Goal: Task Accomplishment & Management: Use online tool/utility

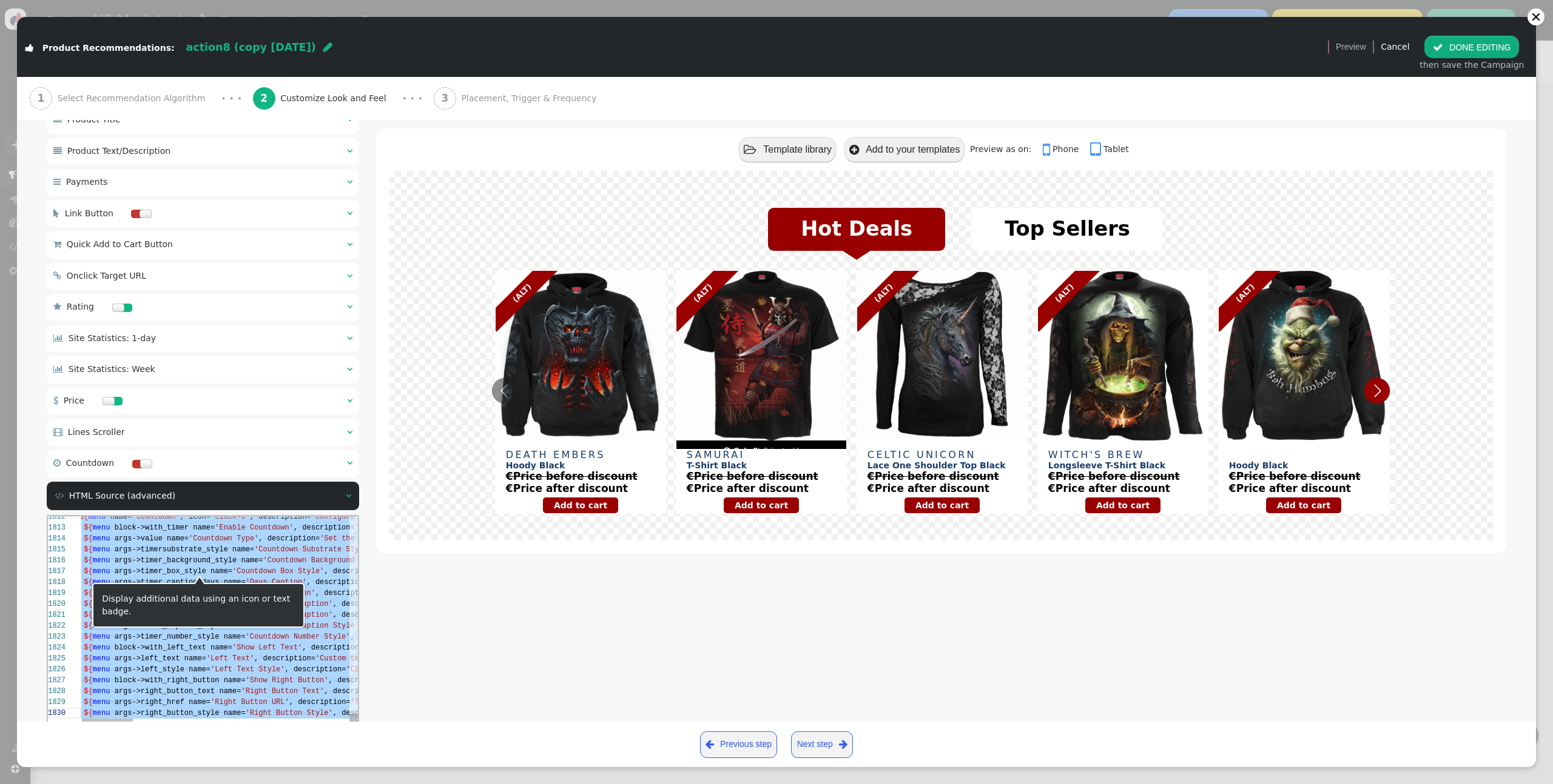
scroll to position [859, 0]
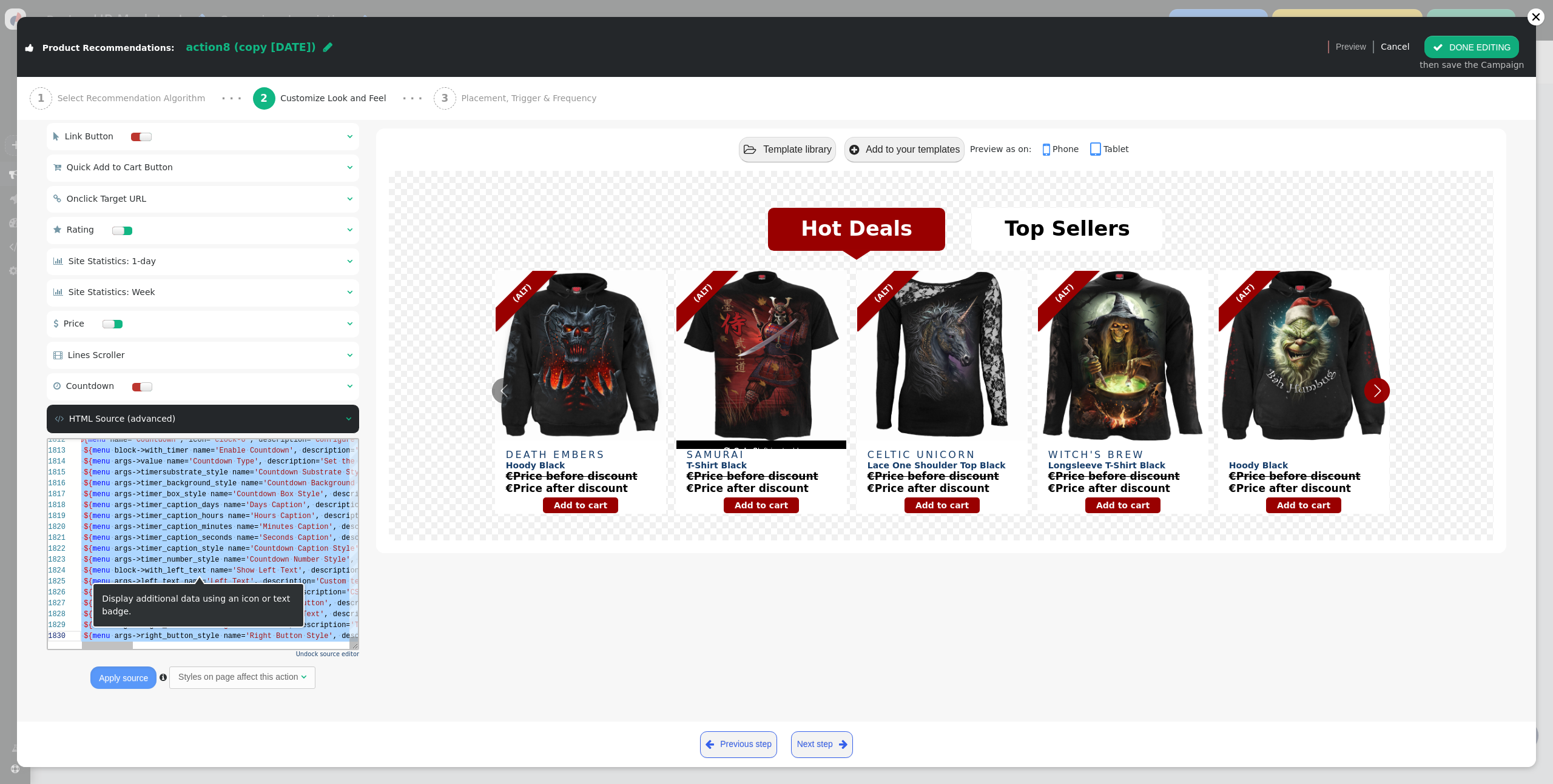
click at [209, 523] on span "args->timer_caption_minutes" at bounding box center [173, 527] width 117 height 9
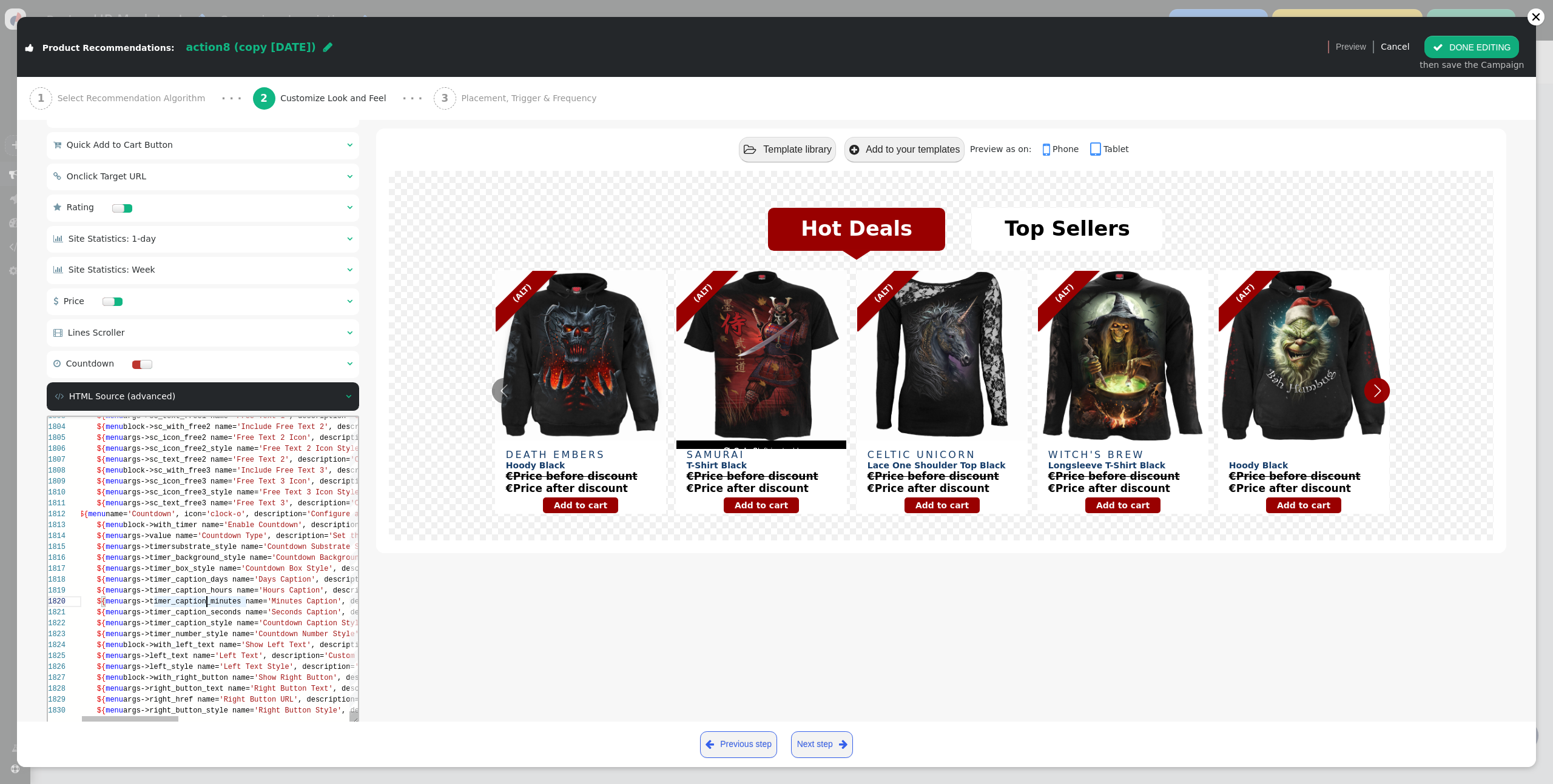
drag, startPoint x: 355, startPoint y: 646, endPoint x: 517, endPoint y: 677, distance: 164.9
click at [782, 742] on div " Product Recommendations: action8 (copy 09/05/25)  Version 1   Preview Canc…" at bounding box center [776, 392] width 1518 height 750
click at [158, 666] on div "1812 1813 1814 1815 1816 1817 1818 1819 1820 1821 1822 1823 1824 1825 1826 1827…" at bounding box center [203, 570] width 310 height 306
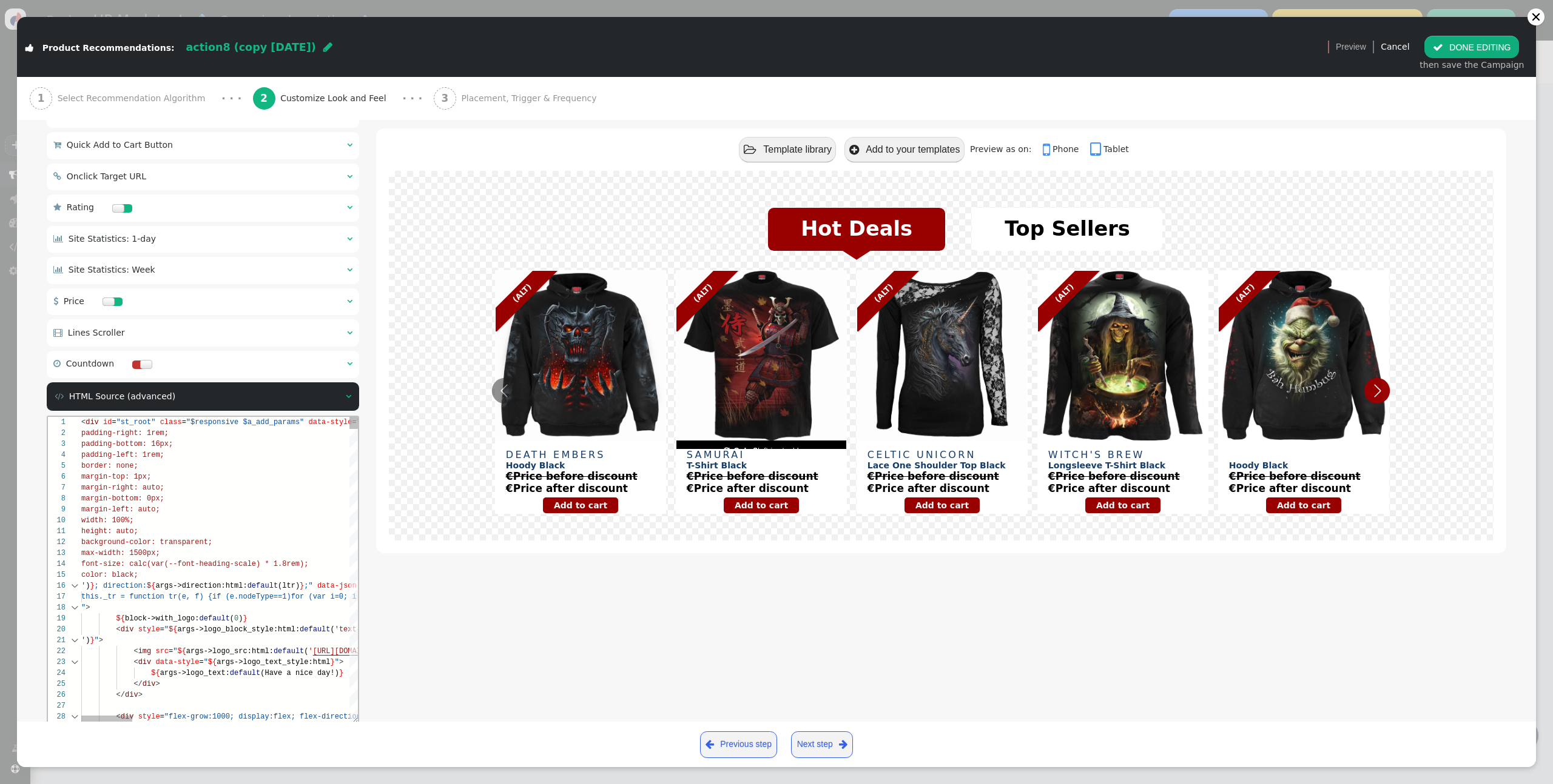
click at [77, 417] on div "1" at bounding box center [65, 422] width 34 height 11
click at [83, 422] on span "<" at bounding box center [84, 422] width 4 height 9
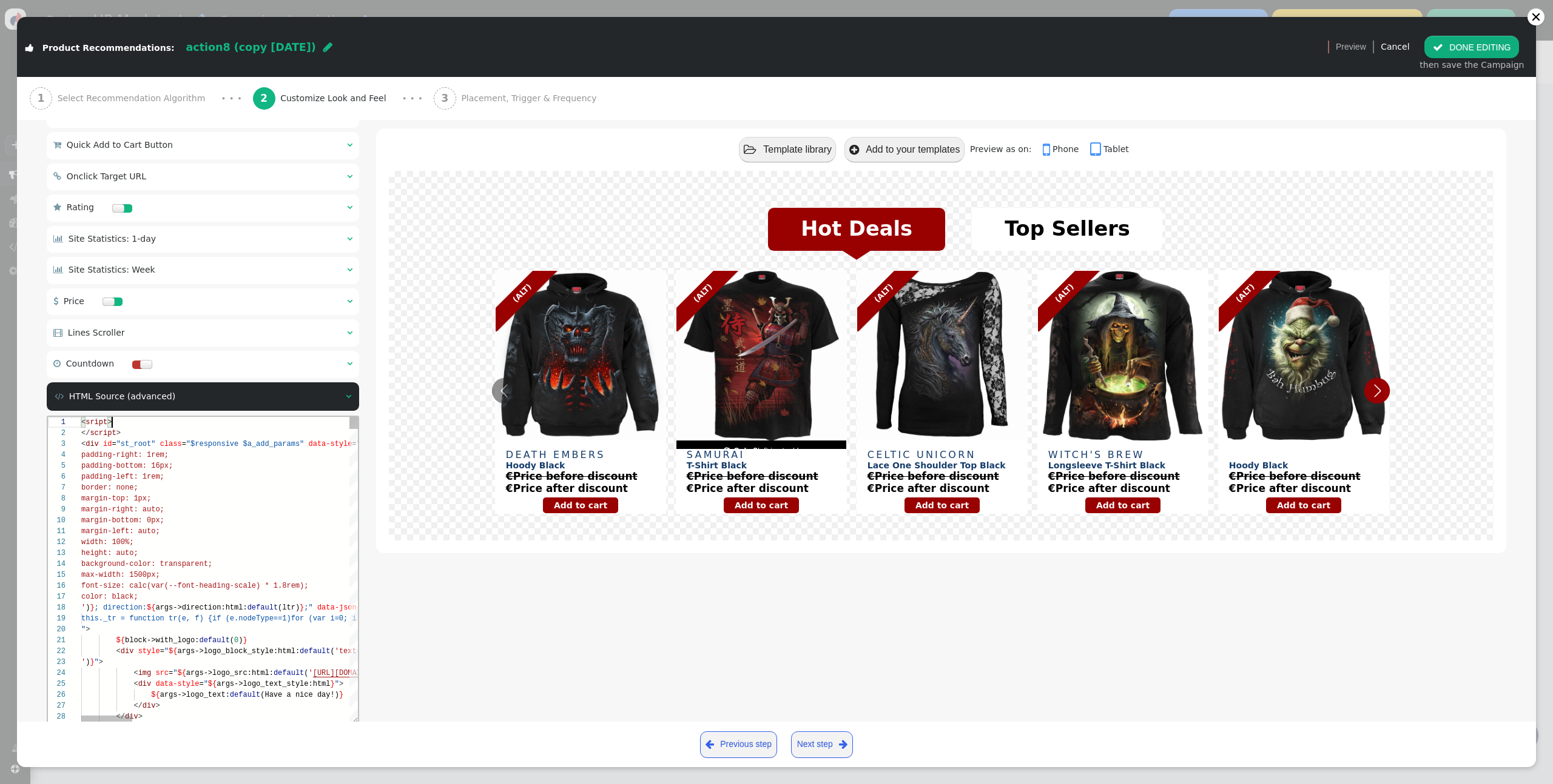
scroll to position [0, 31]
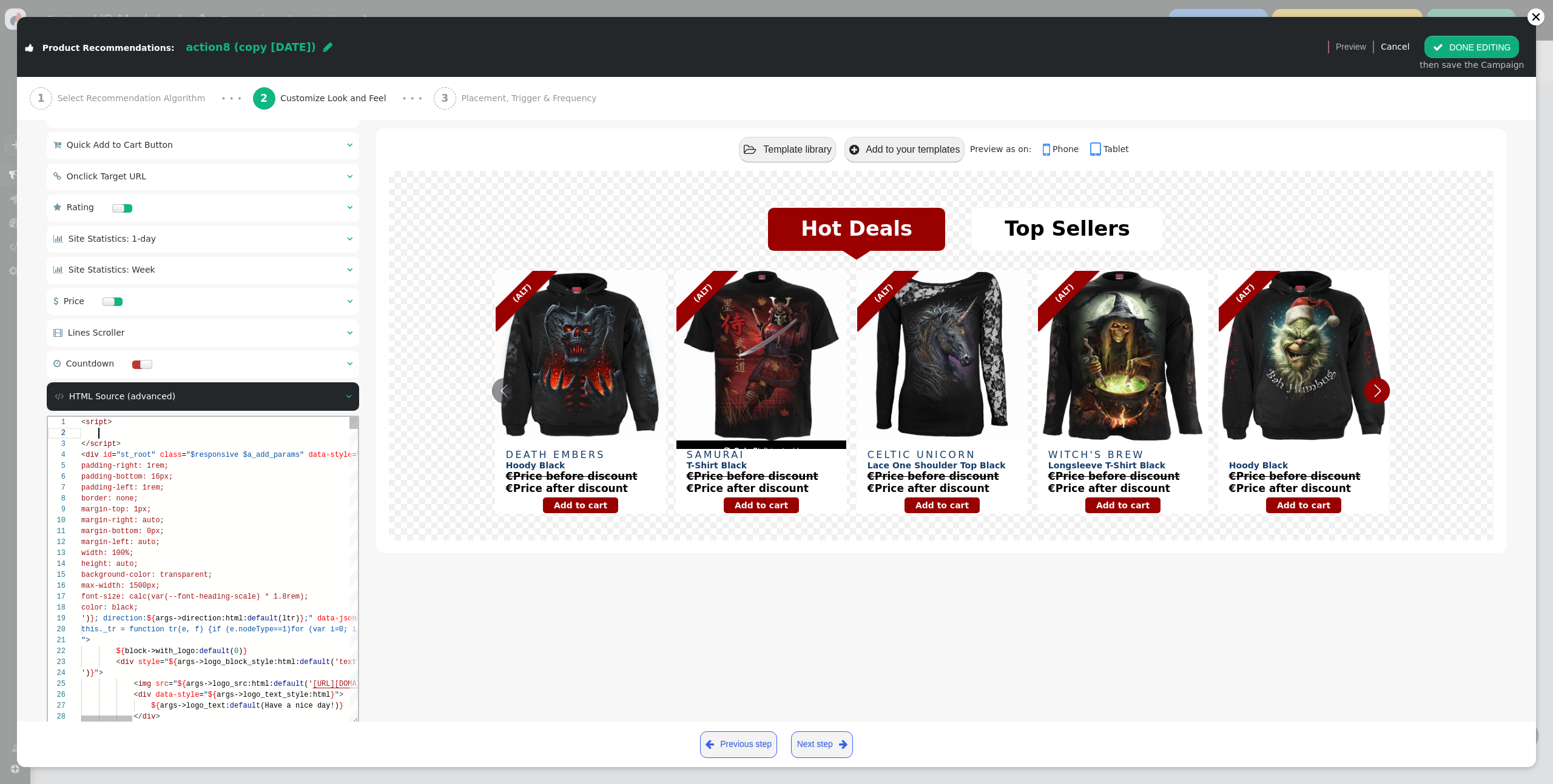
paste textarea "}); slider.addEventListener('touchmove', (e) => { if (!isDown) return; const x …"
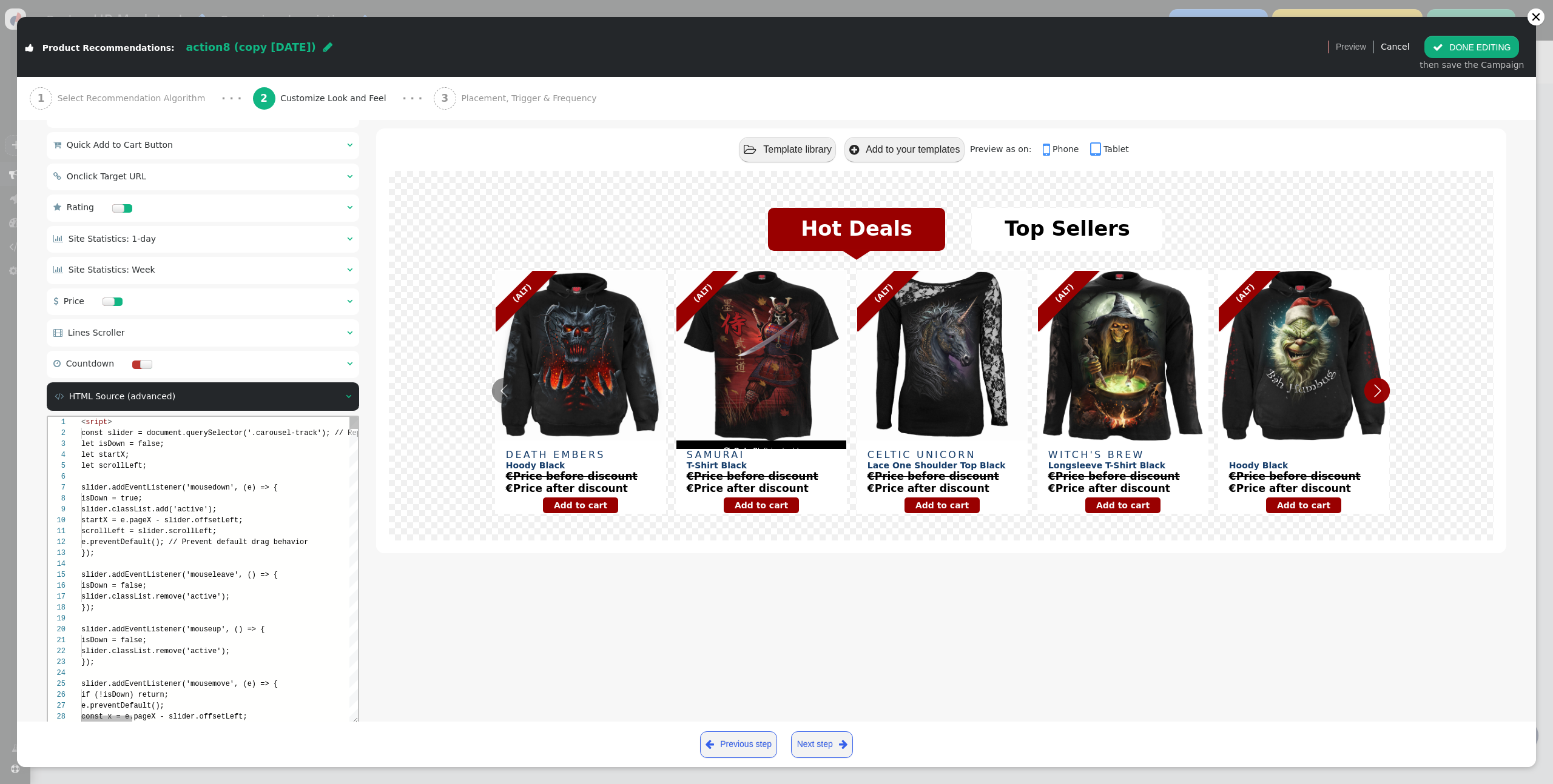
scroll to position [0, 13]
click at [94, 422] on div "21 22 23 24 25 26 27 28 29 20 19 17 18 15 16 13 14 11 12 10 9 8 7 4 5 6 3 2 1 i…" at bounding box center [203, 570] width 310 height 306
click at [87, 423] on span "sript" at bounding box center [96, 422] width 22 height 9
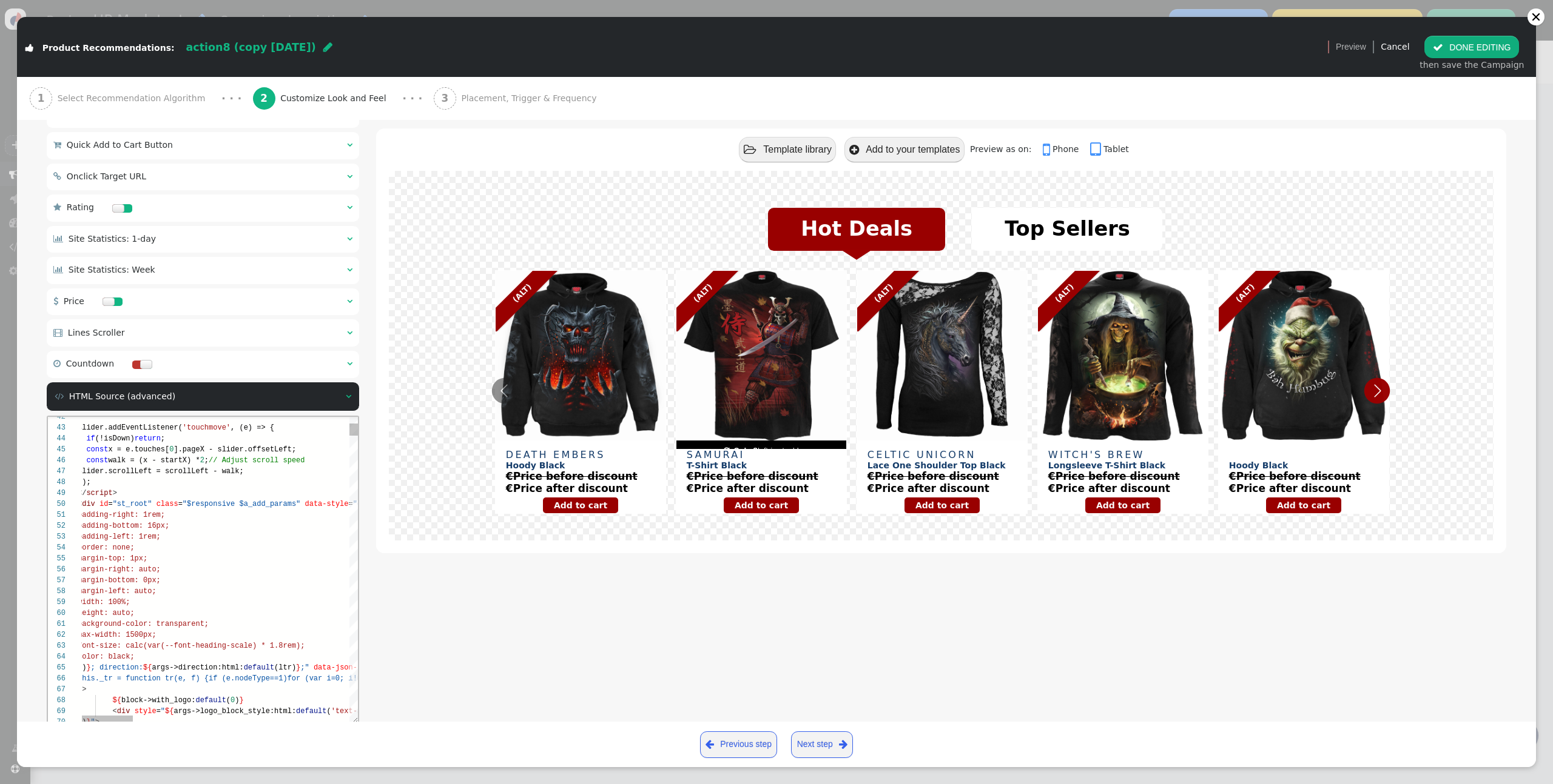
click at [128, 494] on div "</ script >" at bounding box center [798, 493] width 1442 height 11
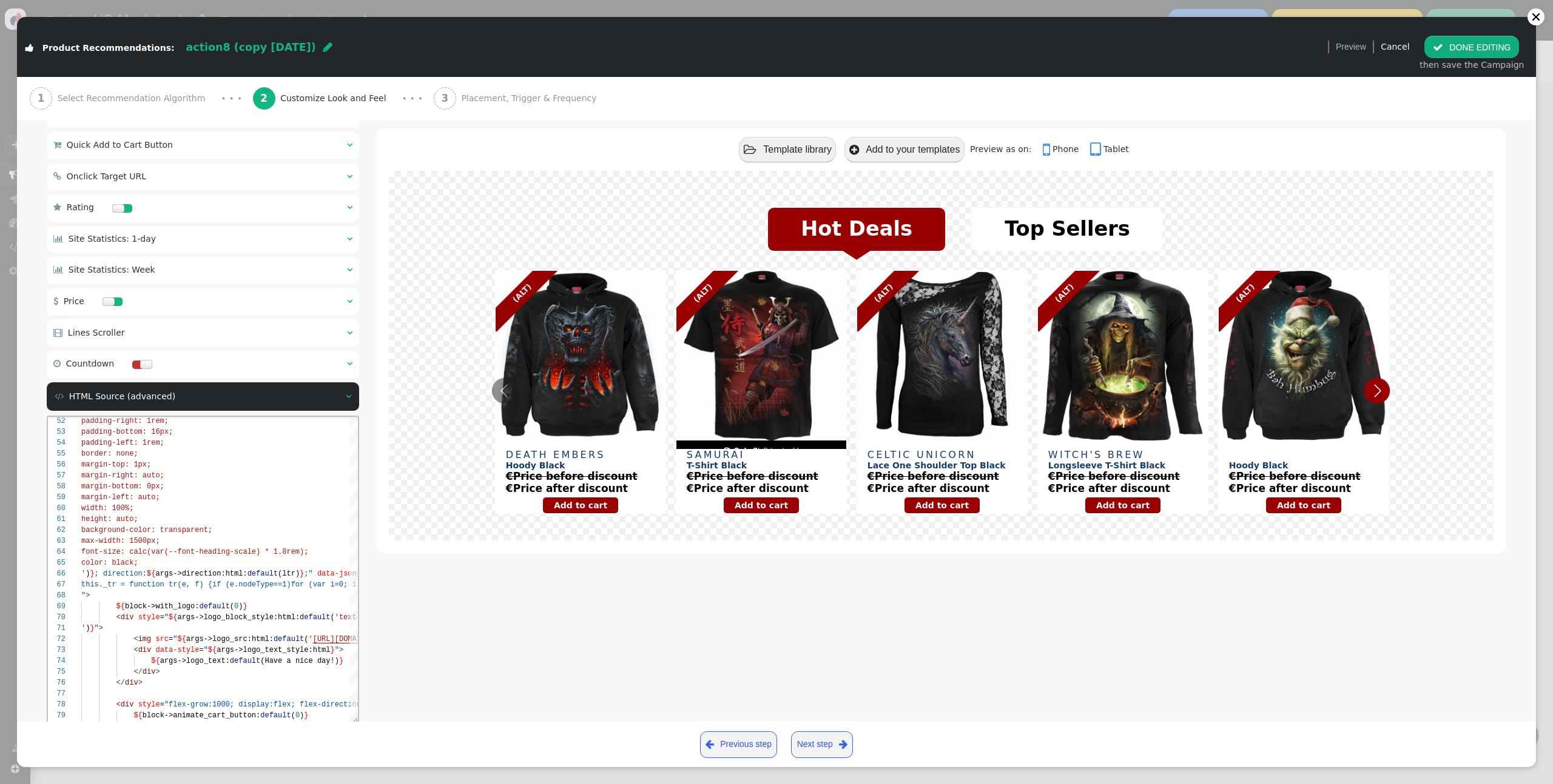
type textarea "}); slider.addEventListener('touchmove', (e) => { if (!isDown) return; const x …"
click at [503, 636] on div " Template library  Add to your templates Preview as on:  Phone  Tablet Hot …" at bounding box center [941, 76] width 1129 height 1388
click at [1485, 49] on button " DONE EDITING" at bounding box center [1470, 47] width 94 height 22
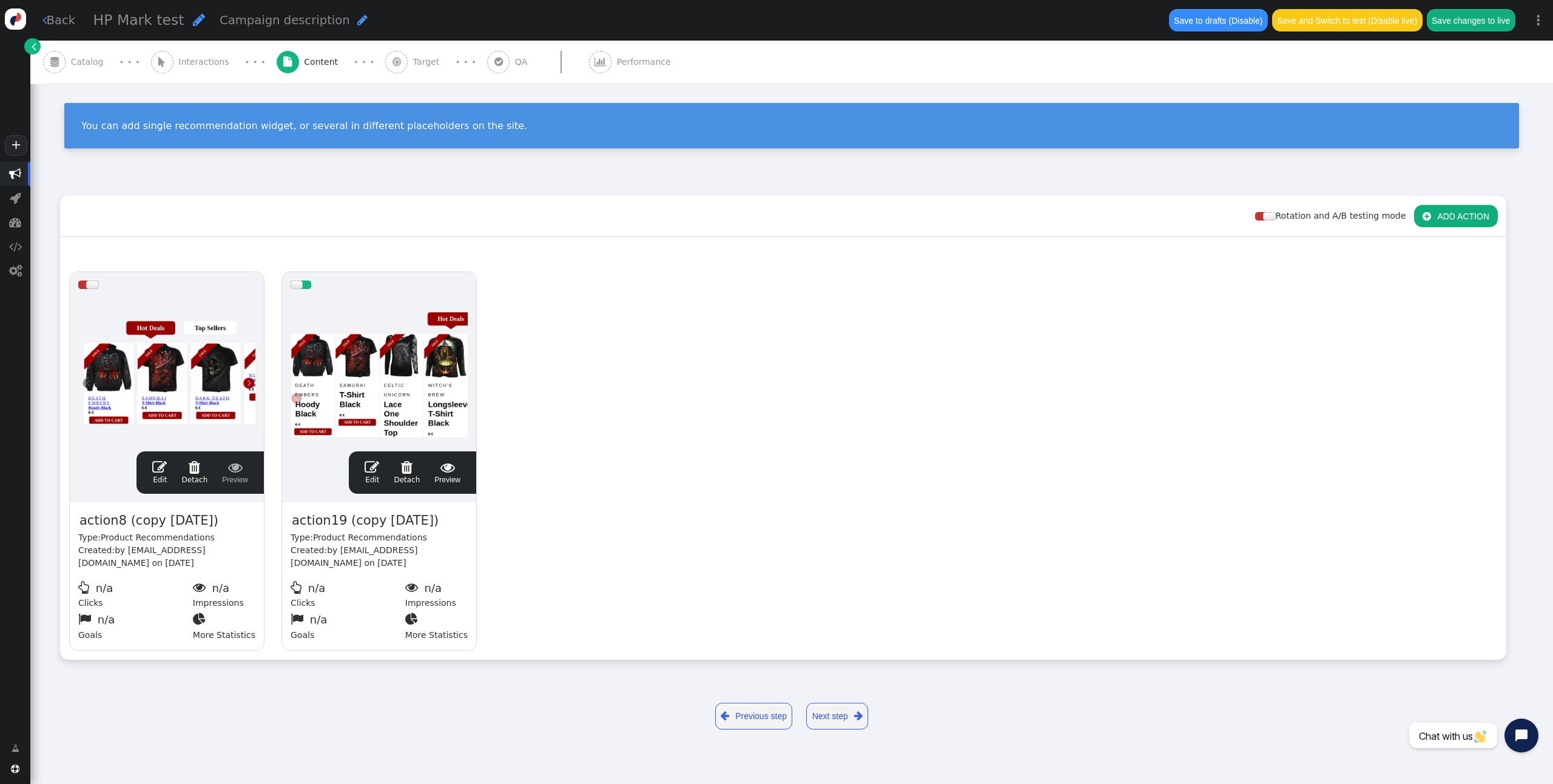
scroll to position [0, 0]
click at [238, 472] on span "" at bounding box center [235, 467] width 26 height 15
click at [1461, 28] on button "Save changes to live" at bounding box center [1470, 20] width 88 height 22
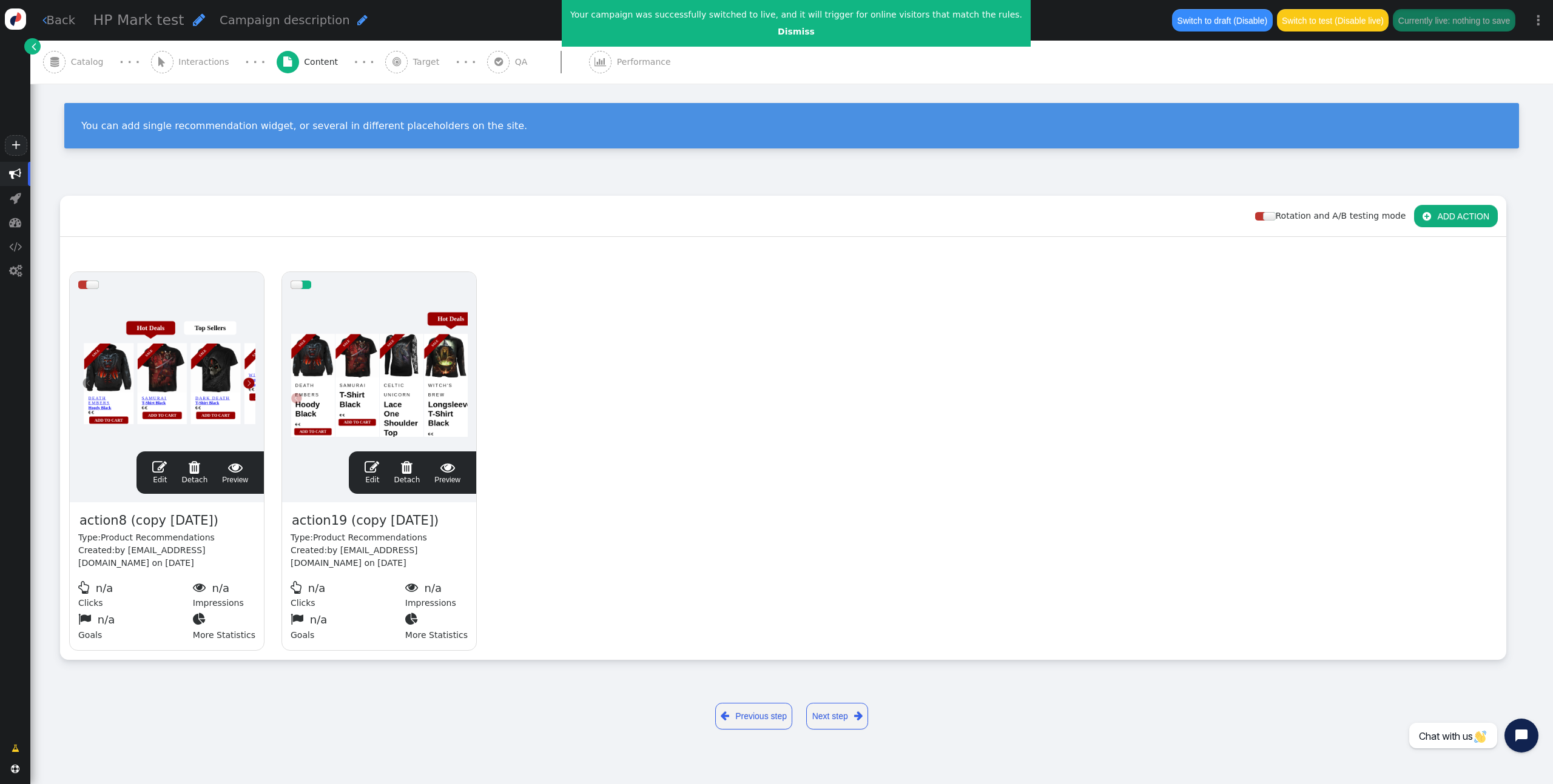
click at [151, 461] on div " Edit  Detach  Preview" at bounding box center [200, 473] width 110 height 26
click at [160, 469] on span "" at bounding box center [159, 467] width 15 height 15
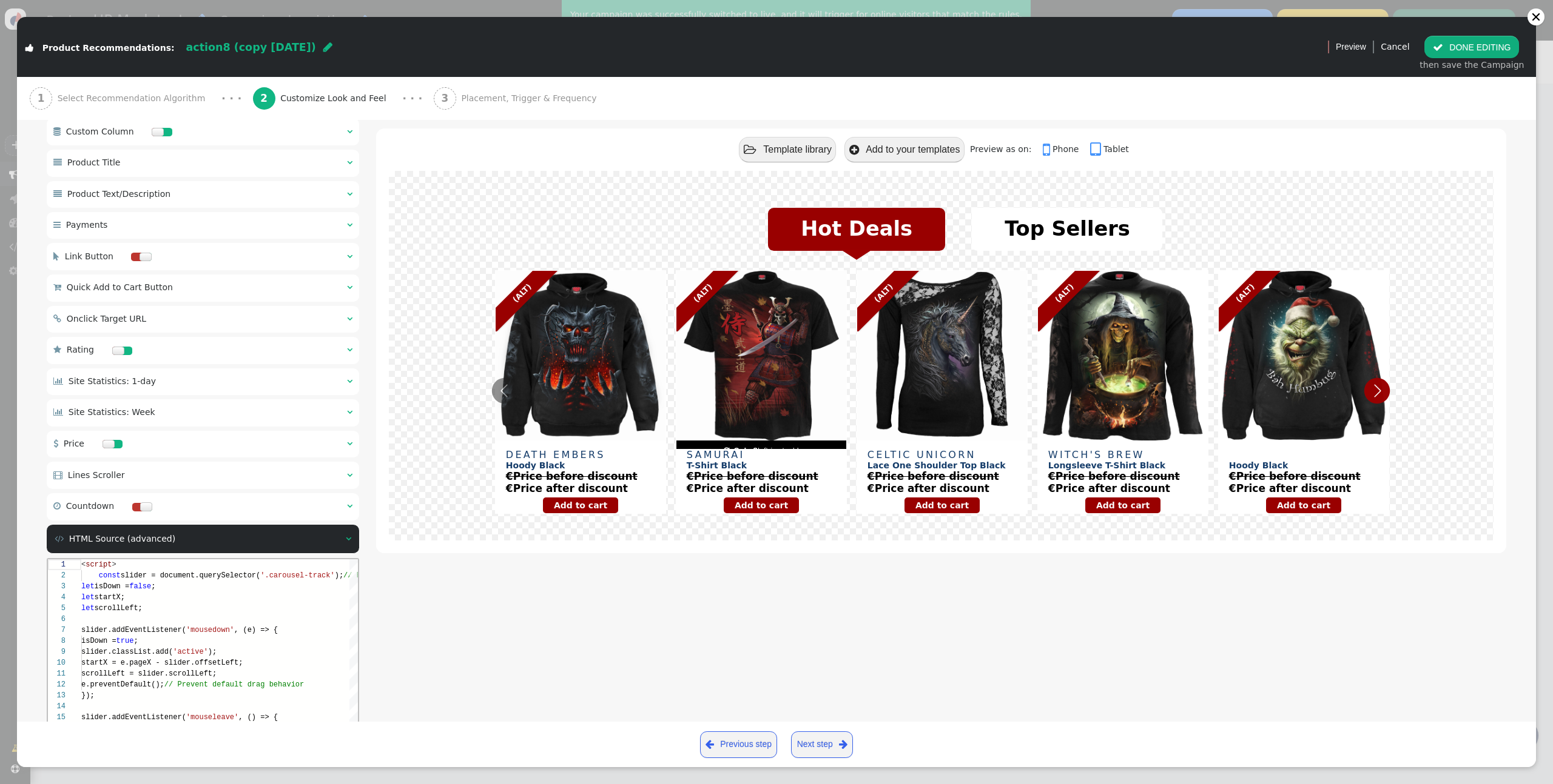
scroll to position [955, 0]
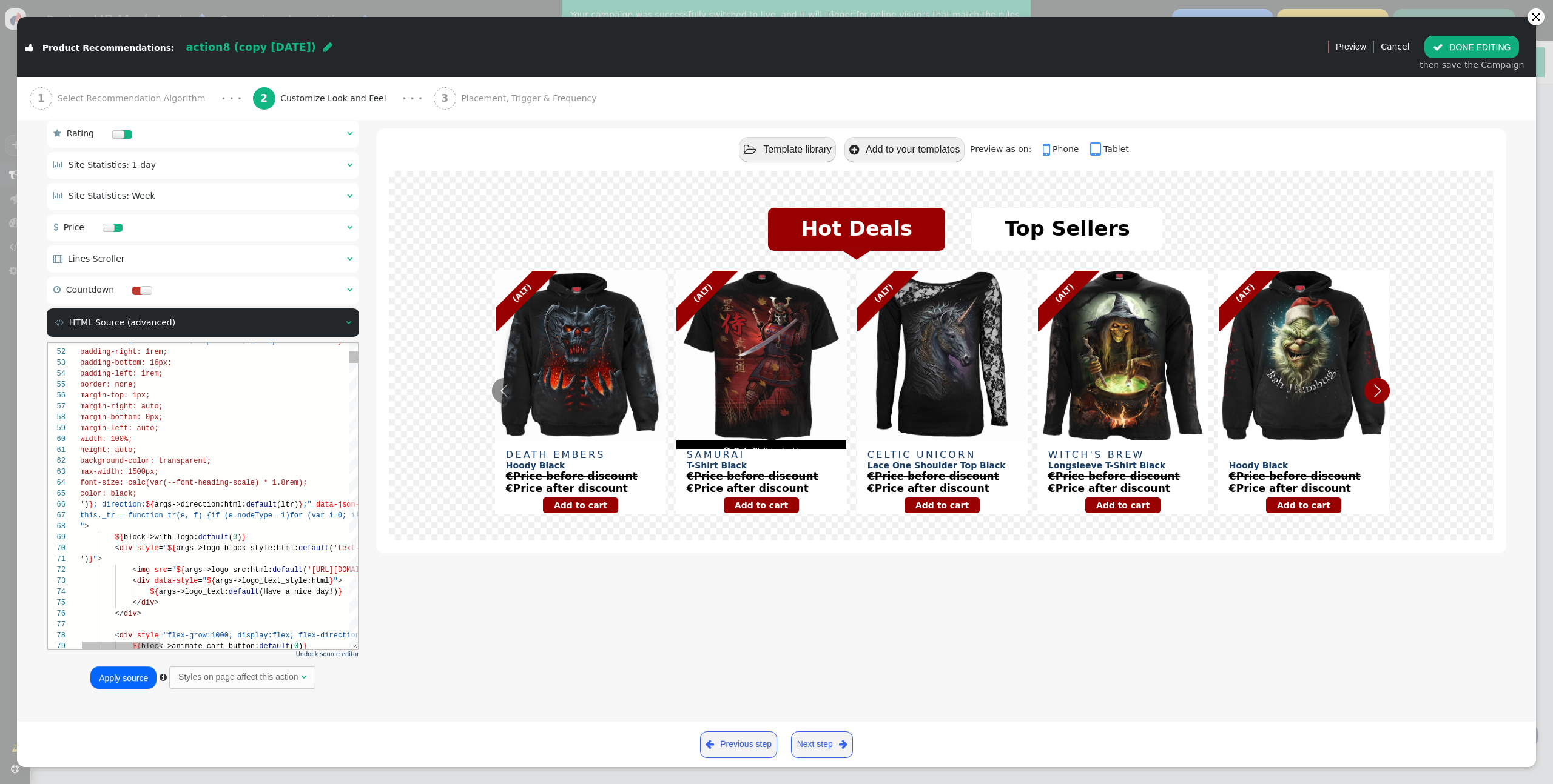
type textarea "{ text-decoration: underline; } </style> <ul class="st__tab-group list-unstyled…"
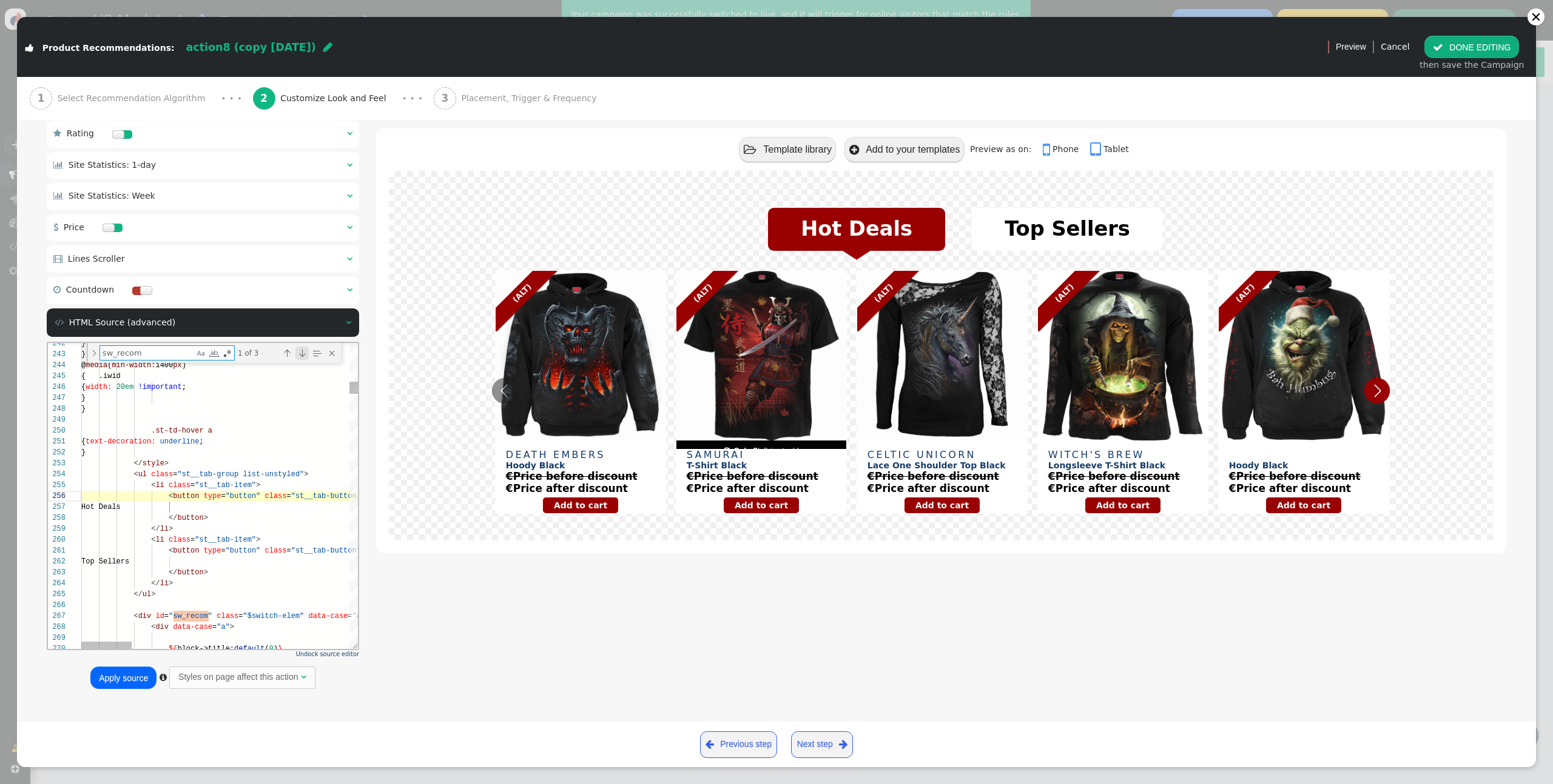
type textarea "sw_recom"
click at [305, 357] on div "Next Match (Enter)" at bounding box center [301, 353] width 13 height 13
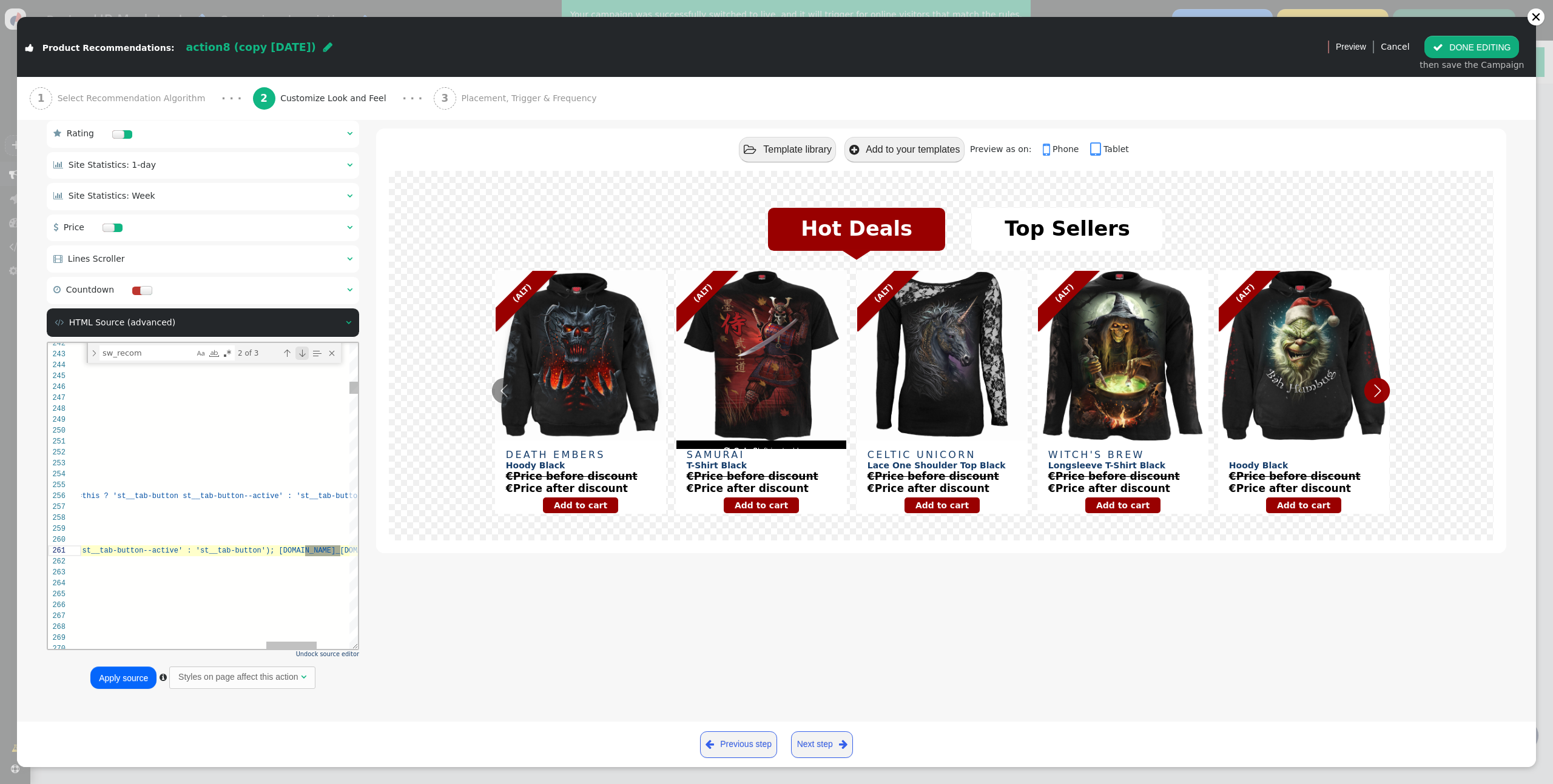
scroll to position [109, 1267]
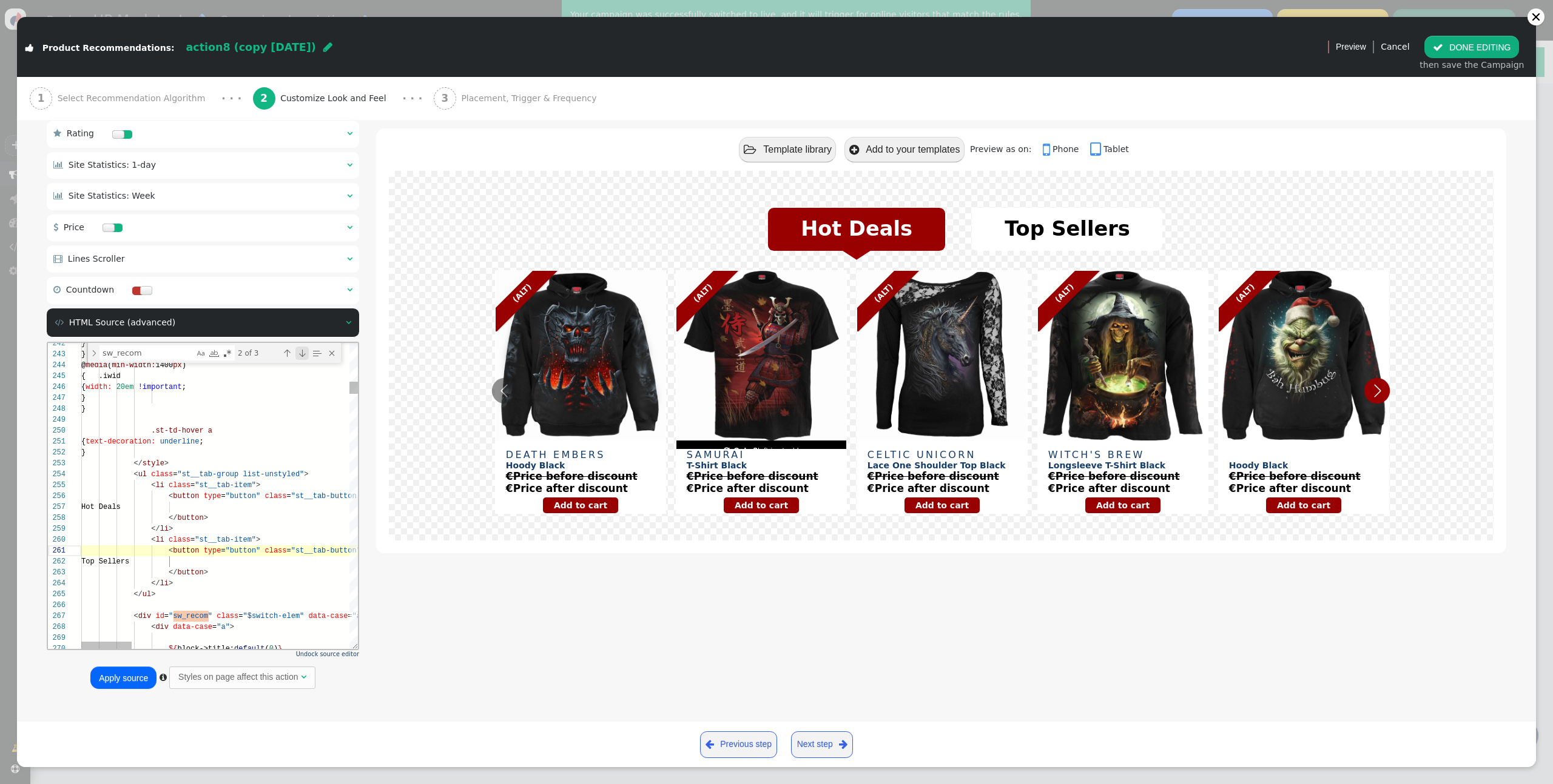
click at [302, 354] on div "Next Match (Enter)" at bounding box center [301, 353] width 13 height 13
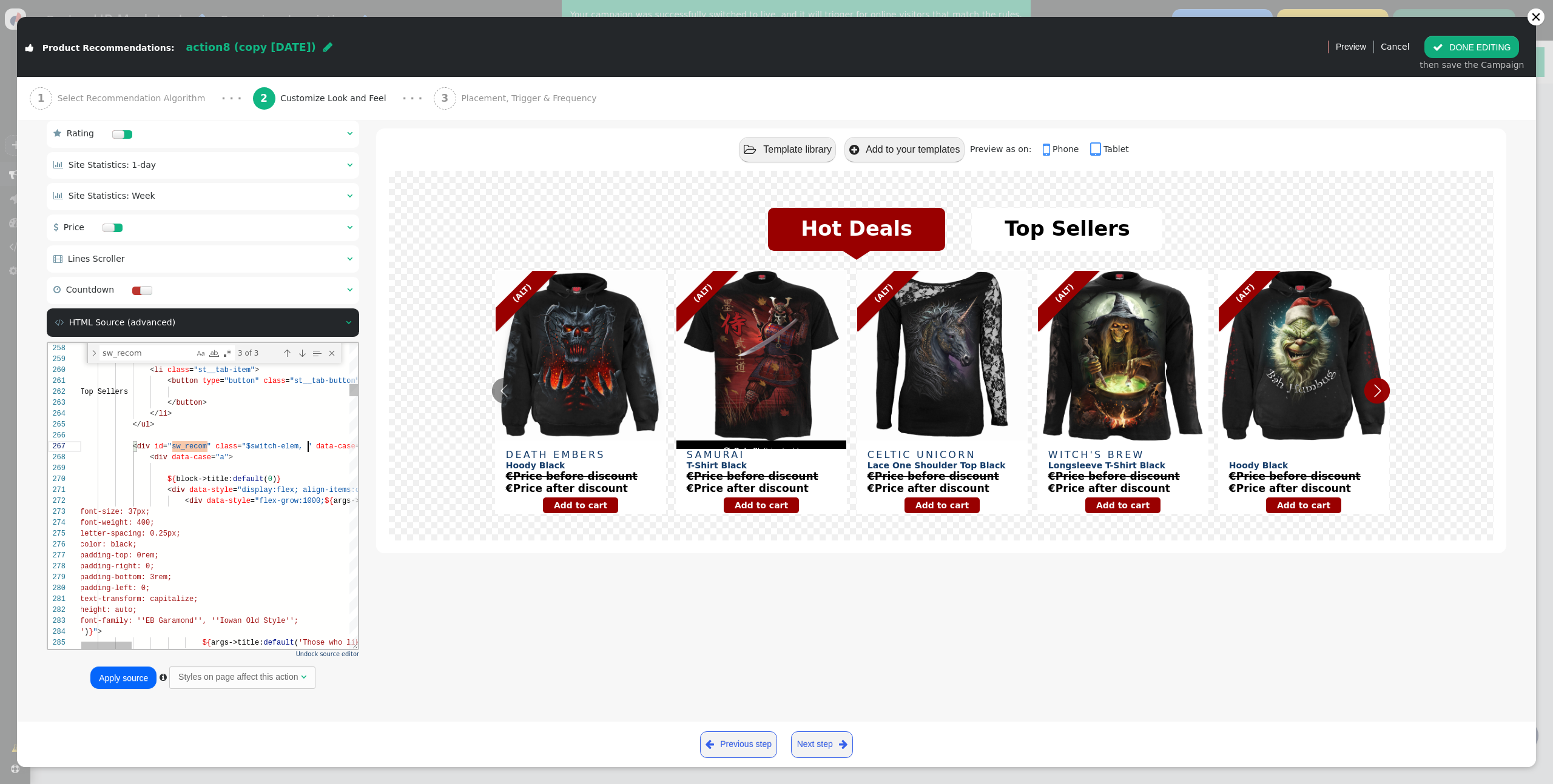
scroll to position [66, 228]
paste textarea ".slider-container"
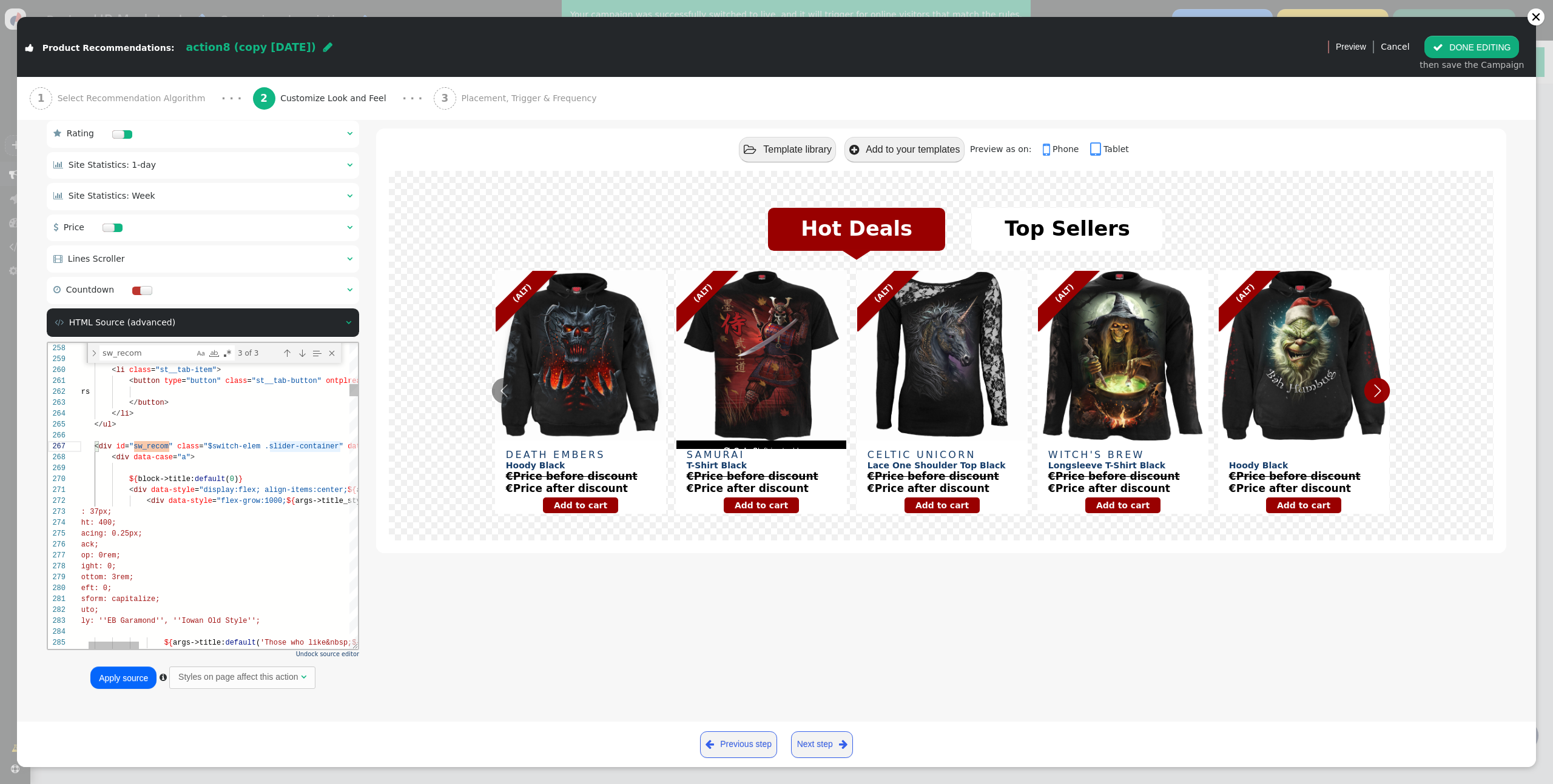
scroll to position [66, 224]
type textarea "<button type="button" class="st__tab-button" ontplready="this.by_id=by_id" oncl…"
click at [1452, 48] on button " DONE EDITING" at bounding box center [1470, 47] width 94 height 22
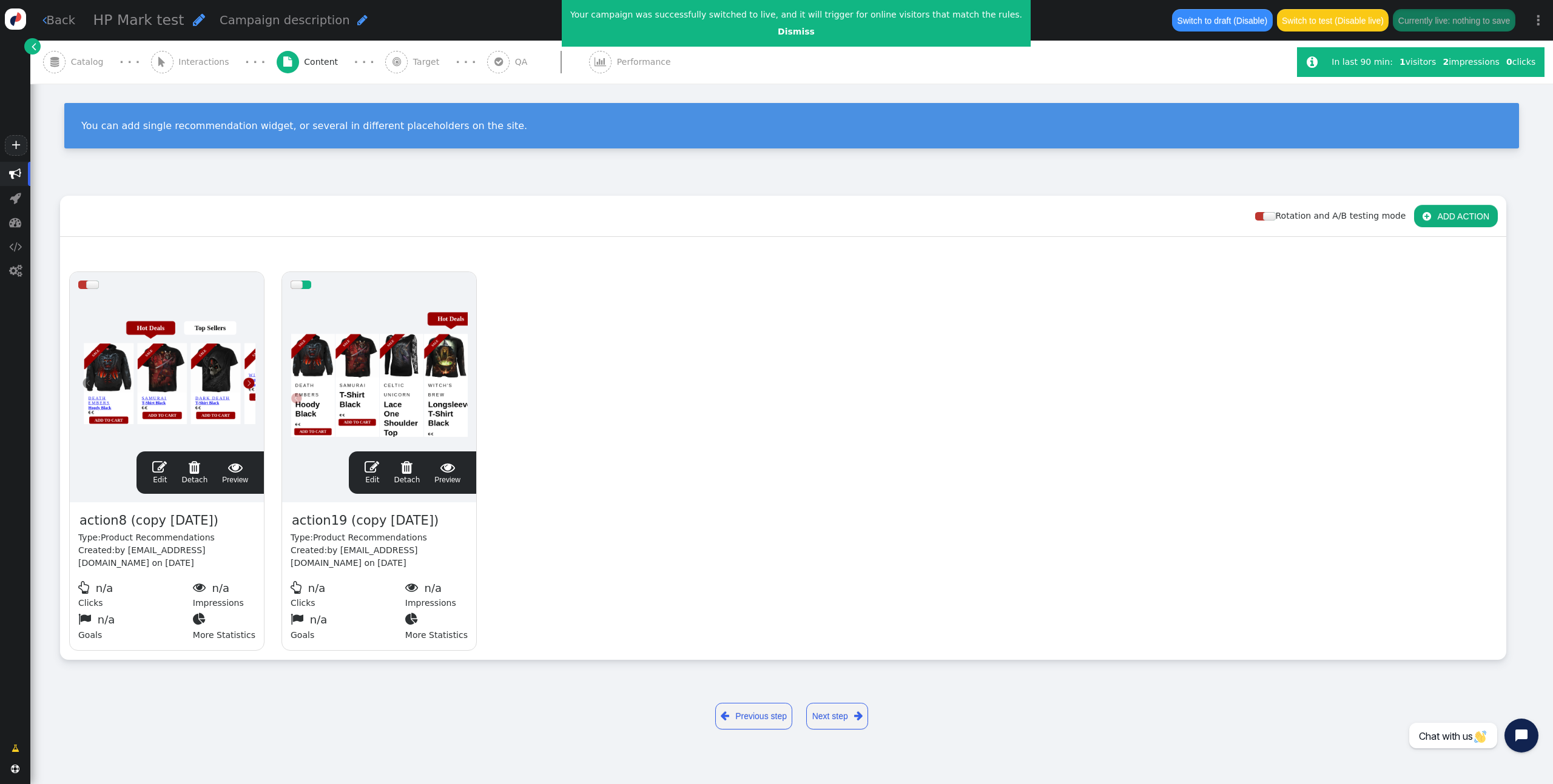
scroll to position [109, 0]
click at [157, 476] on link " Edit" at bounding box center [159, 473] width 15 height 26
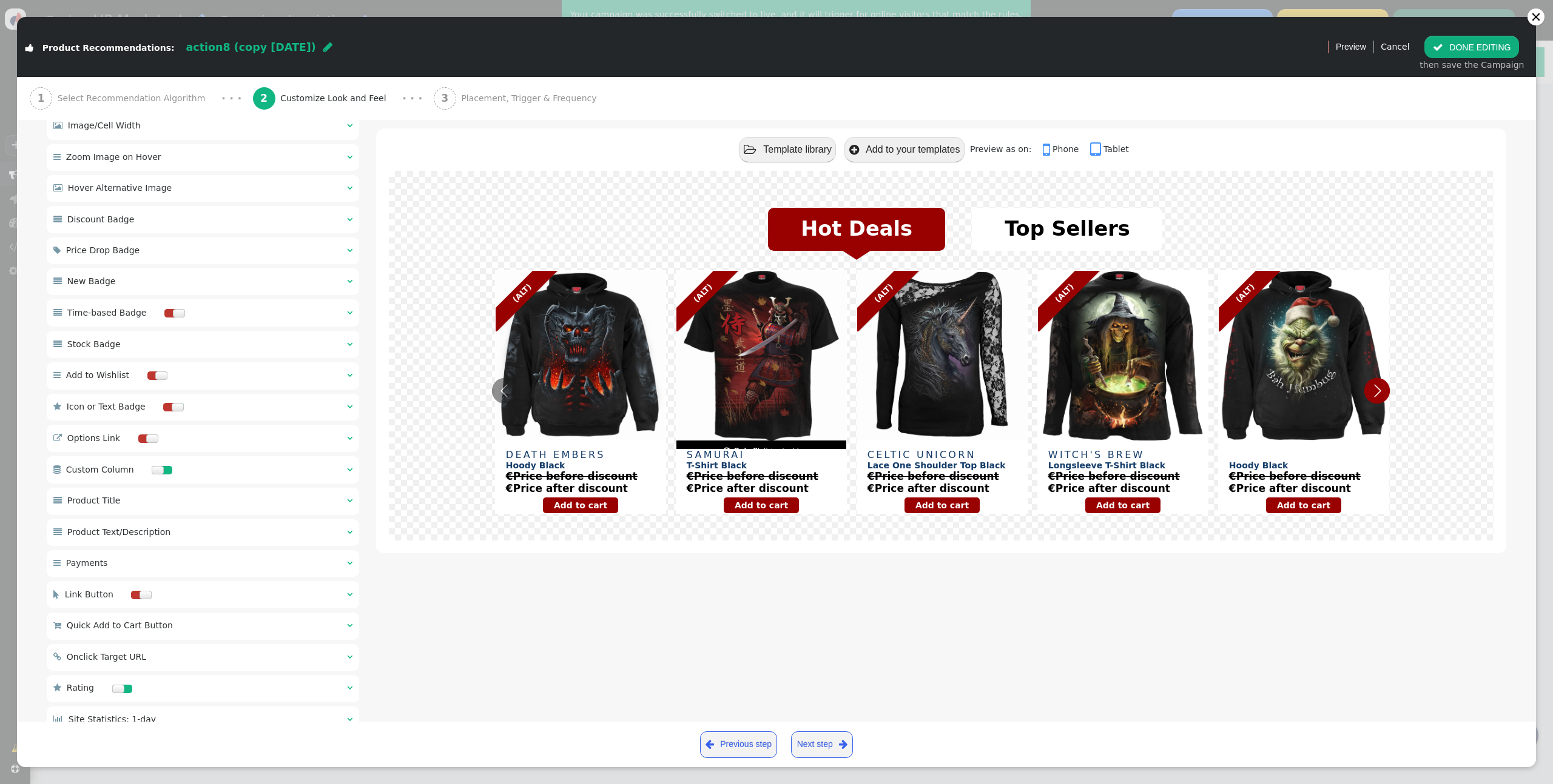
scroll to position [955, 0]
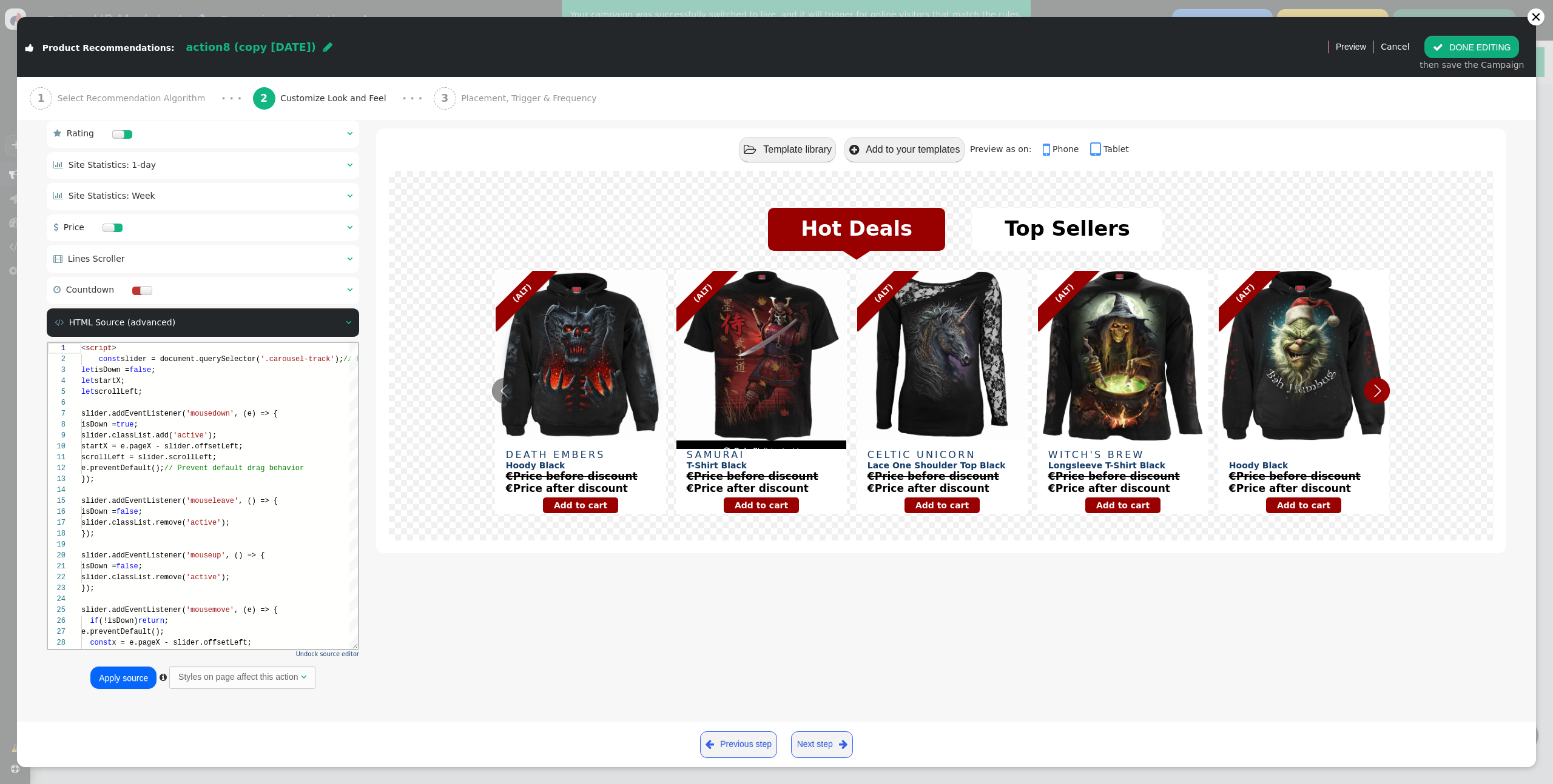
click at [441, 679] on div " Template library  Add to your templates Preview as on:  Phone  Tablet Hot …" at bounding box center [941, 2] width 1129 height 1388
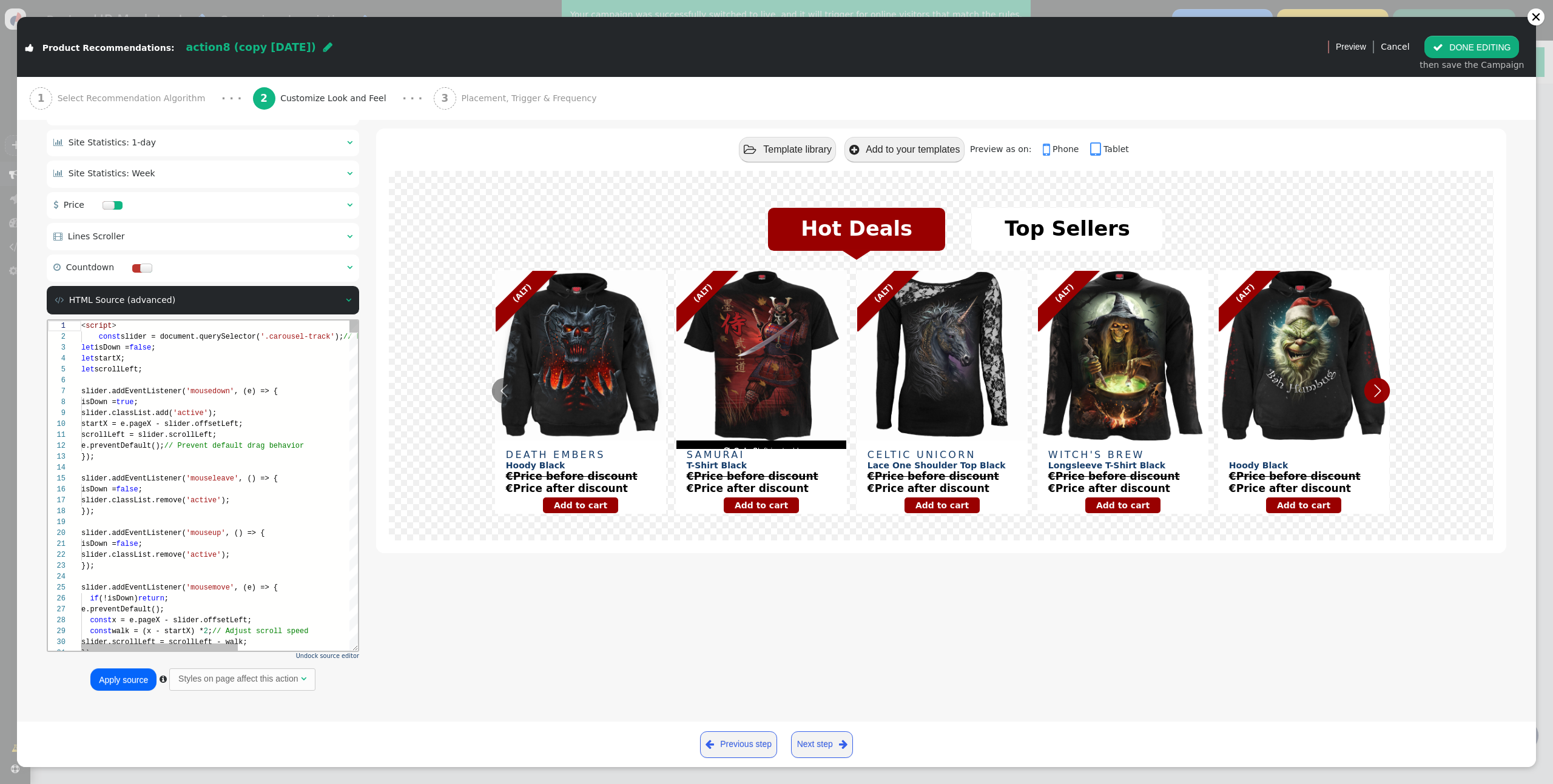
drag, startPoint x: 356, startPoint y: 647, endPoint x: 389, endPoint y: 650, distance: 33.1
click at [440, 671] on div " Main Layout Settings    Hover Shadow    Hover Overlay    Hover Overl…" at bounding box center [776, 0] width 1460 height 1429
click at [234, 543] on div "isDown = false ;" at bounding box center [318, 544] width 473 height 11
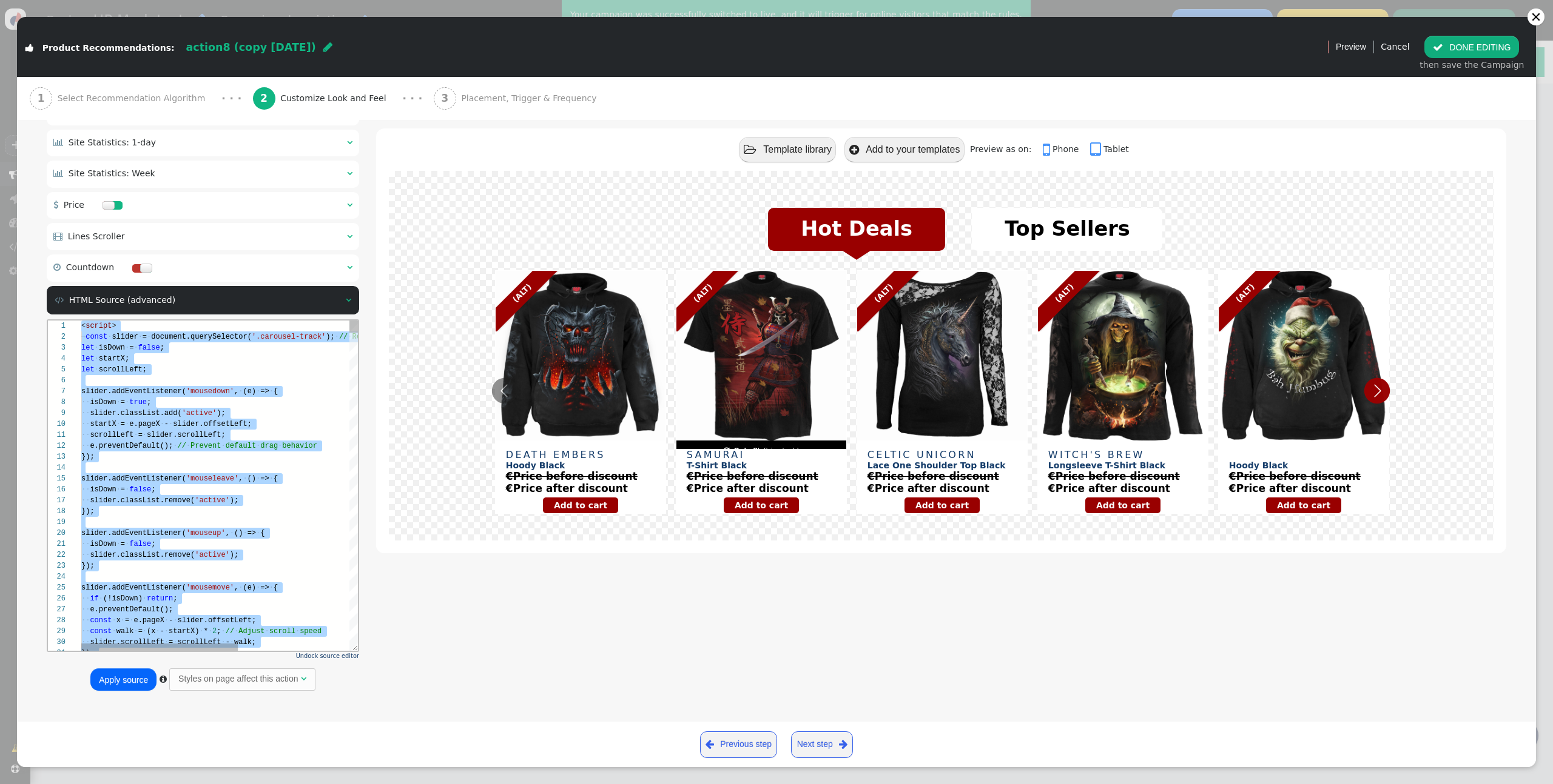
drag, startPoint x: 271, startPoint y: 335, endPoint x: 296, endPoint y: 335, distance: 25.0
click at [296, 335] on span "'.carousel-track'" at bounding box center [288, 337] width 74 height 9
click at [292, 335] on span "'.carousel-track'" at bounding box center [288, 337] width 74 height 9
click at [277, 338] on span "'.carousel-track'" at bounding box center [288, 337] width 74 height 9
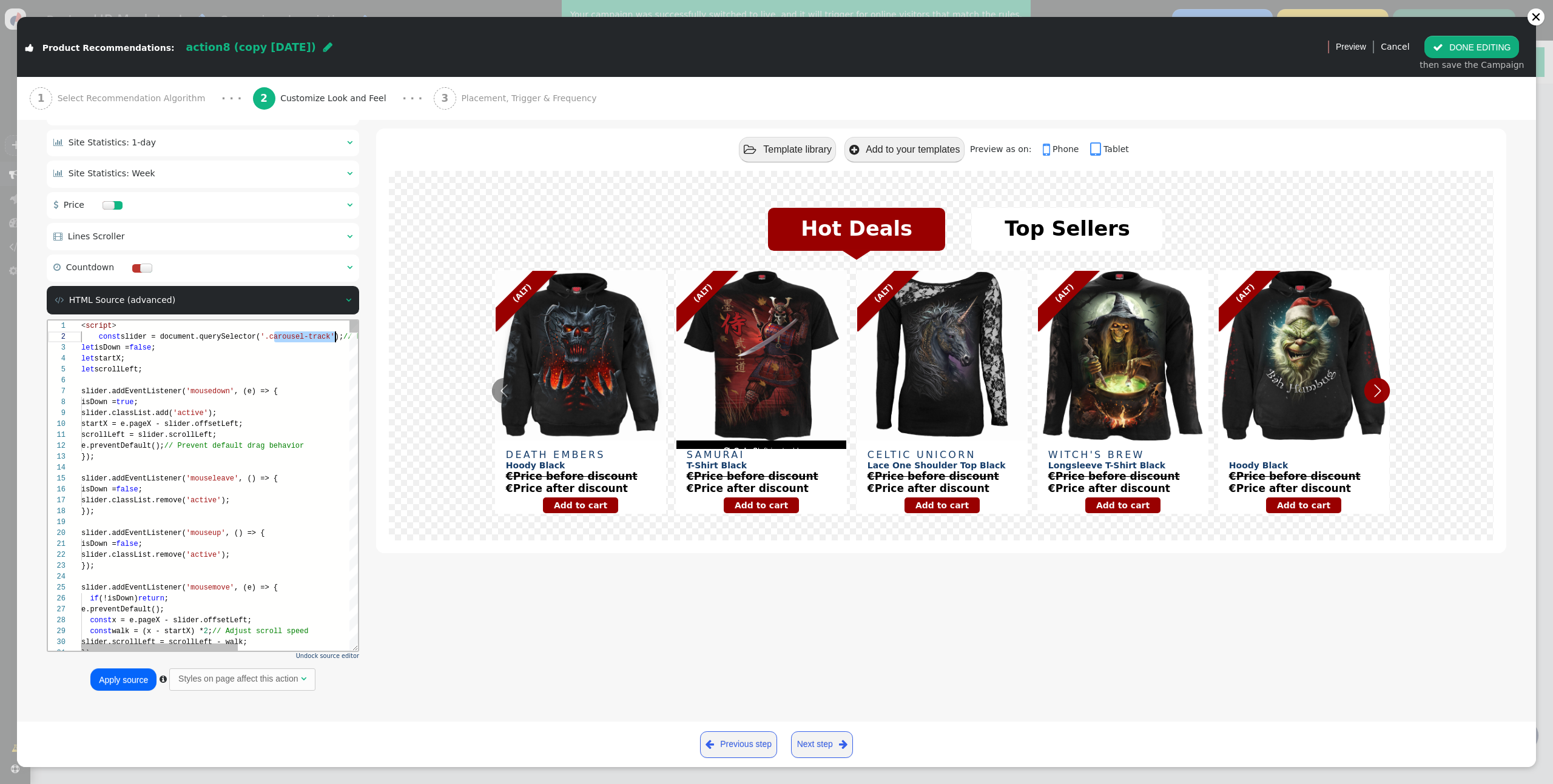
drag, startPoint x: 272, startPoint y: 338, endPoint x: 335, endPoint y: 337, distance: 63.0
paste textarea "slider-container"
type textarea "<script> const slider = document.querySelector('.slider-container'); // Replace…"
click at [139, 691] on button "Apply source" at bounding box center [123, 680] width 66 height 22
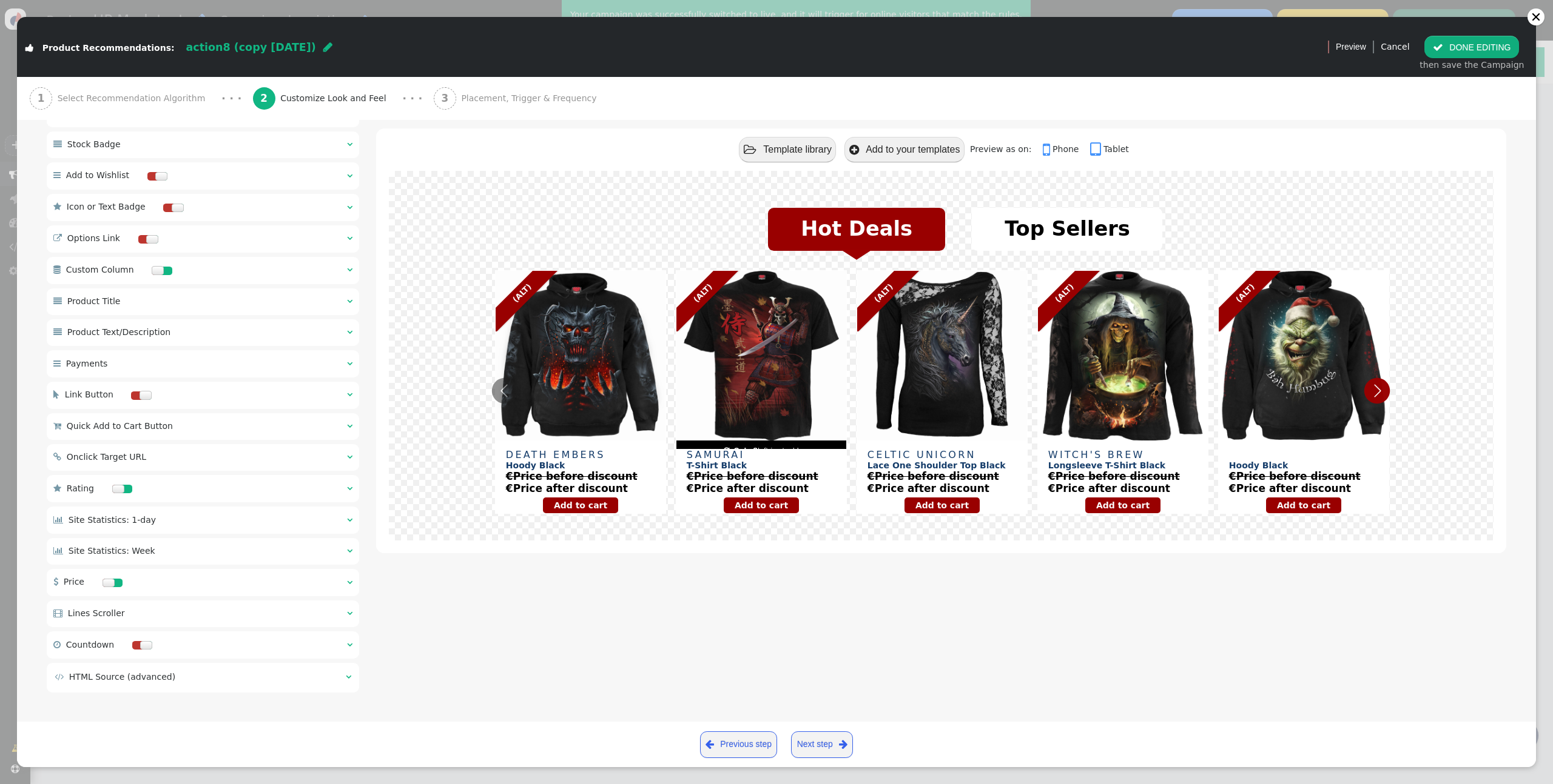
scroll to position [601, 0]
click at [1460, 51] on button " DONE EDITING" at bounding box center [1470, 47] width 94 height 22
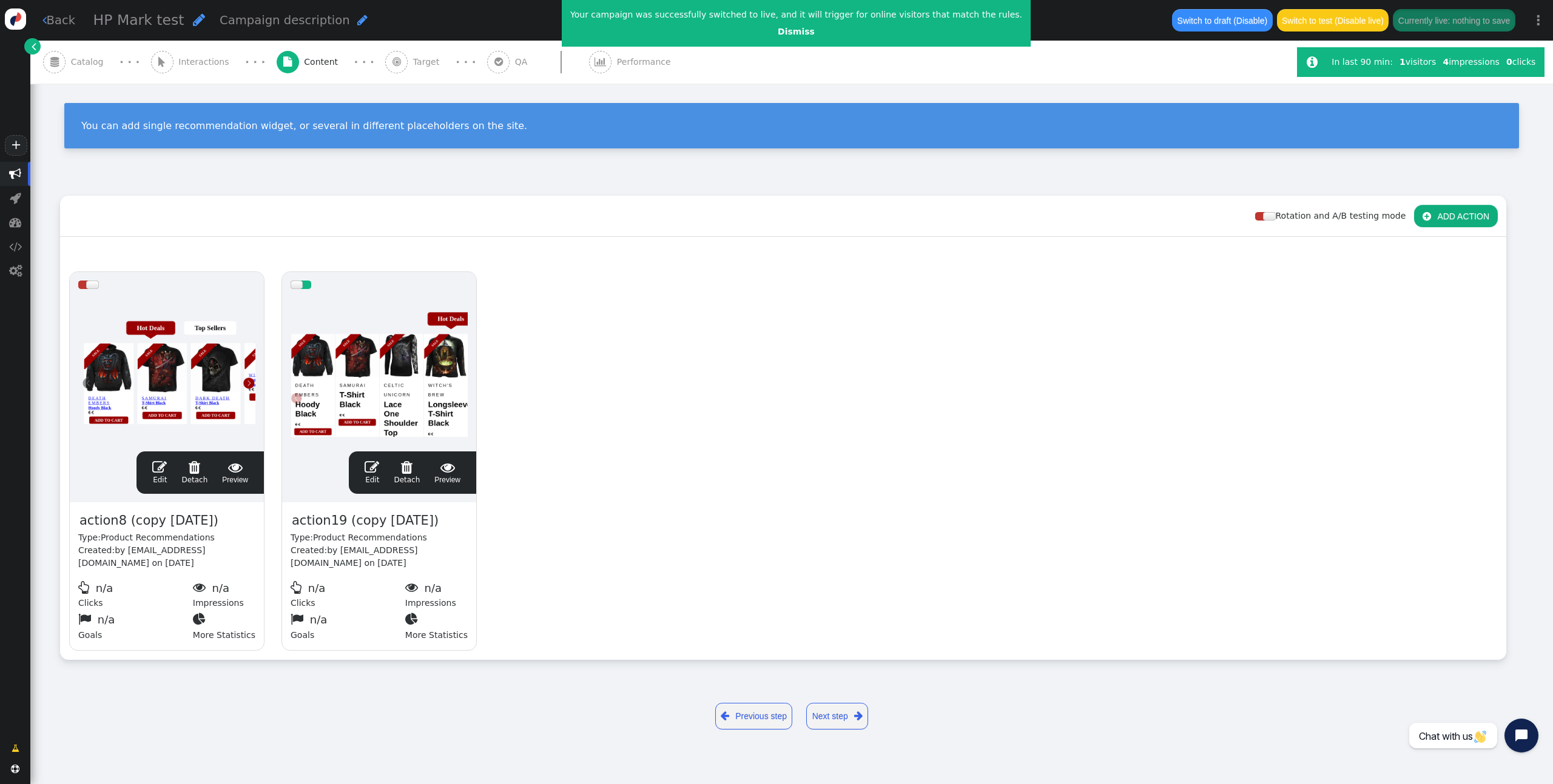
scroll to position [0, 0]
click at [161, 470] on span "" at bounding box center [159, 467] width 15 height 15
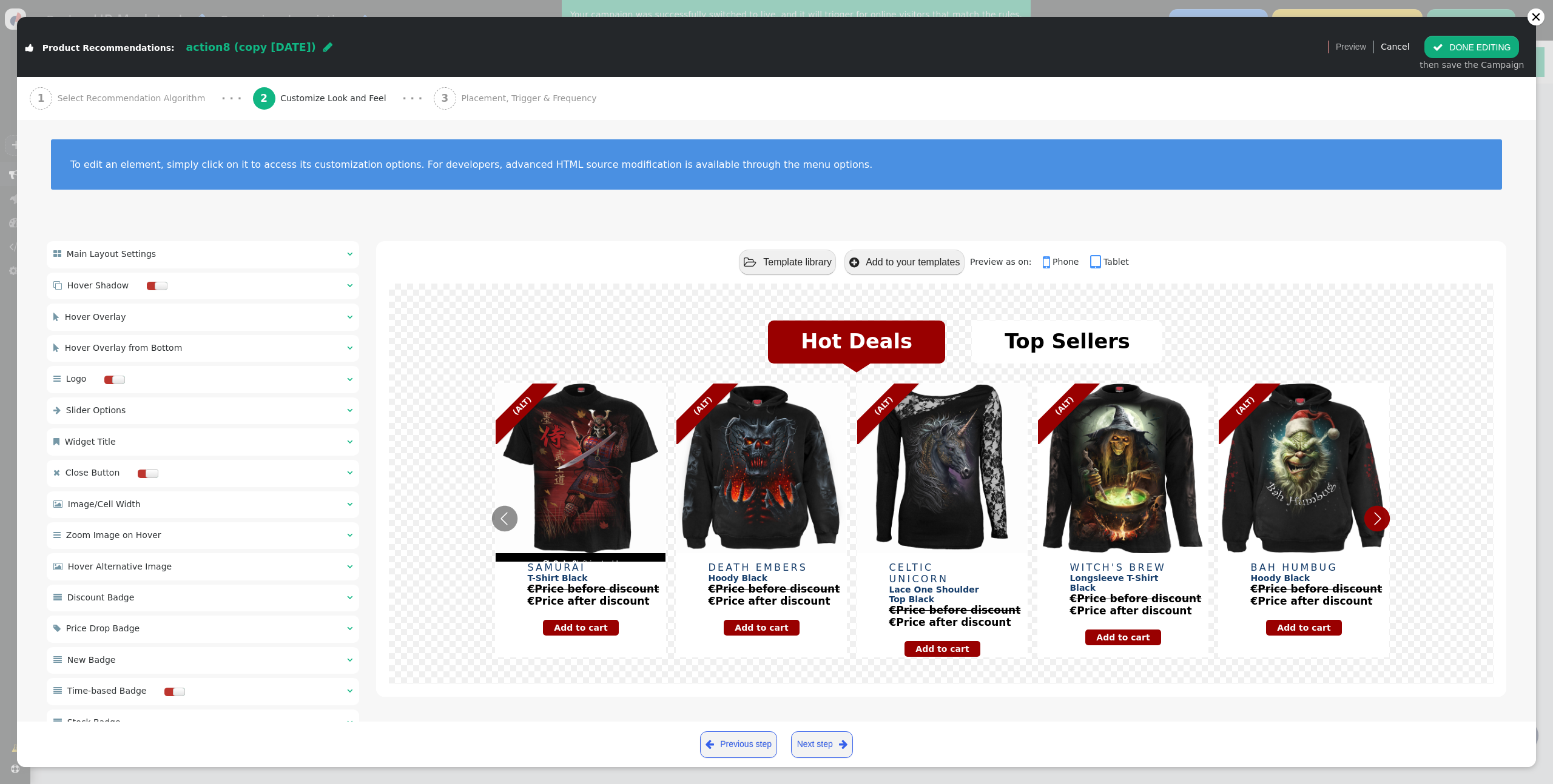
click at [229, 268] on div " Main Layout Settings    Hover Shadow    Hover Overlay    Hover Overl…" at bounding box center [203, 756] width 312 height 1029
click at [239, 248] on div " Main Layout Settings  " at bounding box center [203, 254] width 312 height 27
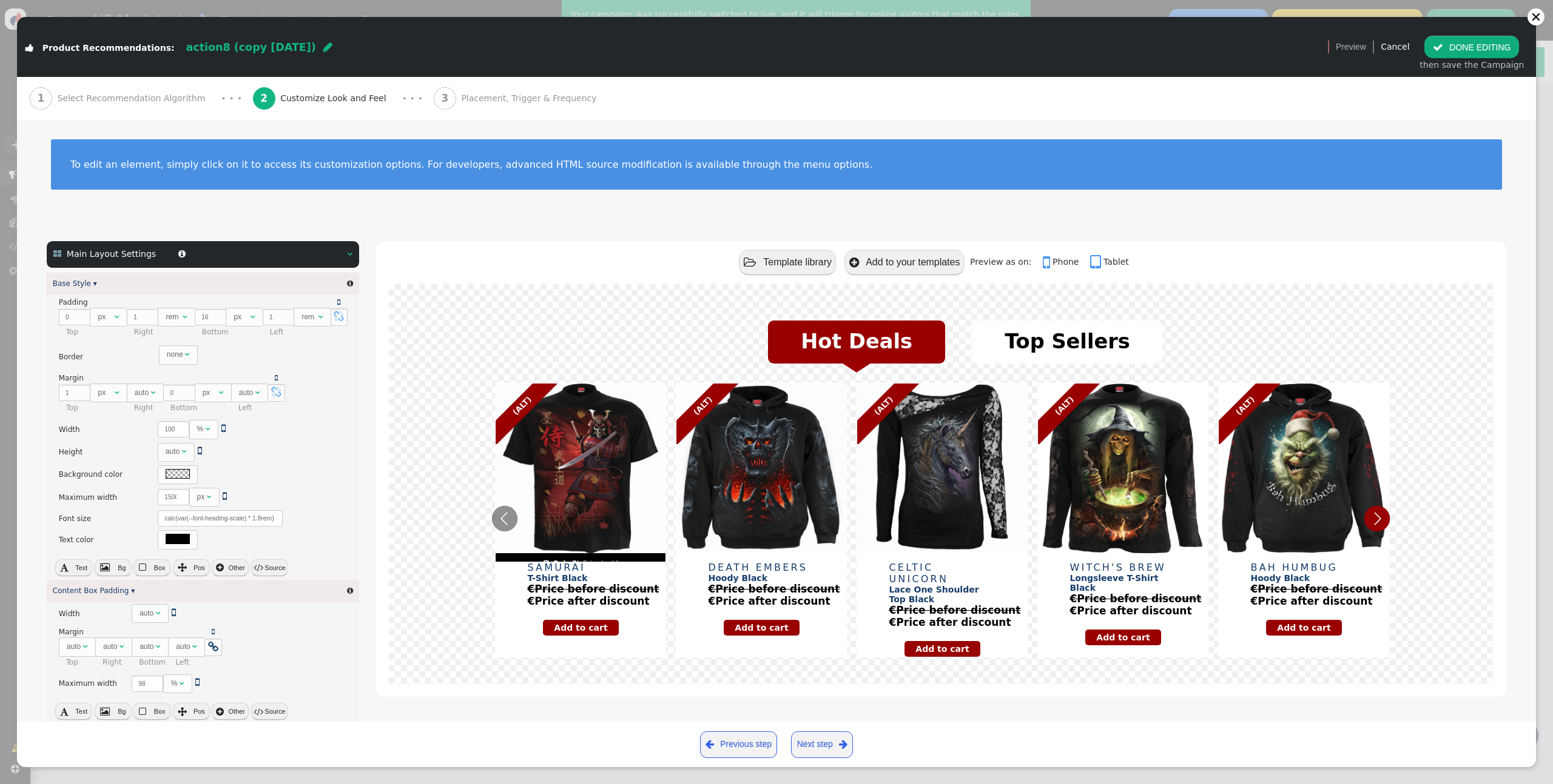
click at [268, 257] on div " Main Layout Settings  " at bounding box center [203, 254] width 312 height 27
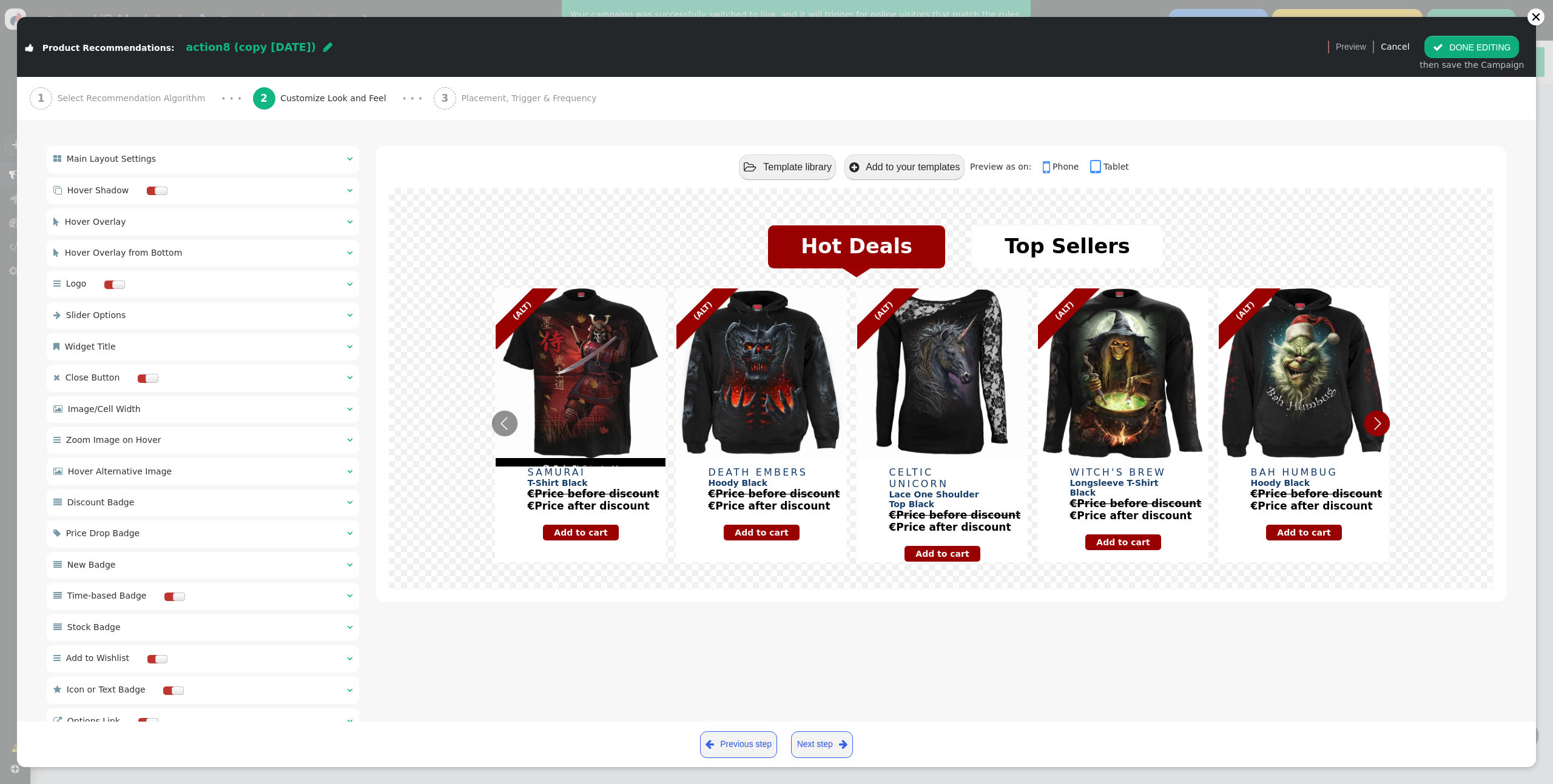
scroll to position [96, 0]
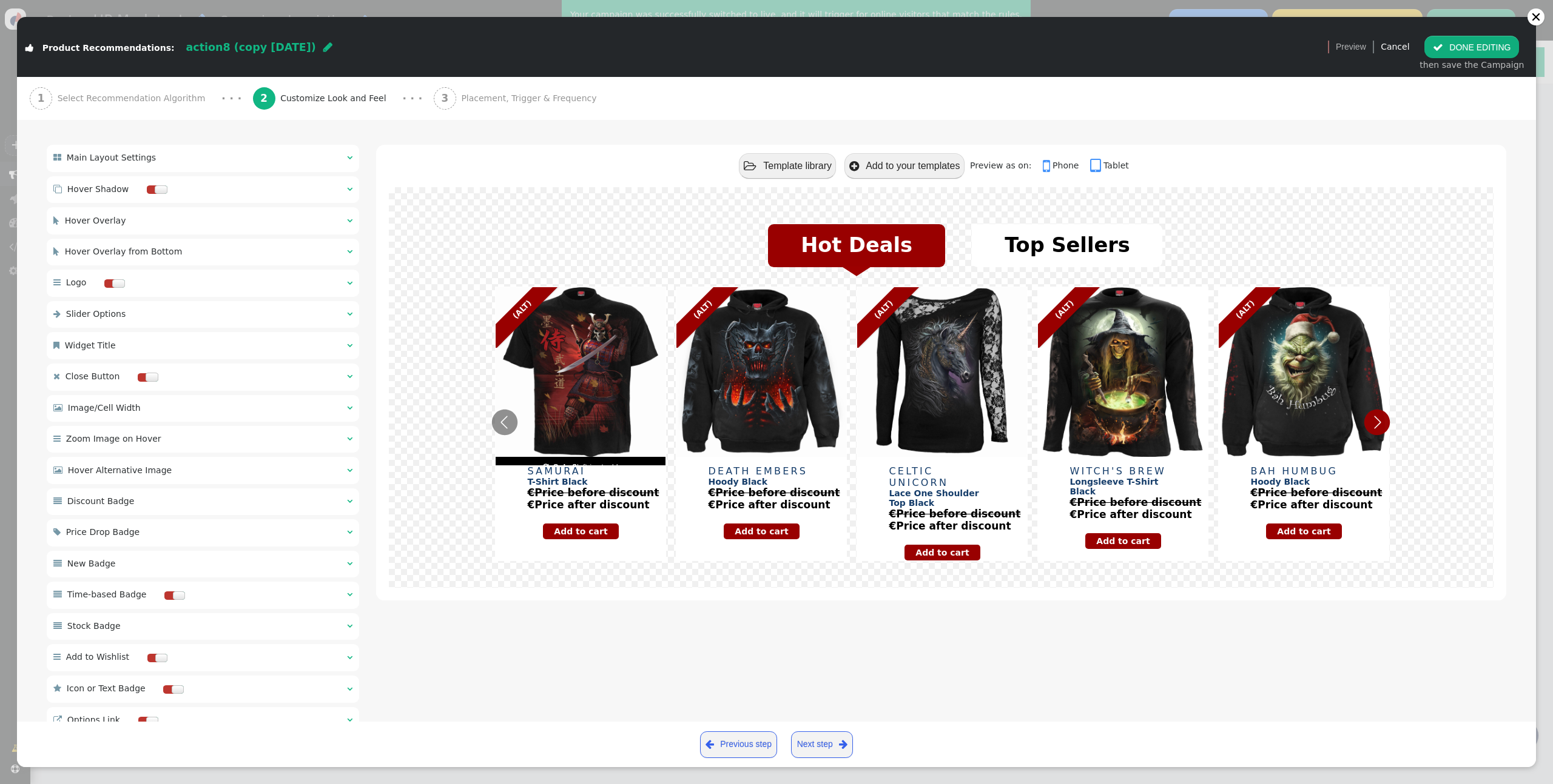
click at [187, 256] on div " Hover Overlay from Bottom " at bounding box center [132, 251] width 158 height 13
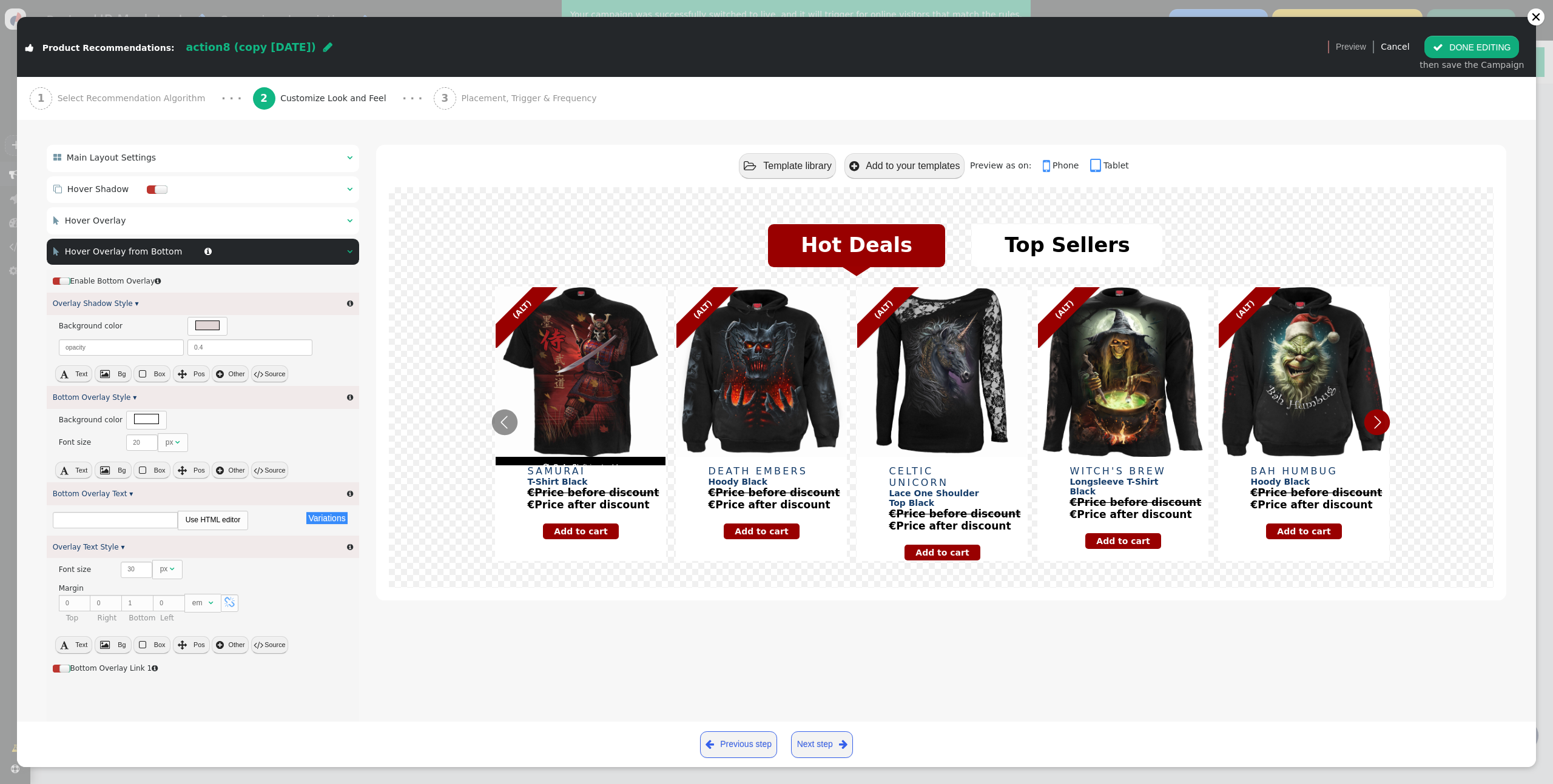
type input "MORE INFO"
click at [219, 255] on div " Hover Overlay from Bottom  " at bounding box center [203, 251] width 312 height 27
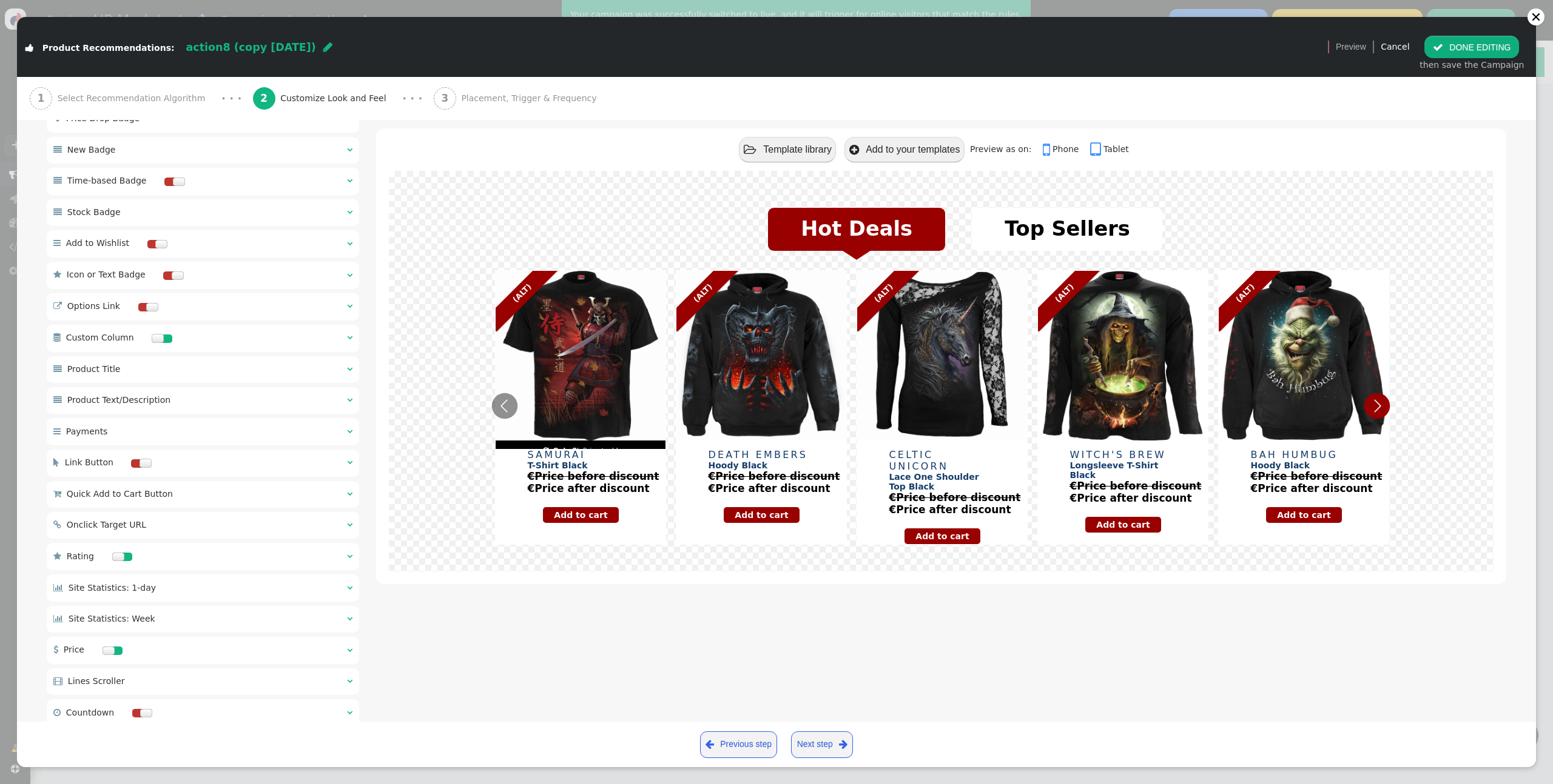
scroll to position [601, 0]
click at [204, 677] on td " HTML Source (advanced)" at bounding box center [196, 677] width 282 height 13
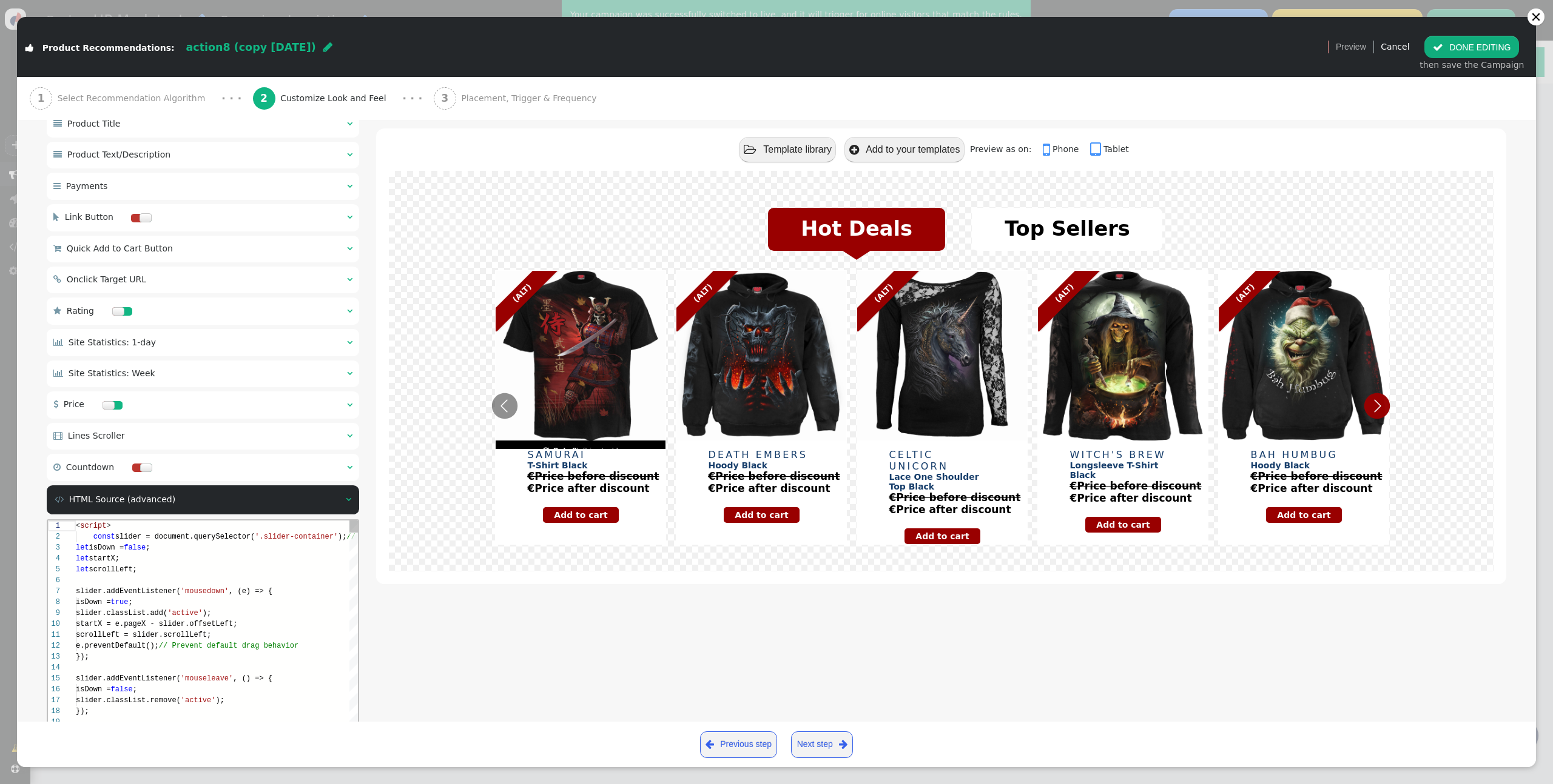
scroll to position [759, 0]
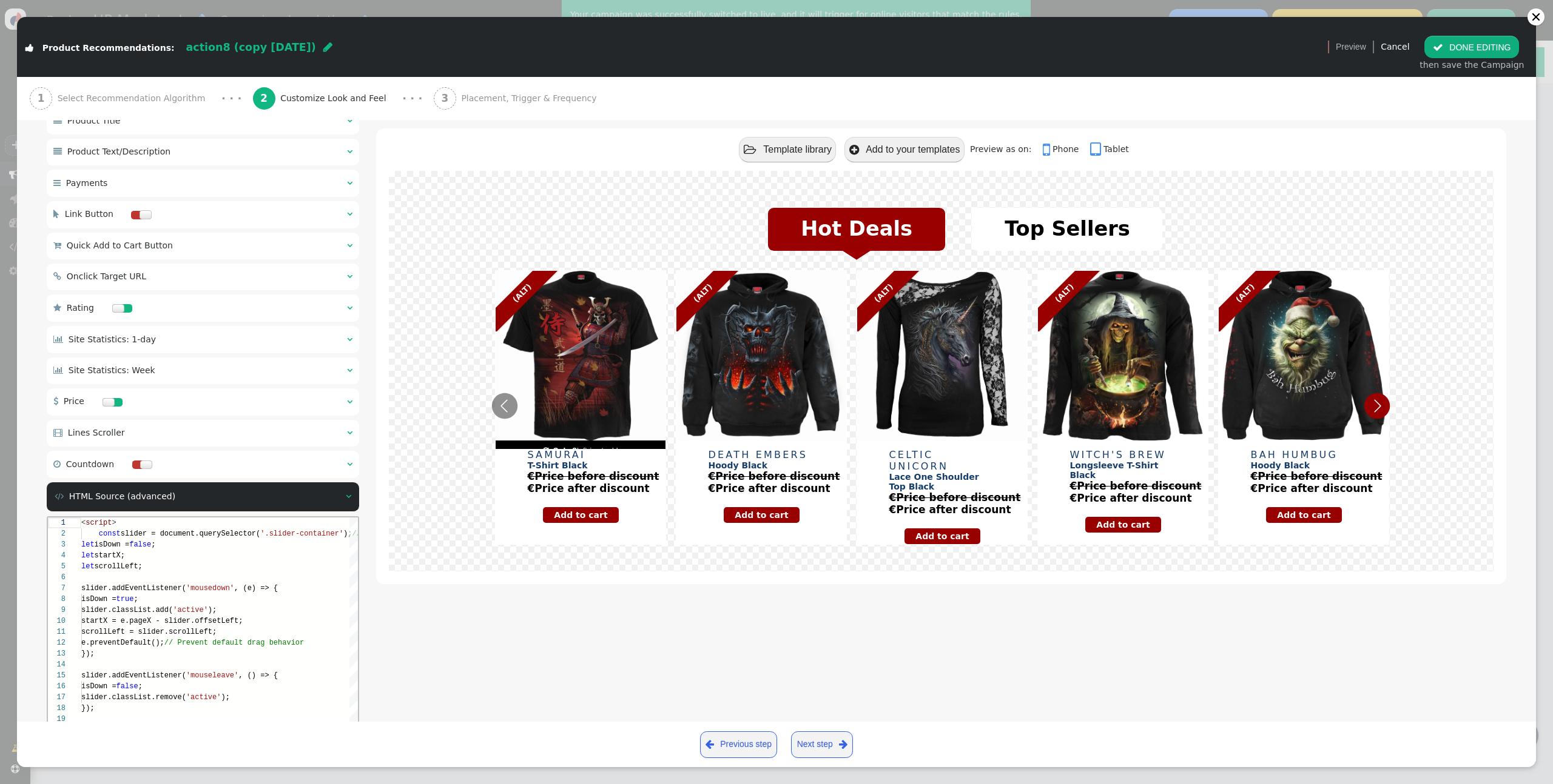
click at [239, 573] on div at bounding box center [322, 576] width 482 height 11
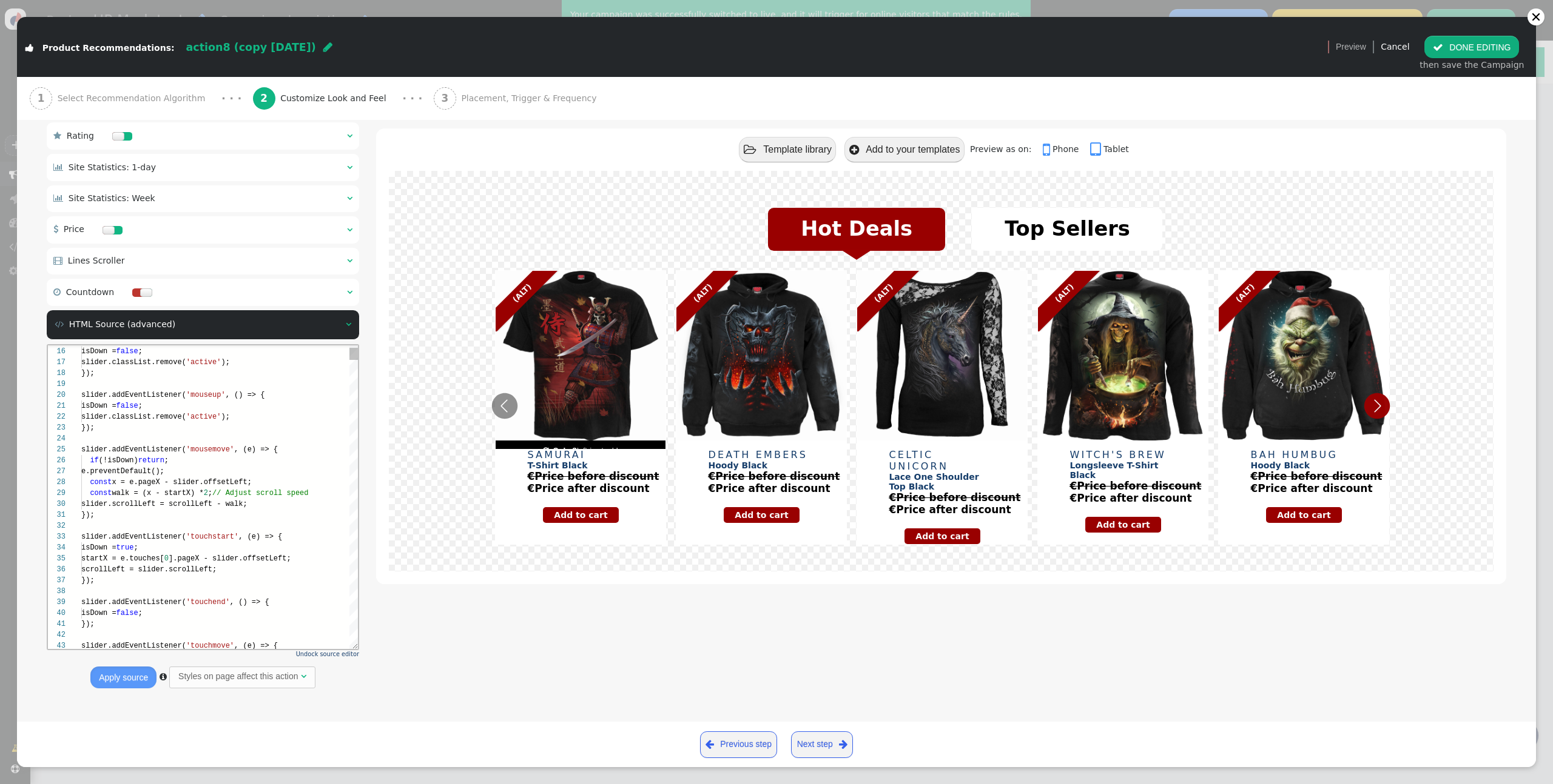
scroll to position [980, 0]
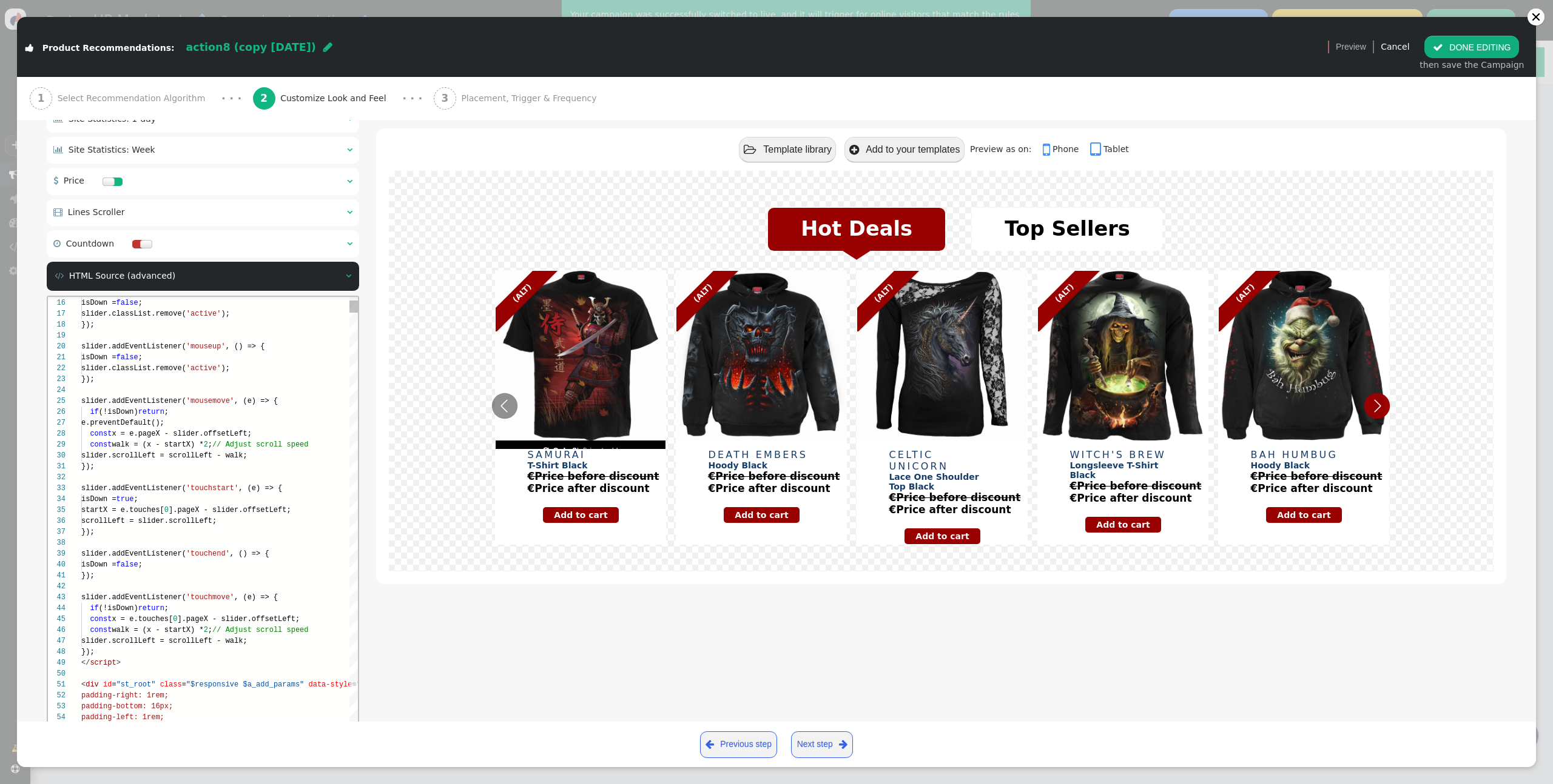
drag, startPoint x: 353, startPoint y: 648, endPoint x: 683, endPoint y: 765, distance: 350.1
click at [686, 776] on div " Product Recommendations: action8 (copy 09/05/25)  Version 1 (testing+product…" at bounding box center [776, 392] width 1553 height 784
click at [284, 535] on div "});" at bounding box center [557, 531] width 950 height 11
type textarea "{ text-decoration: underline; } </style> <ul class="st__tab-group list-unstyled…"
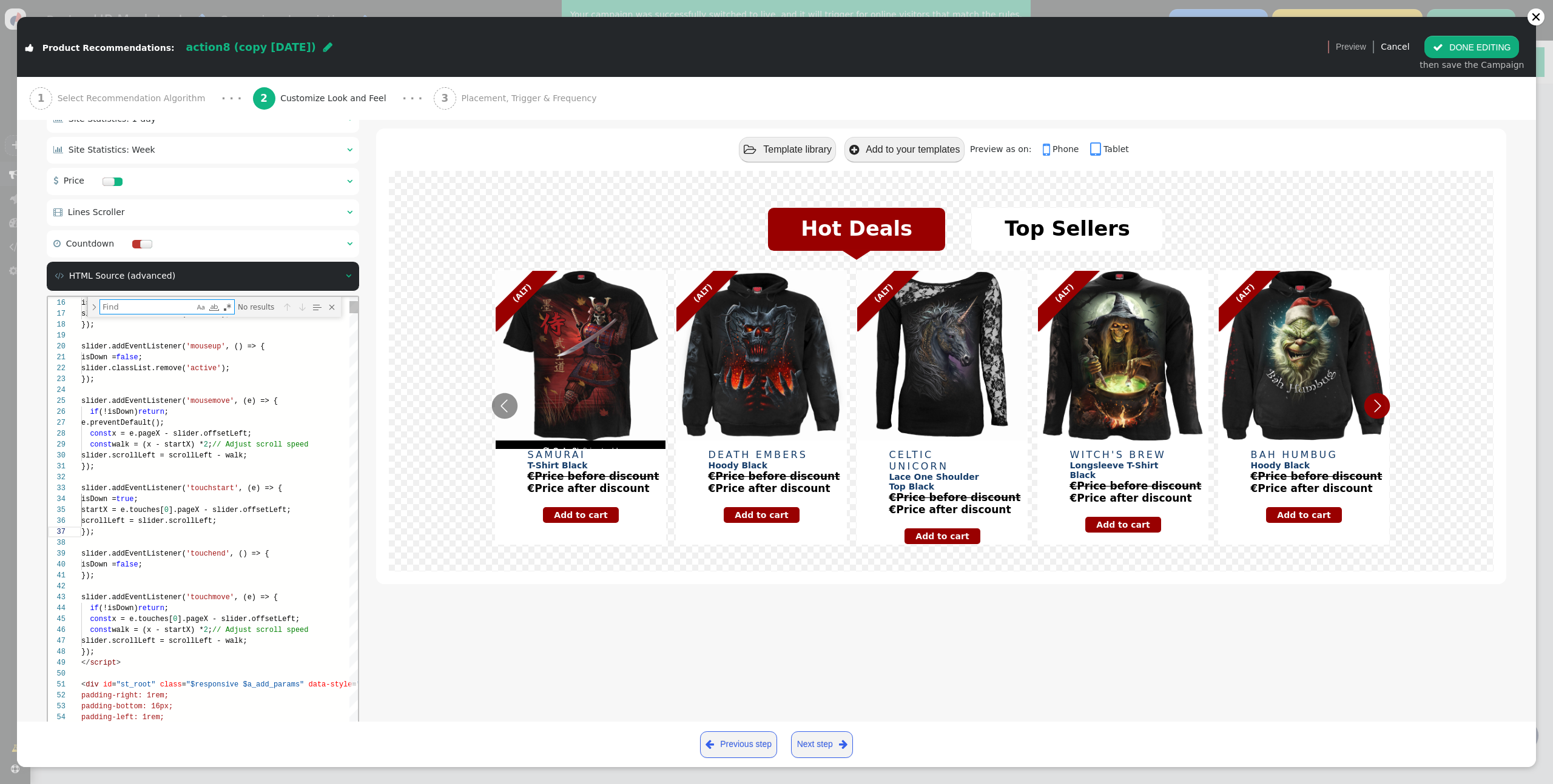
type textarea "sw_recom"
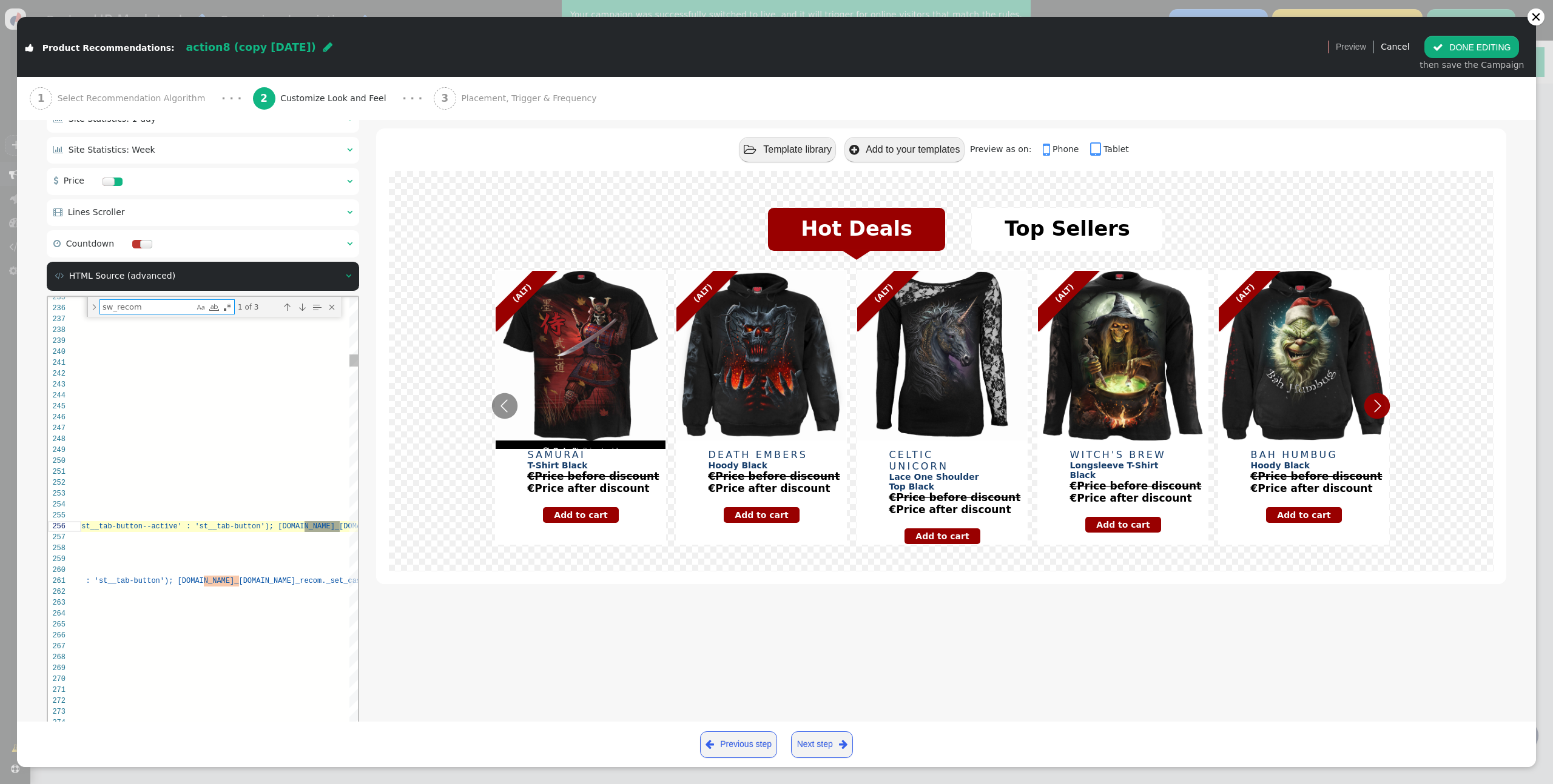
scroll to position [109, 1368]
type textarea "<button type="button" class="st__tab-button" ontplready="this.by_id=by_id" oncl…"
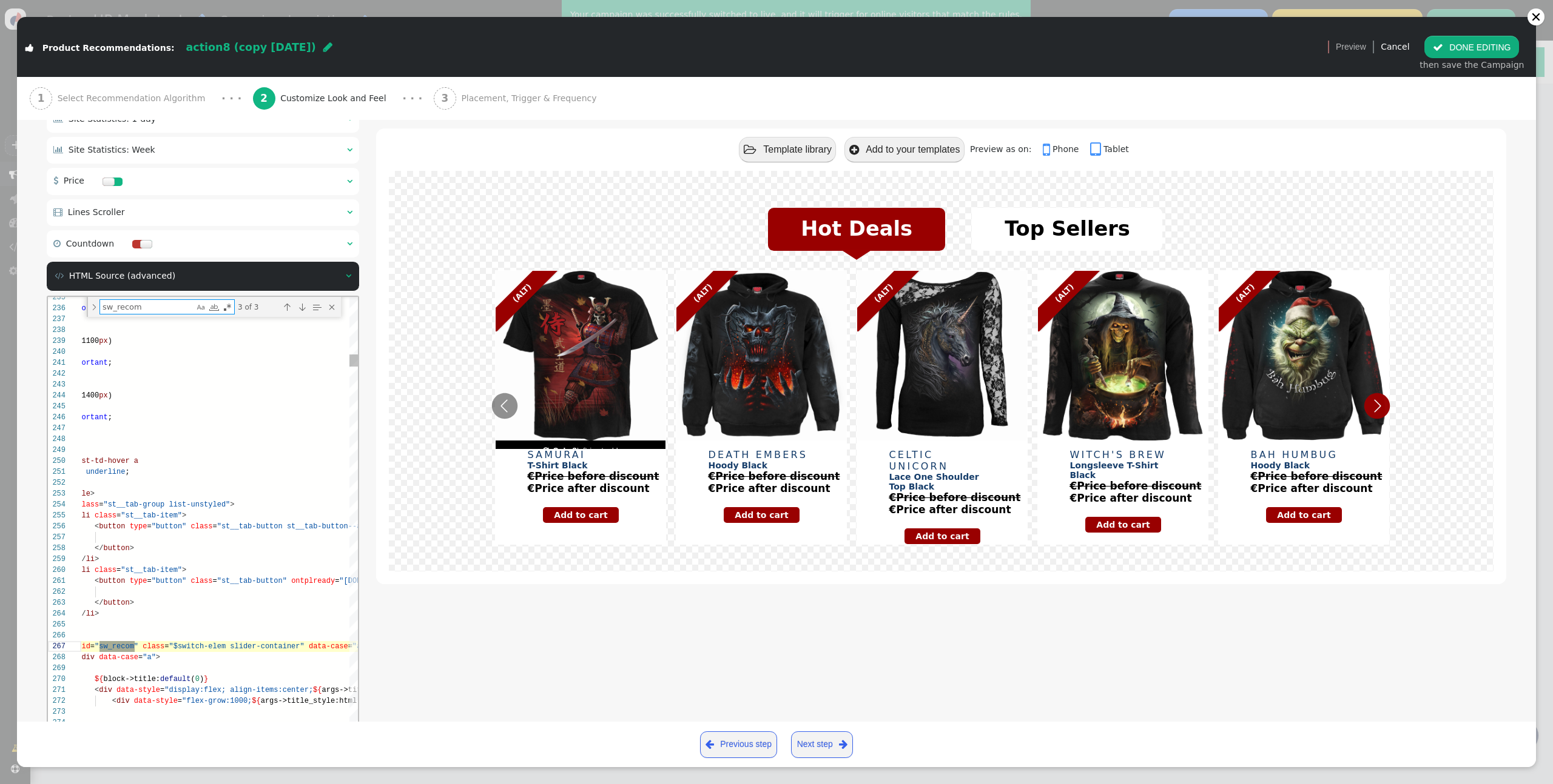
scroll to position [109, 127]
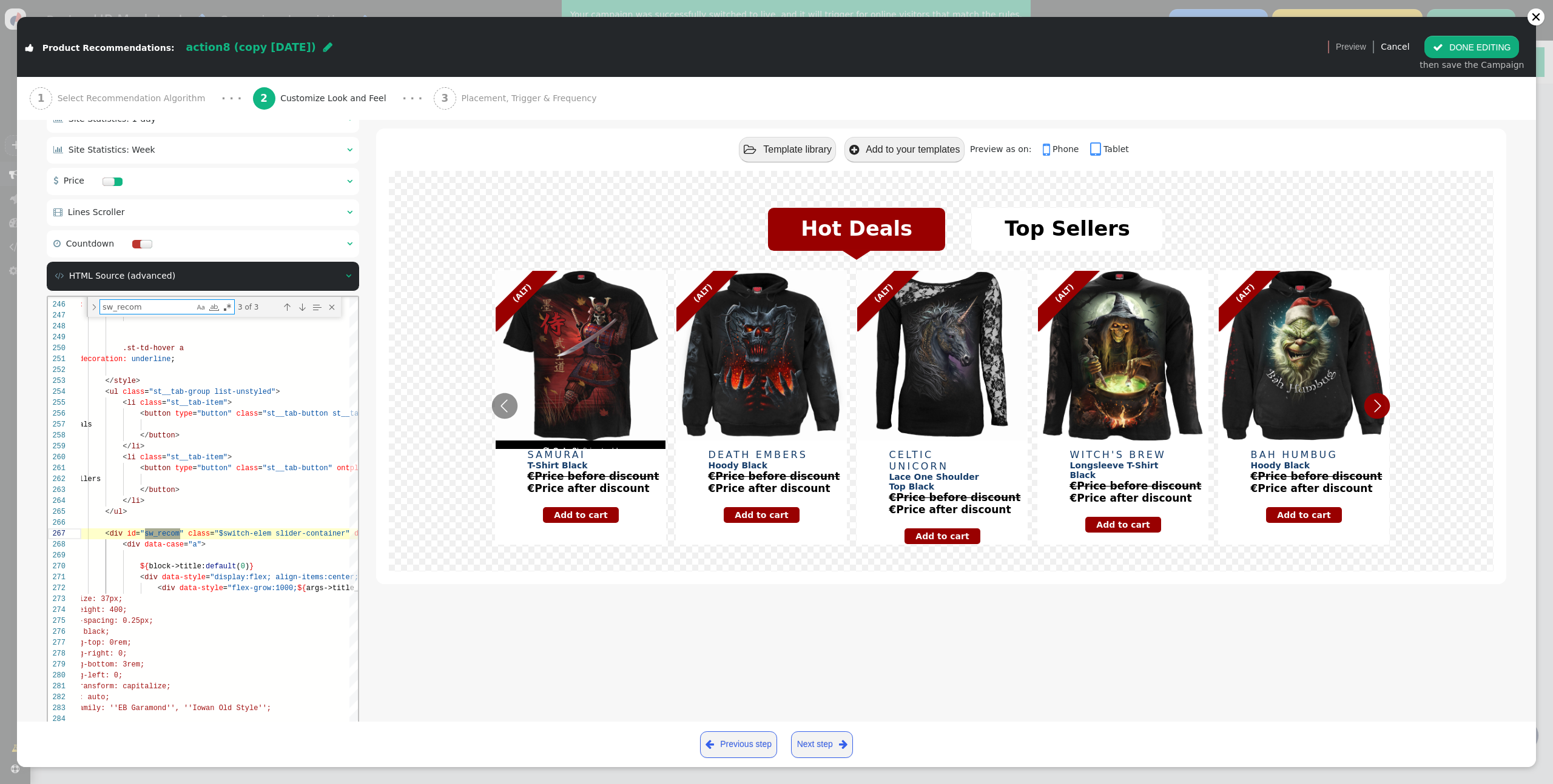
type textarea "sw_recom"
click at [1477, 44] on button " DONE EDITING" at bounding box center [1470, 47] width 94 height 22
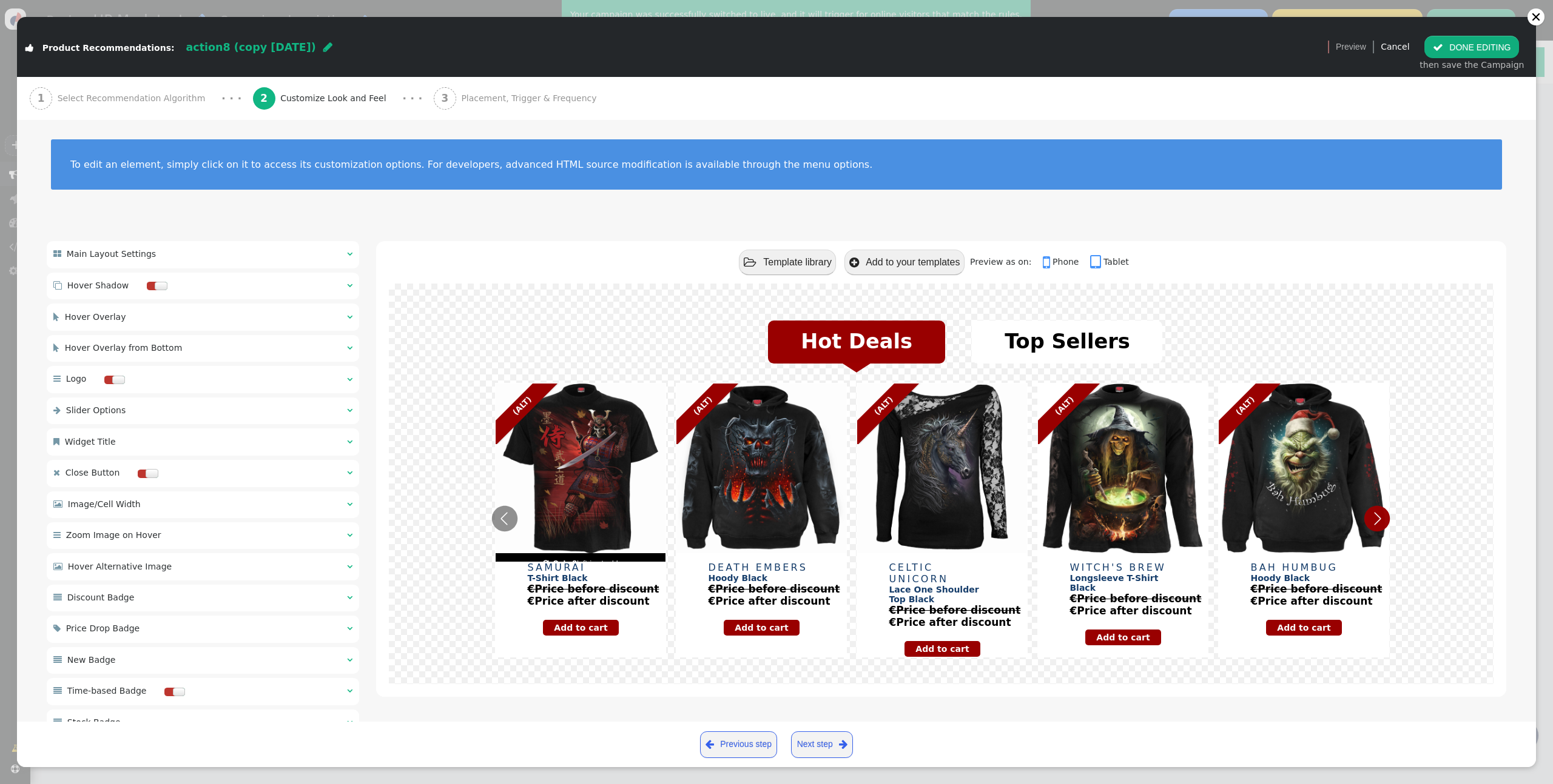
scroll to position [109, 0]
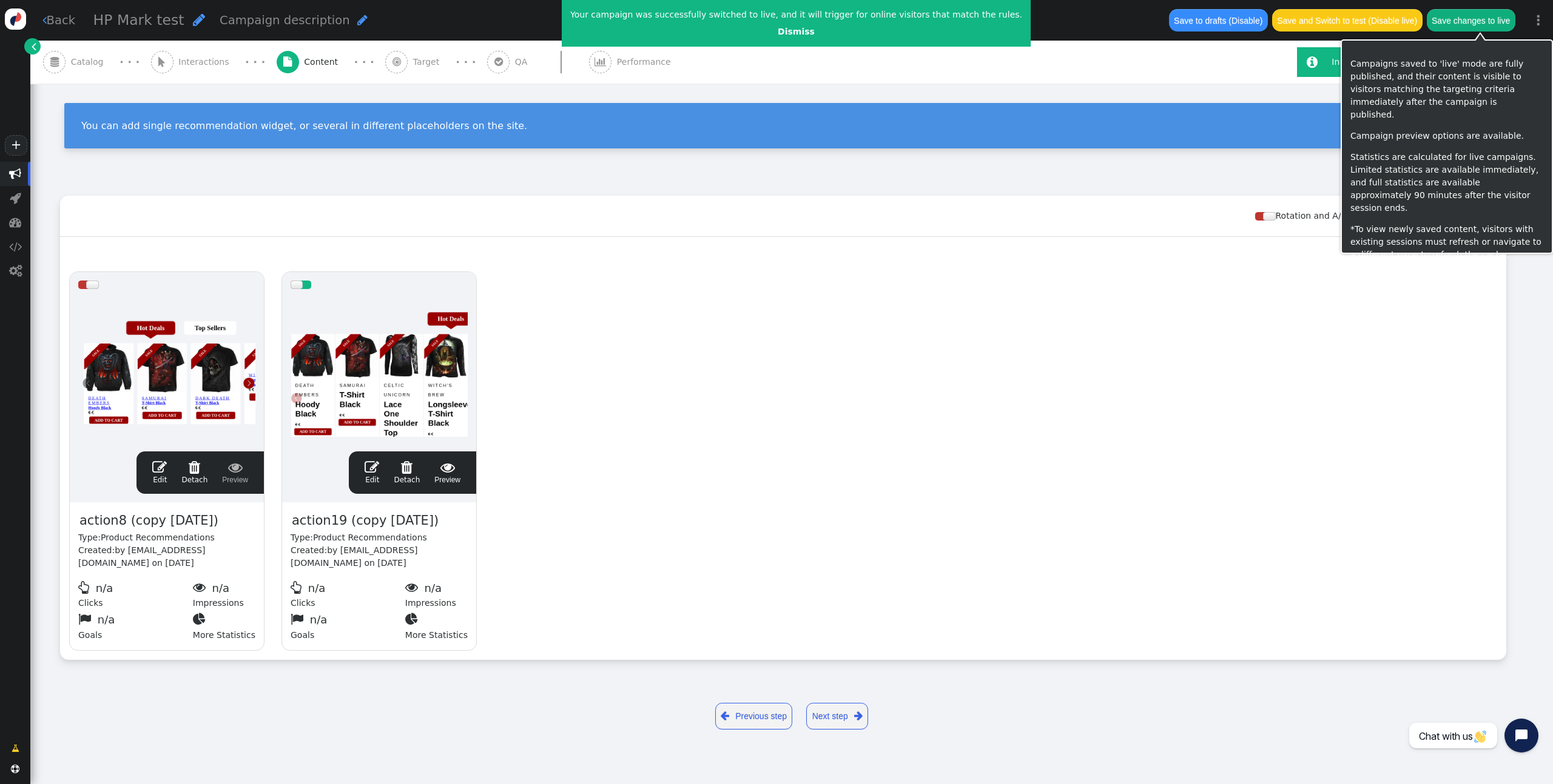
click at [1471, 21] on button "Save changes to live" at bounding box center [1470, 20] width 88 height 22
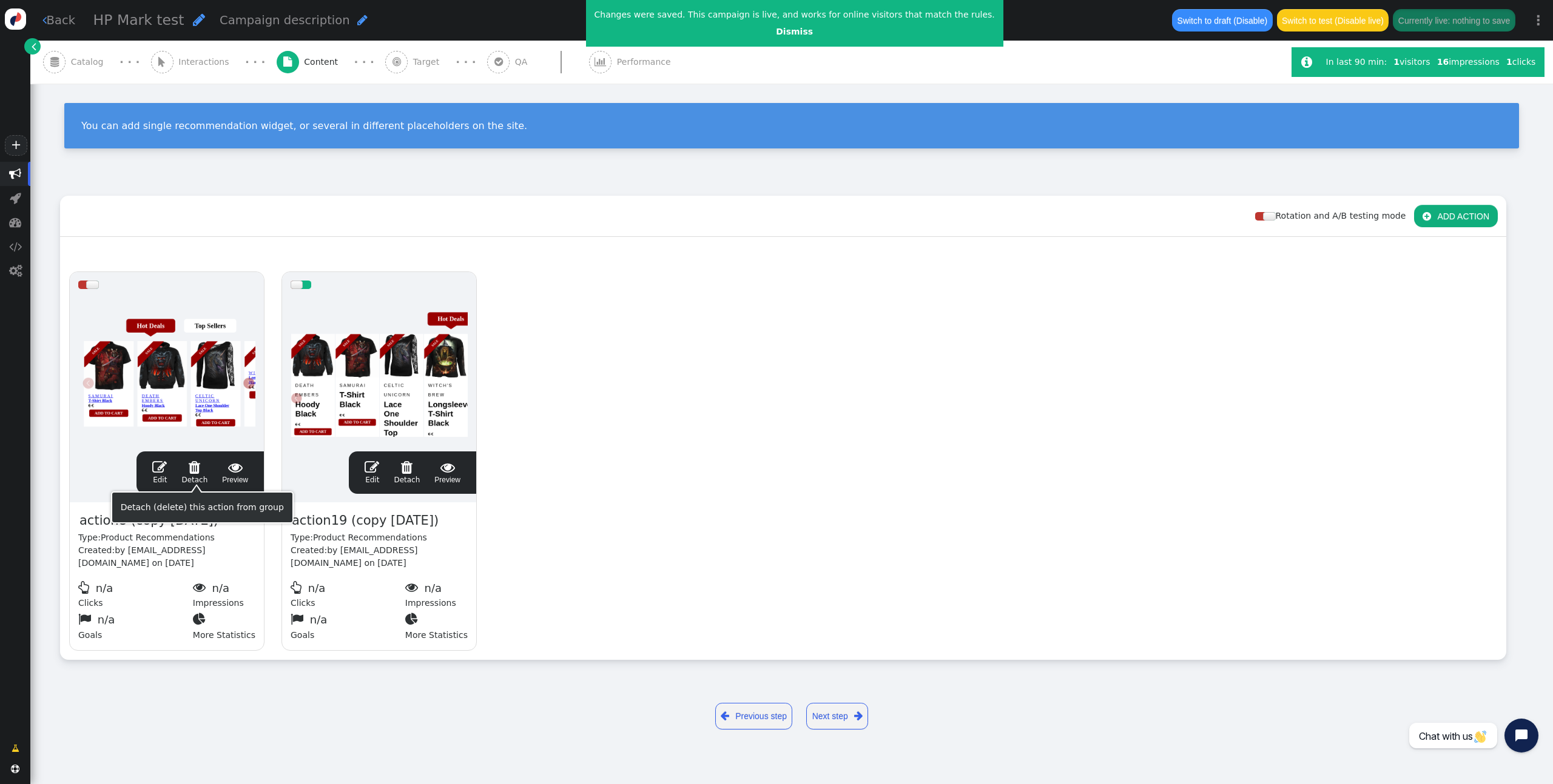
click at [160, 478] on link " Edit" at bounding box center [159, 473] width 15 height 26
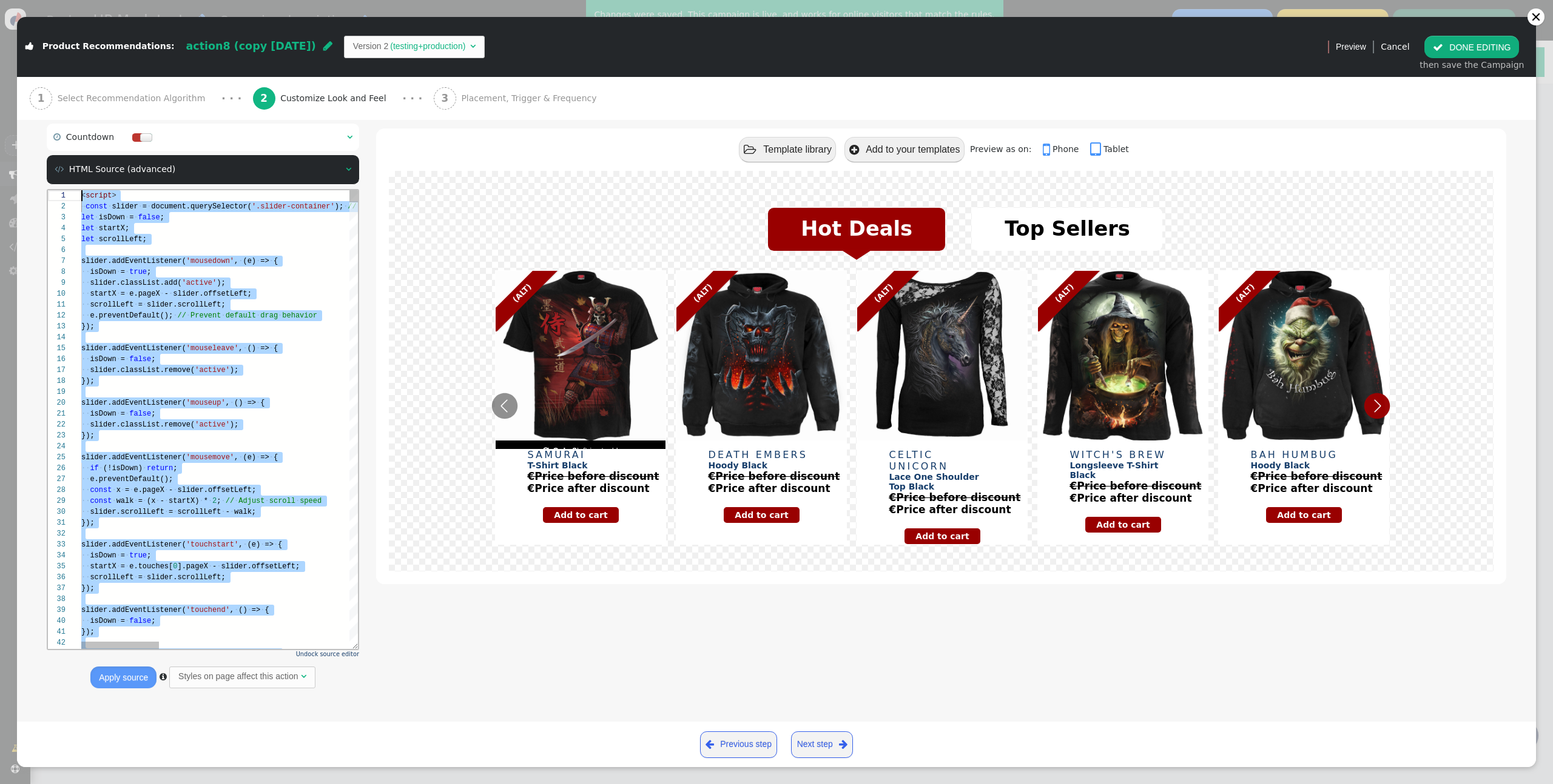
scroll to position [0, 0]
drag, startPoint x: 124, startPoint y: 481, endPoint x: 61, endPoint y: 181, distance: 306.5
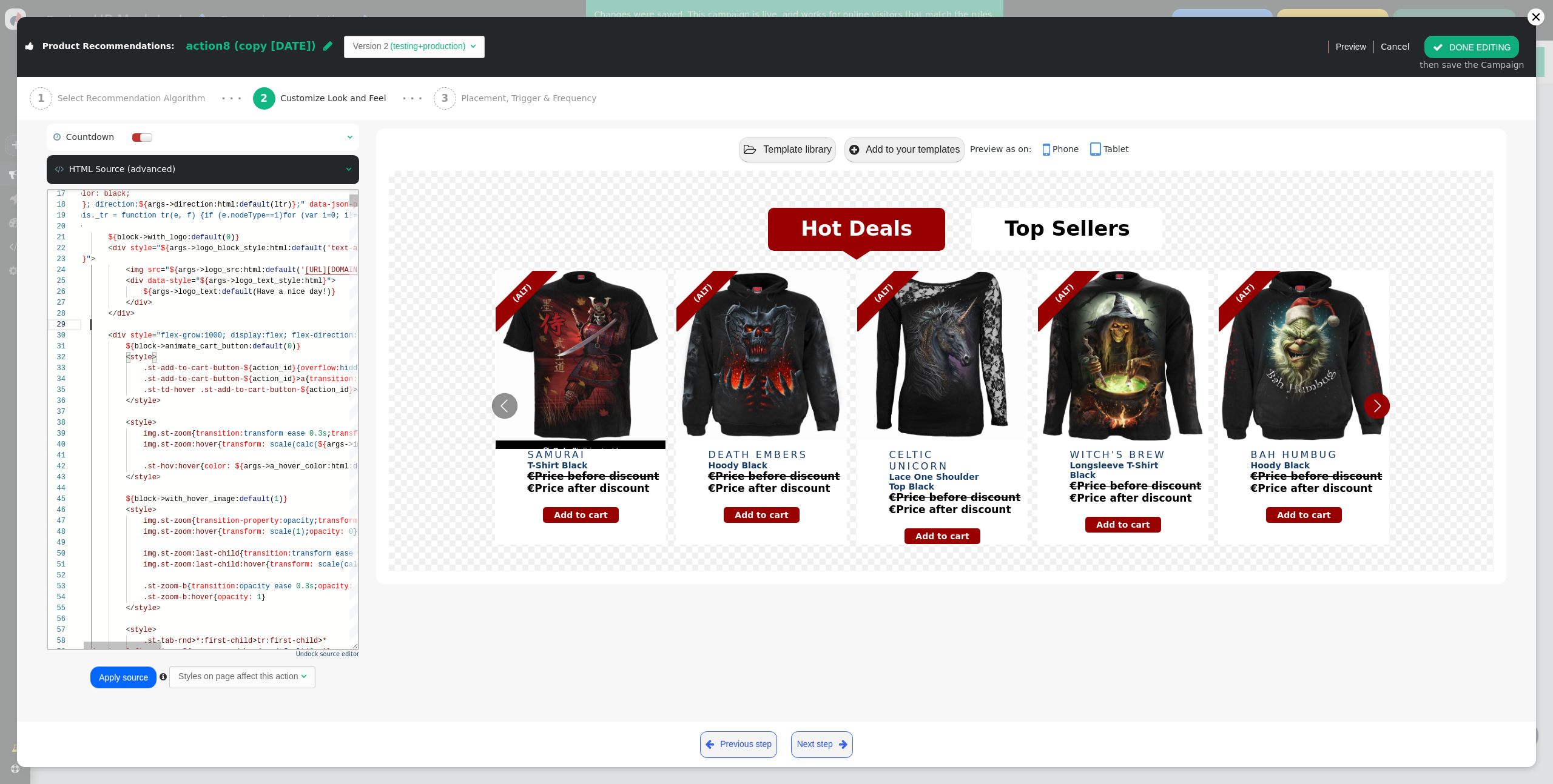
click at [143, 326] on div at bounding box center [549, 324] width 950 height 11
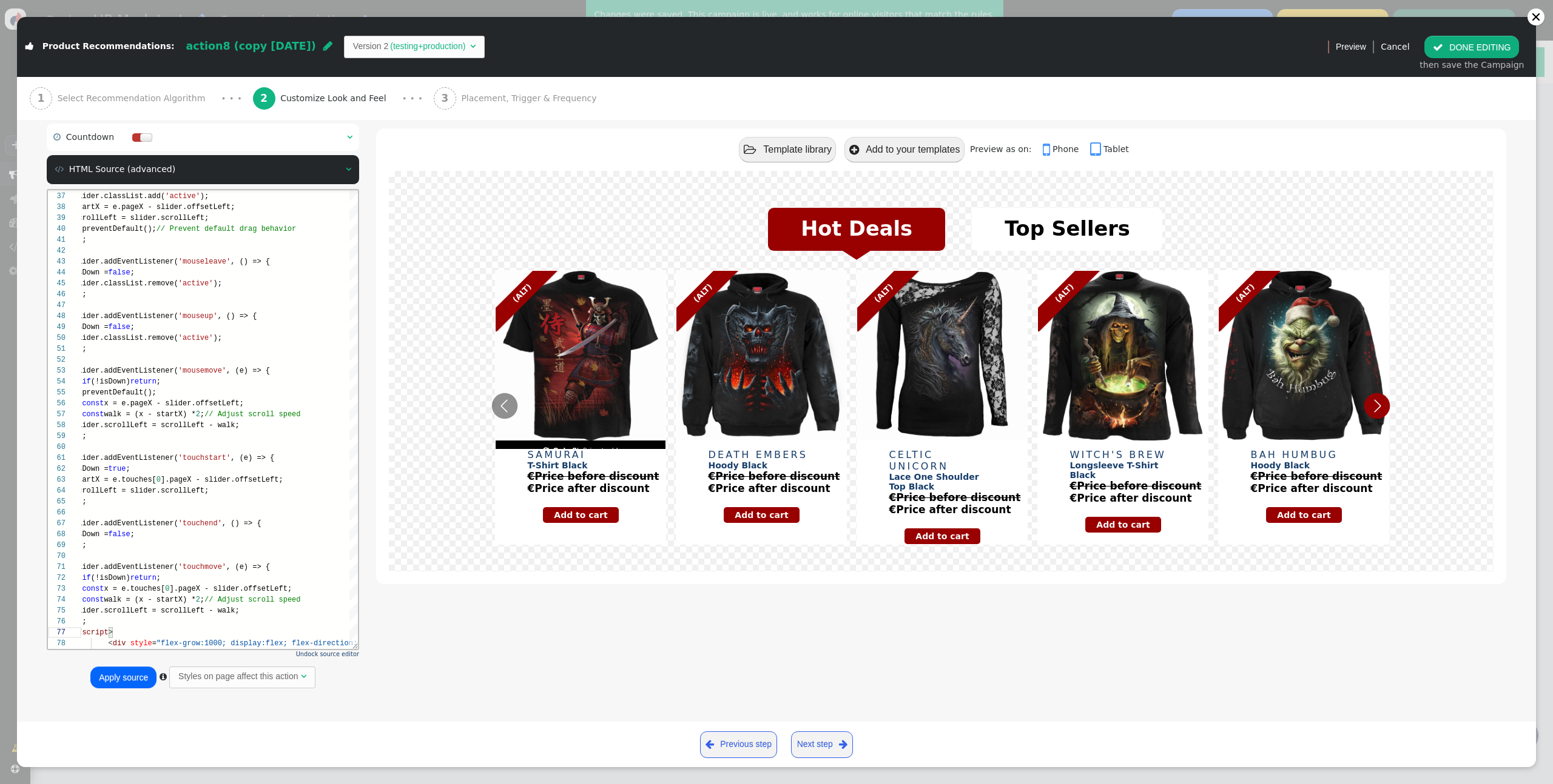
drag, startPoint x: 116, startPoint y: 680, endPoint x: 276, endPoint y: 718, distance: 164.5
click at [116, 679] on button "Apply source" at bounding box center [123, 678] width 66 height 22
type textarea "const x = e.touches[0].pageX - slider.offsetLeft; const walk = (x - startX) * 2…"
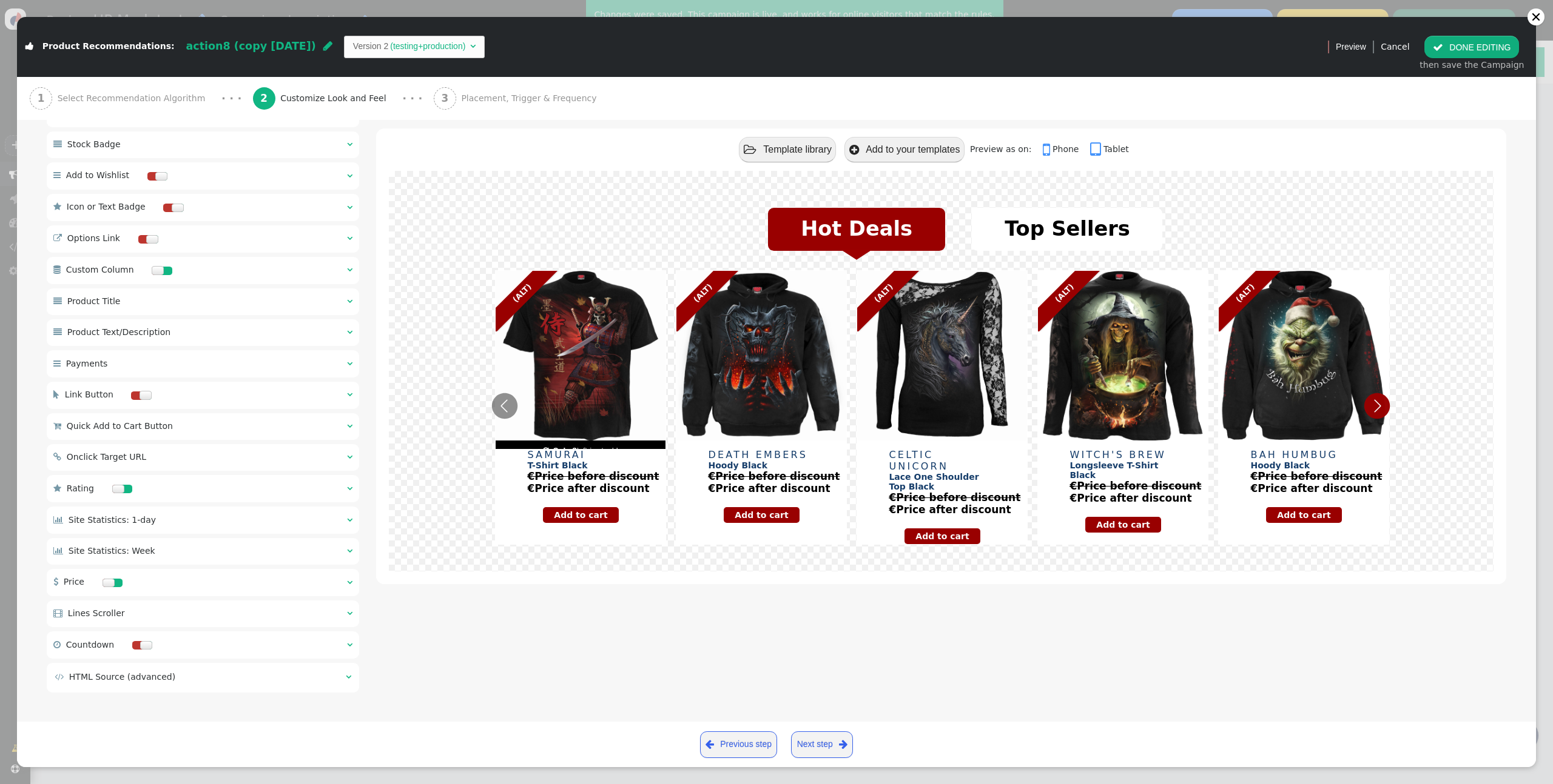
scroll to position [601, 0]
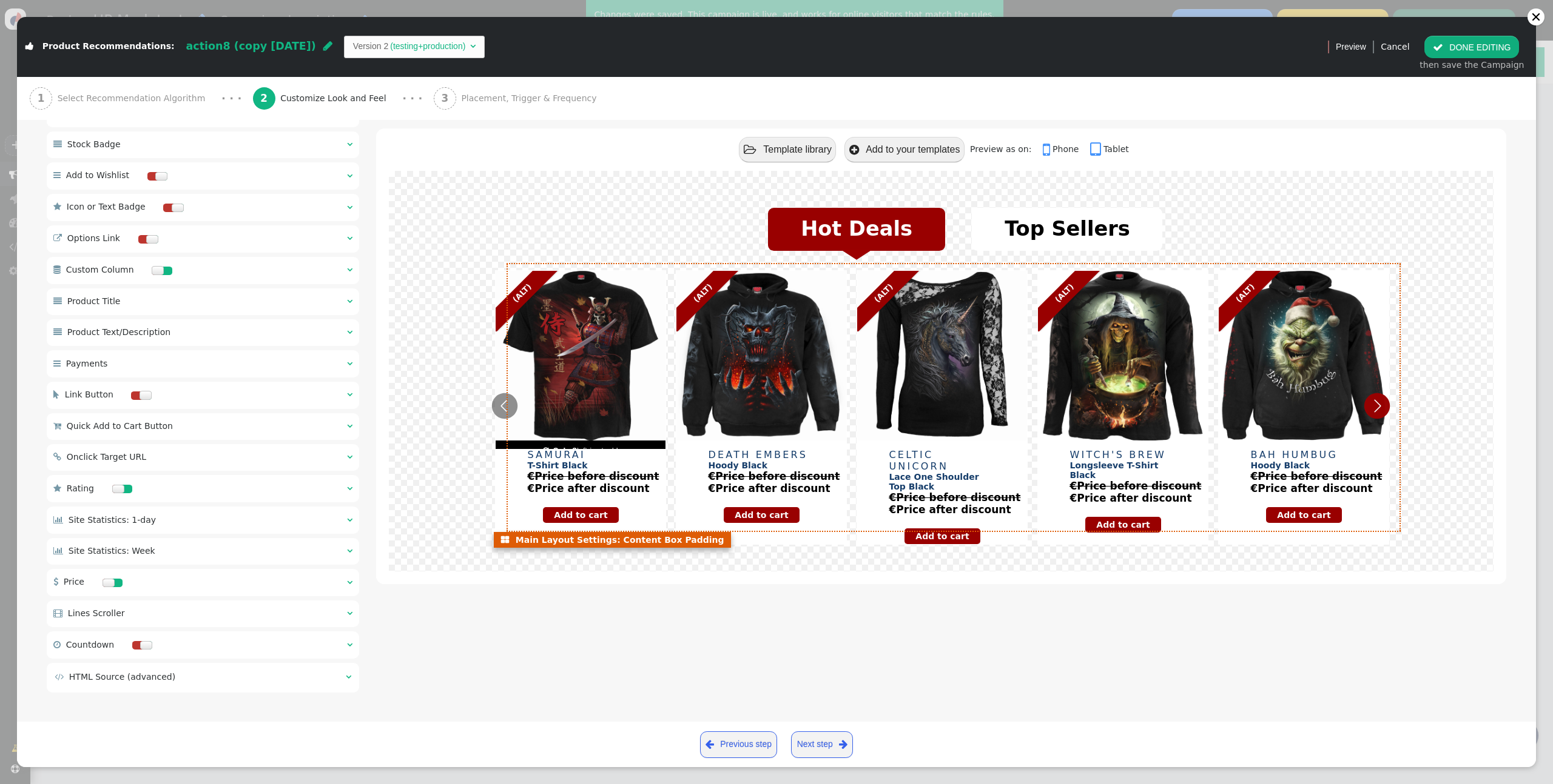
drag, startPoint x: 508, startPoint y: 395, endPoint x: 649, endPoint y: 390, distance: 141.1
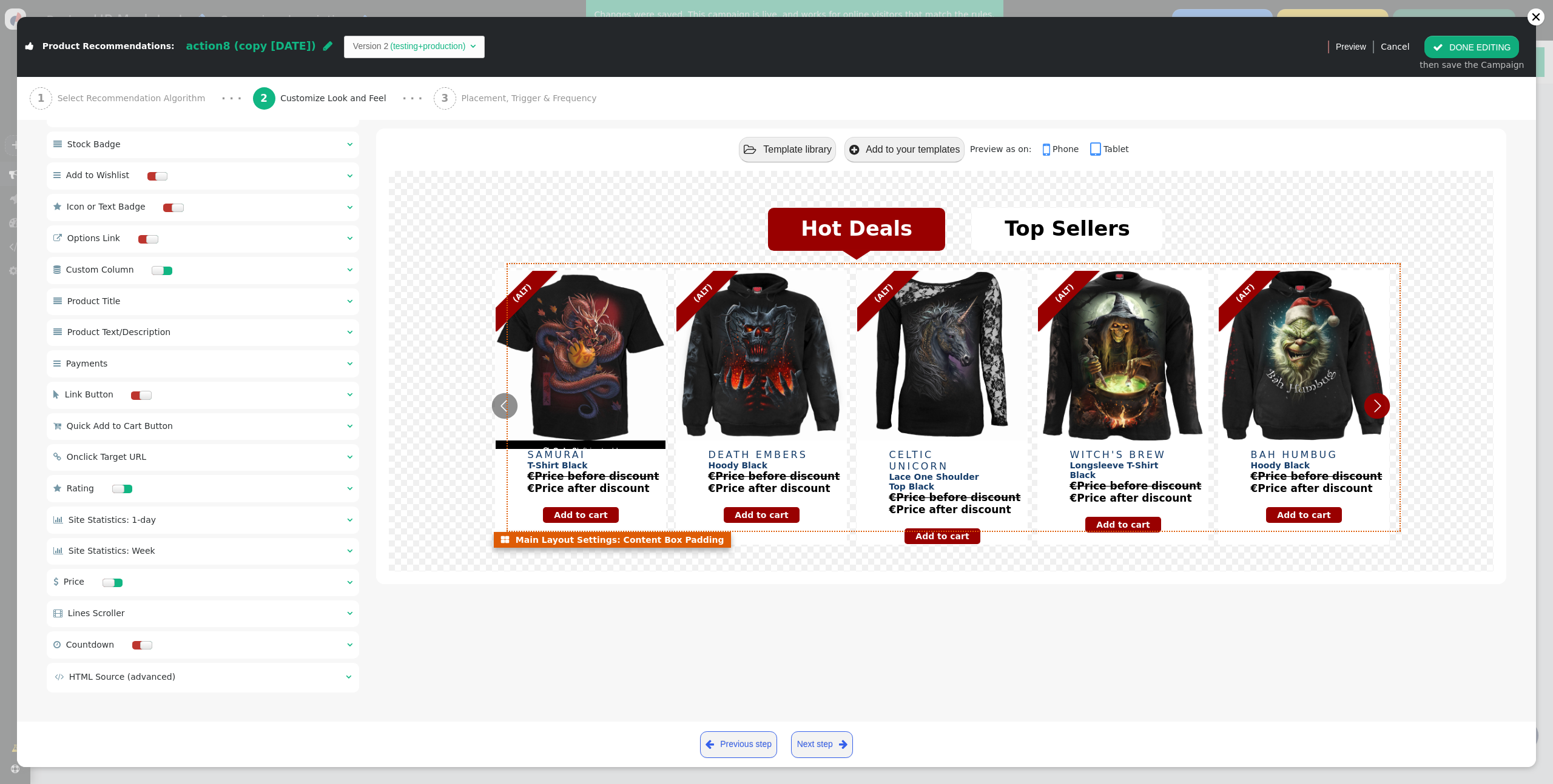
click at [508, 395] on icon "Previous" at bounding box center [505, 406] width 26 height 26
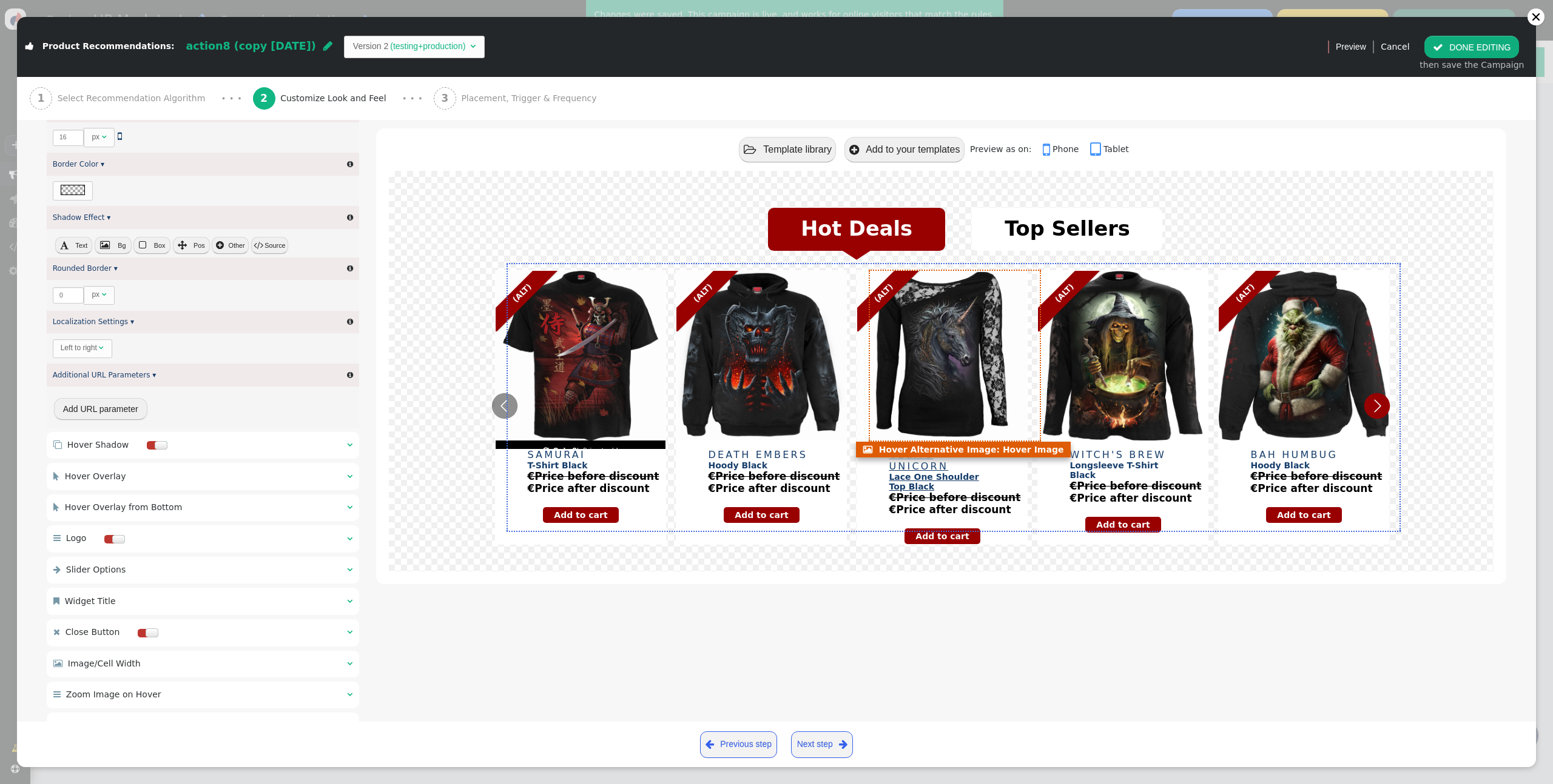
scroll to position [1463, 0]
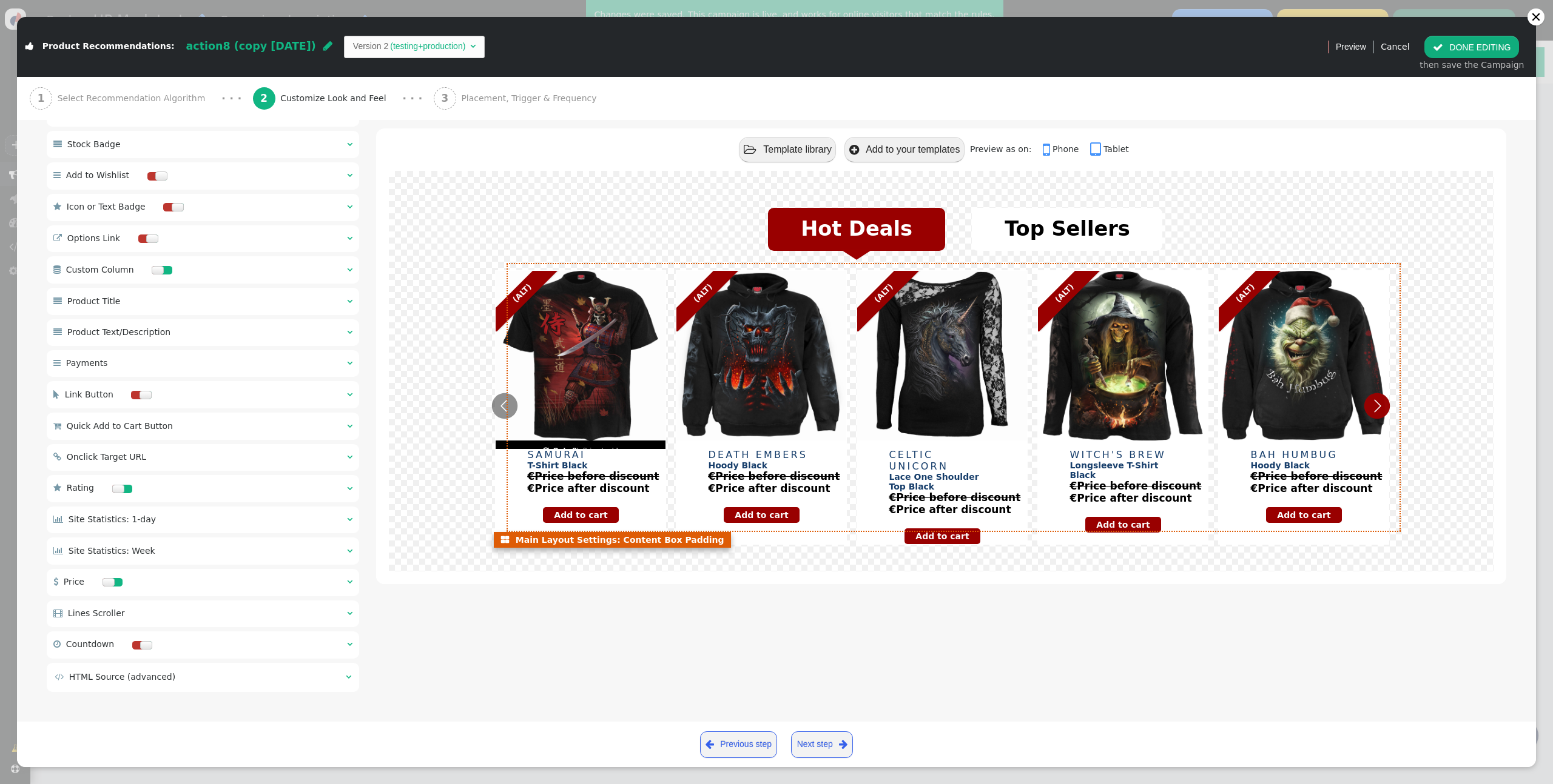
click at [1380, 393] on icon "Next" at bounding box center [1377, 406] width 26 height 26
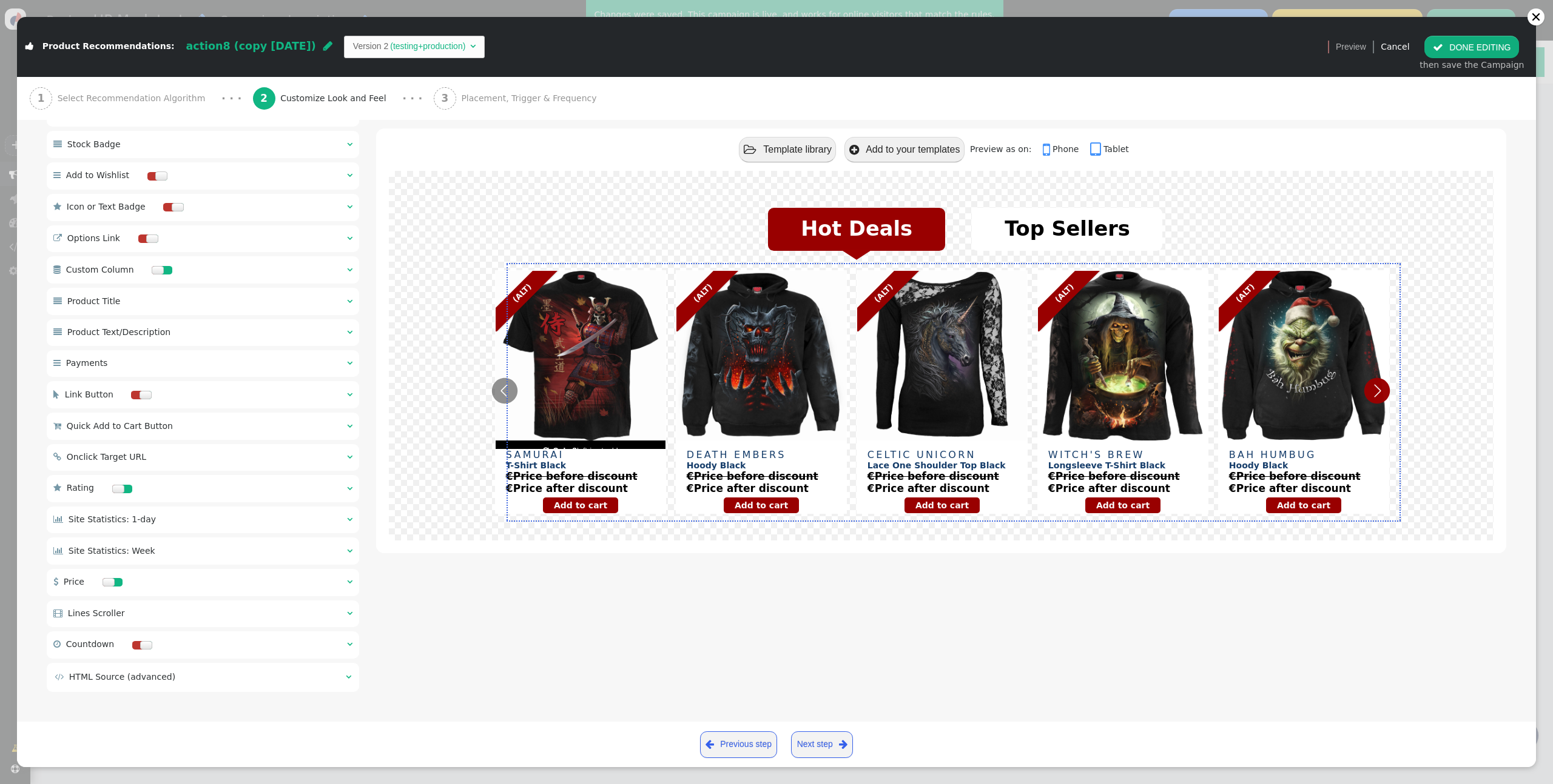
drag, startPoint x: 1481, startPoint y: 37, endPoint x: 1479, endPoint y: 50, distance: 13.2
click at [1481, 37] on button " DONE EDITING" at bounding box center [1470, 47] width 94 height 22
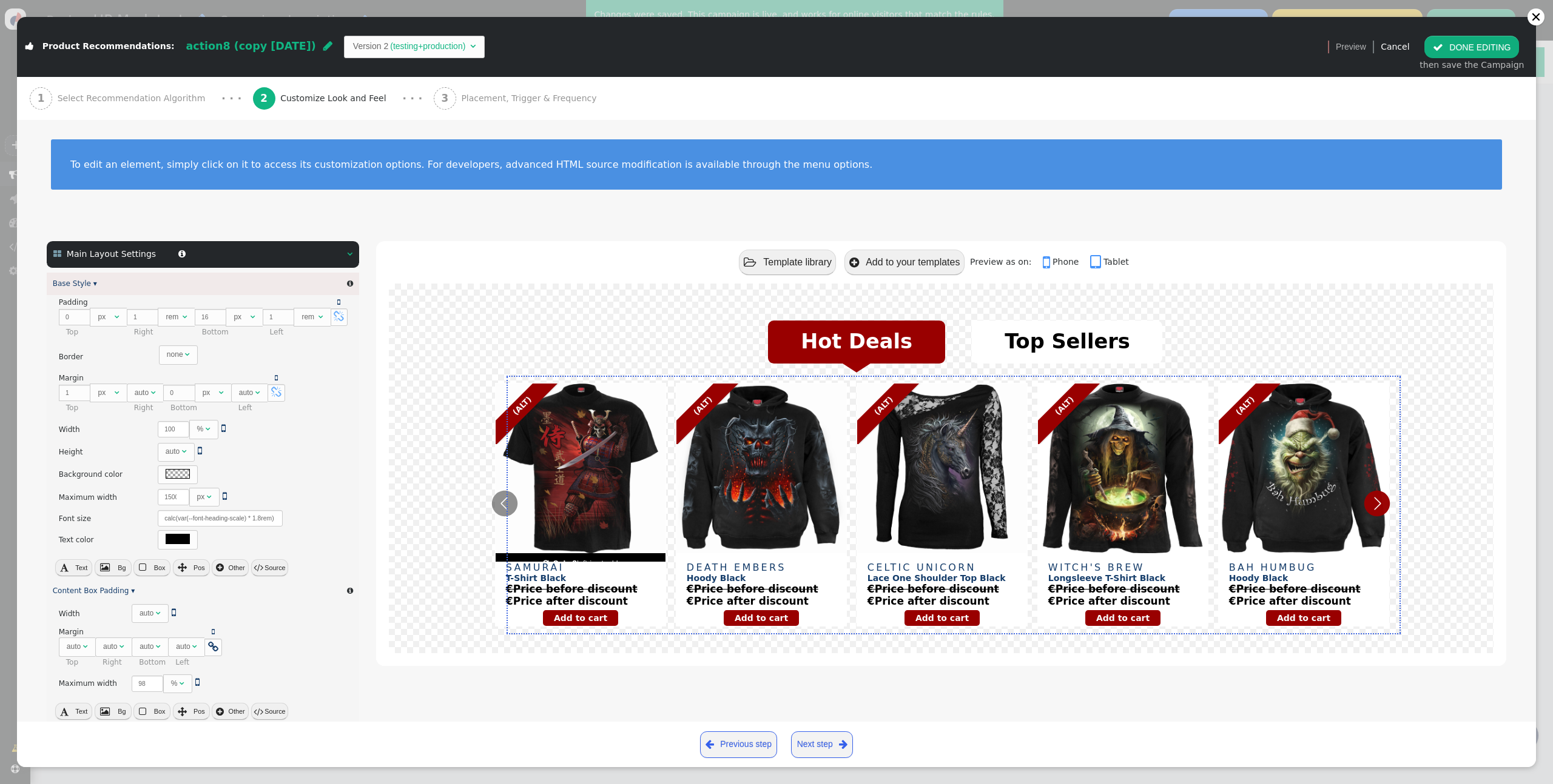
scroll to position [0, 0]
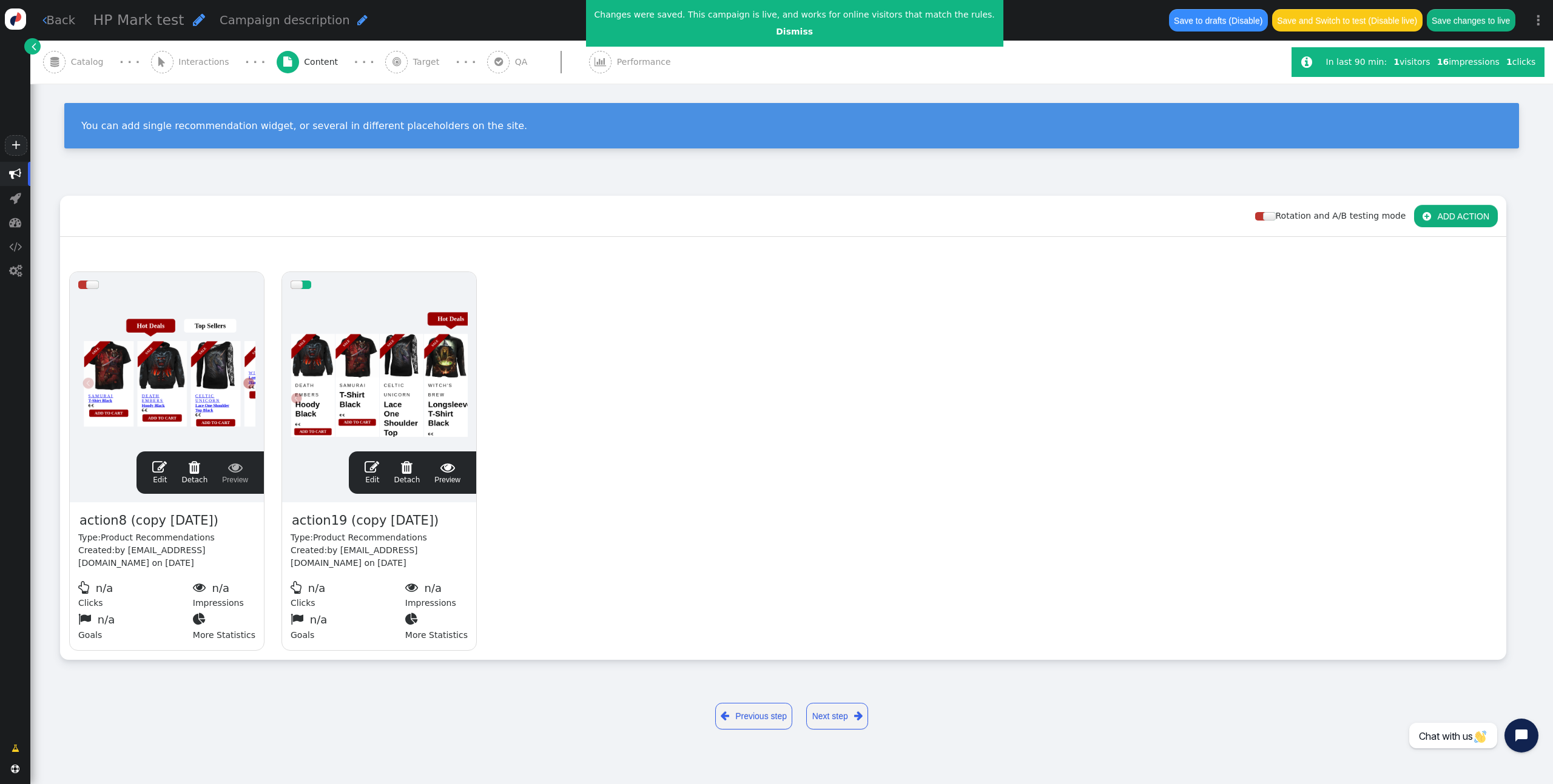
click at [1454, 22] on button "Save changes to live" at bounding box center [1470, 20] width 88 height 22
click at [169, 458] on div " Edit  Detach  Preview" at bounding box center [200, 472] width 127 height 43
click at [162, 473] on span "" at bounding box center [159, 467] width 15 height 15
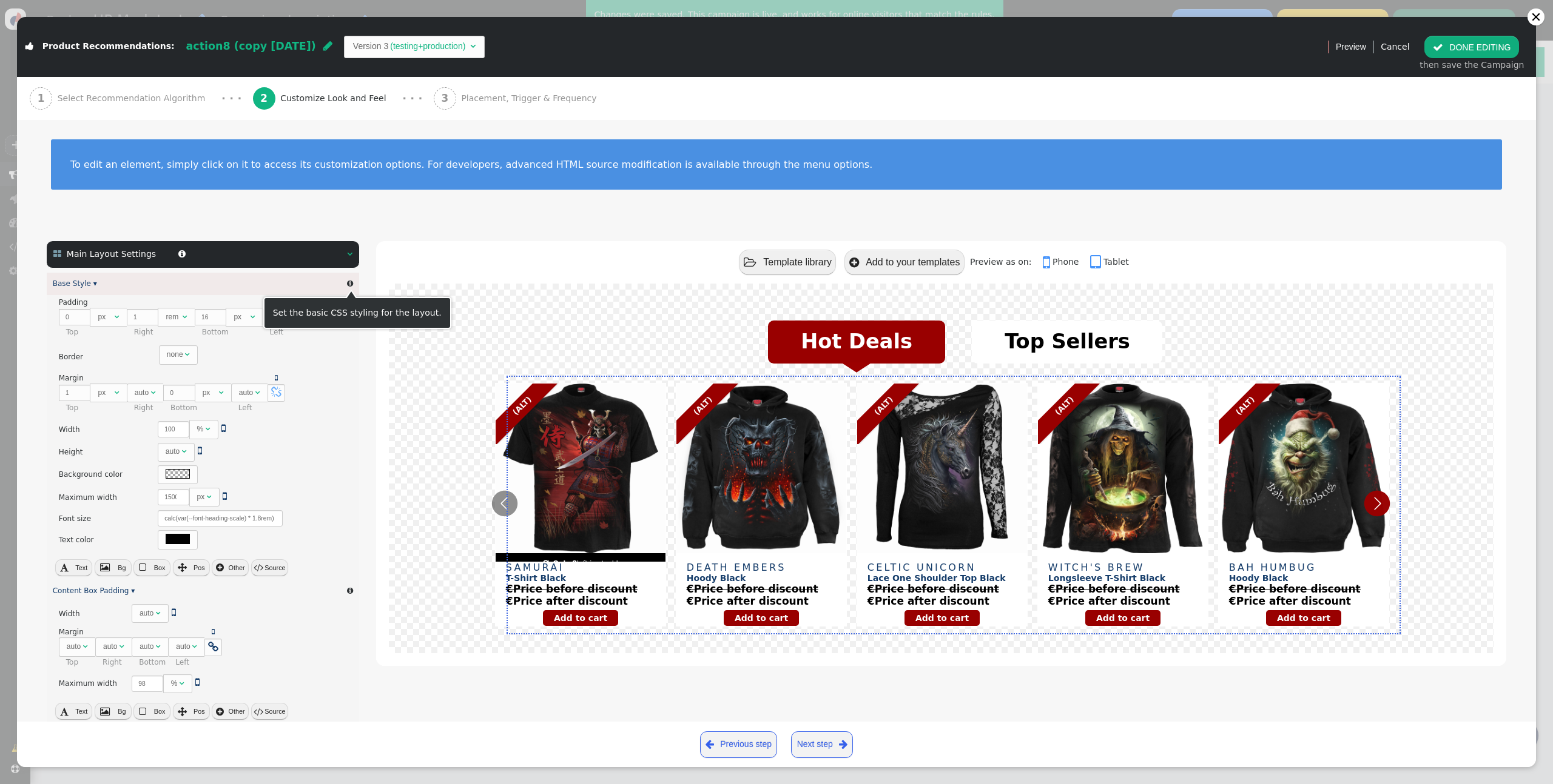
click at [274, 283] on div "Base Style ▾ " at bounding box center [203, 283] width 312 height 23
click at [174, 283] on div "Base Style ▾ " at bounding box center [203, 283] width 312 height 23
click at [87, 286] on link "Base Style ▾" at bounding box center [75, 283] width 45 height 9
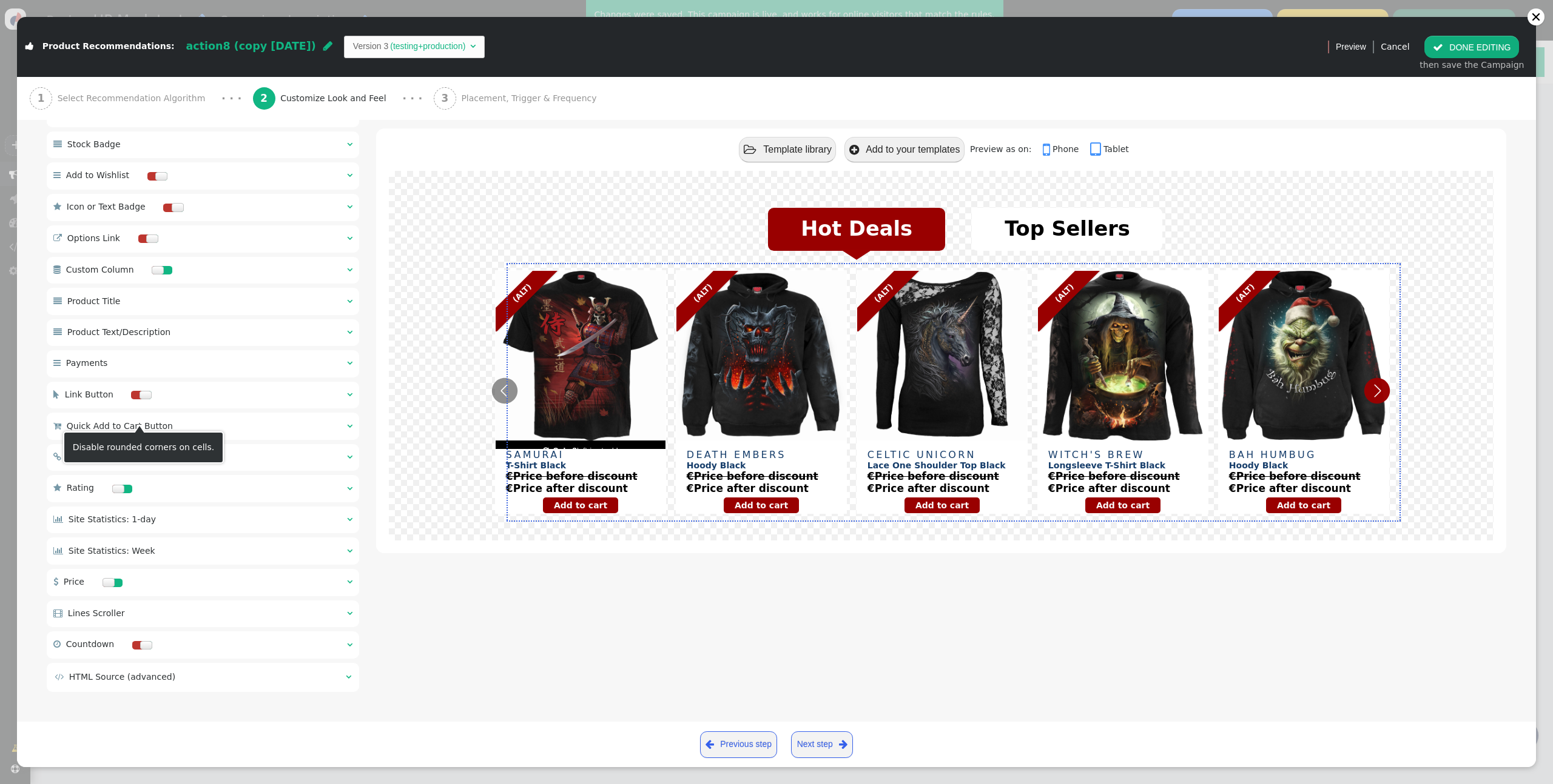
scroll to position [1177, 0]
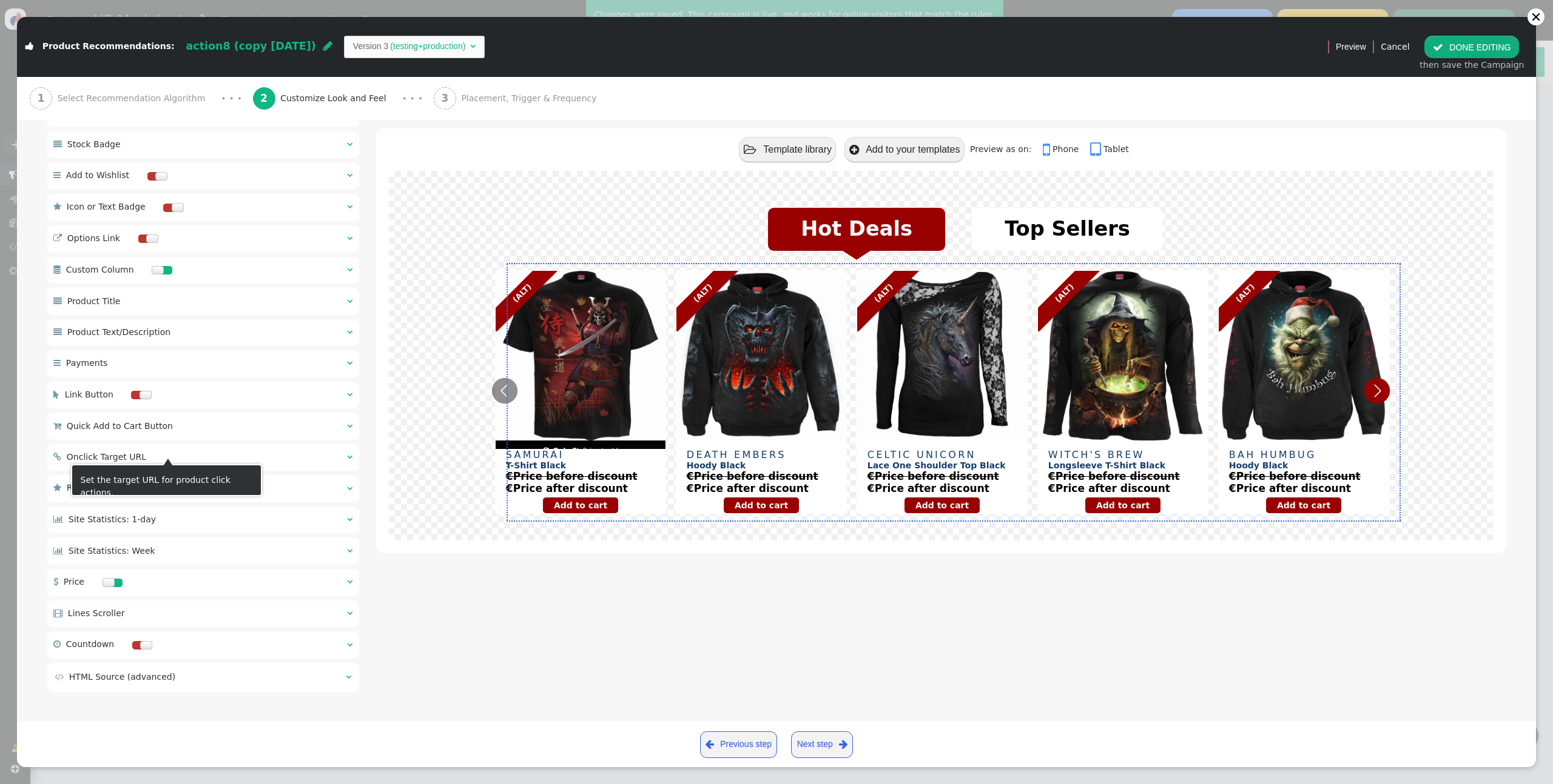
click at [169, 454] on span "" at bounding box center [172, 457] width 7 height 9
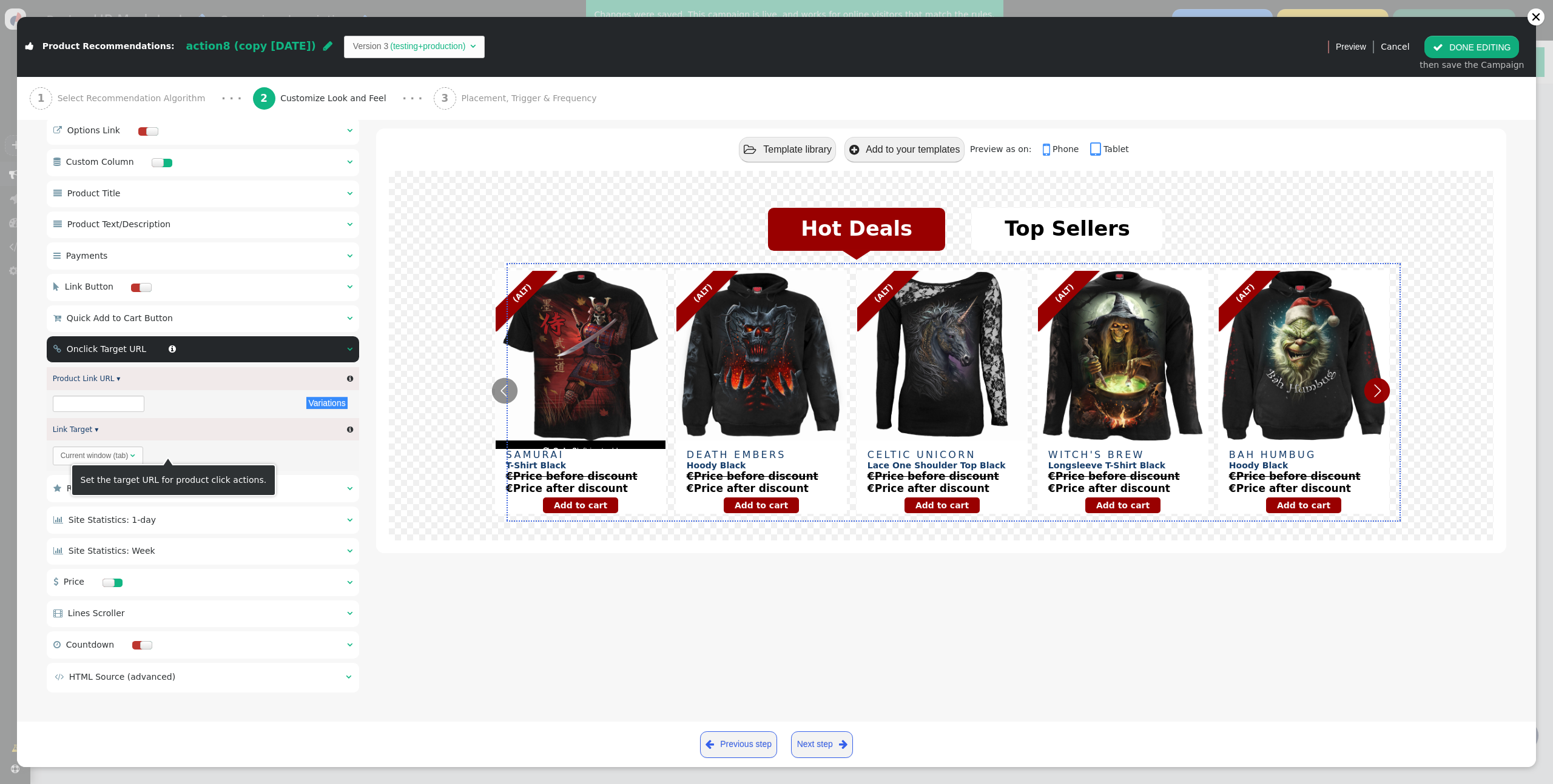
scroll to position [601, 0]
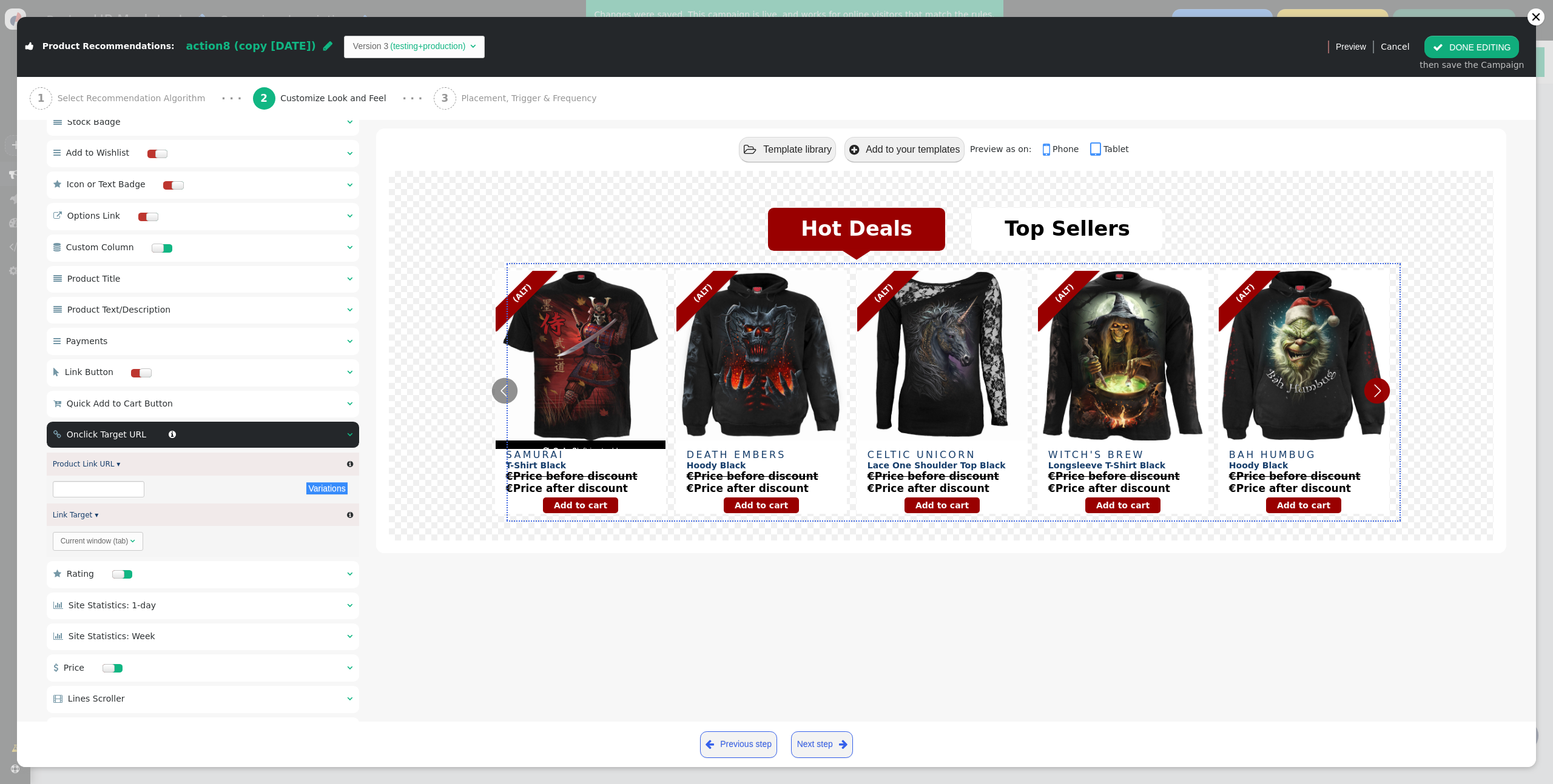
type input "${p->cart_url}"
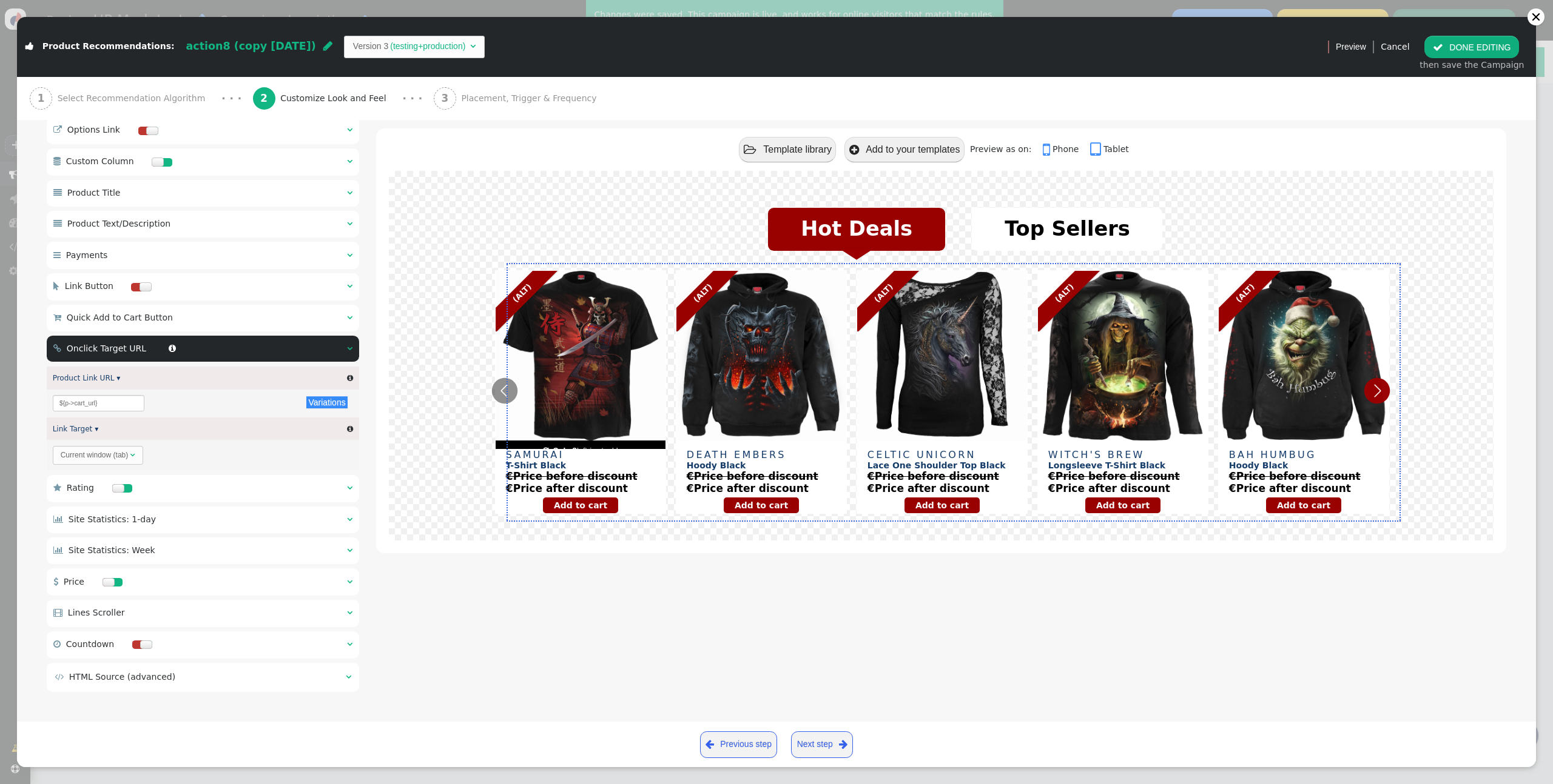
click at [208, 682] on td " HTML Source (advanced)" at bounding box center [196, 677] width 282 height 13
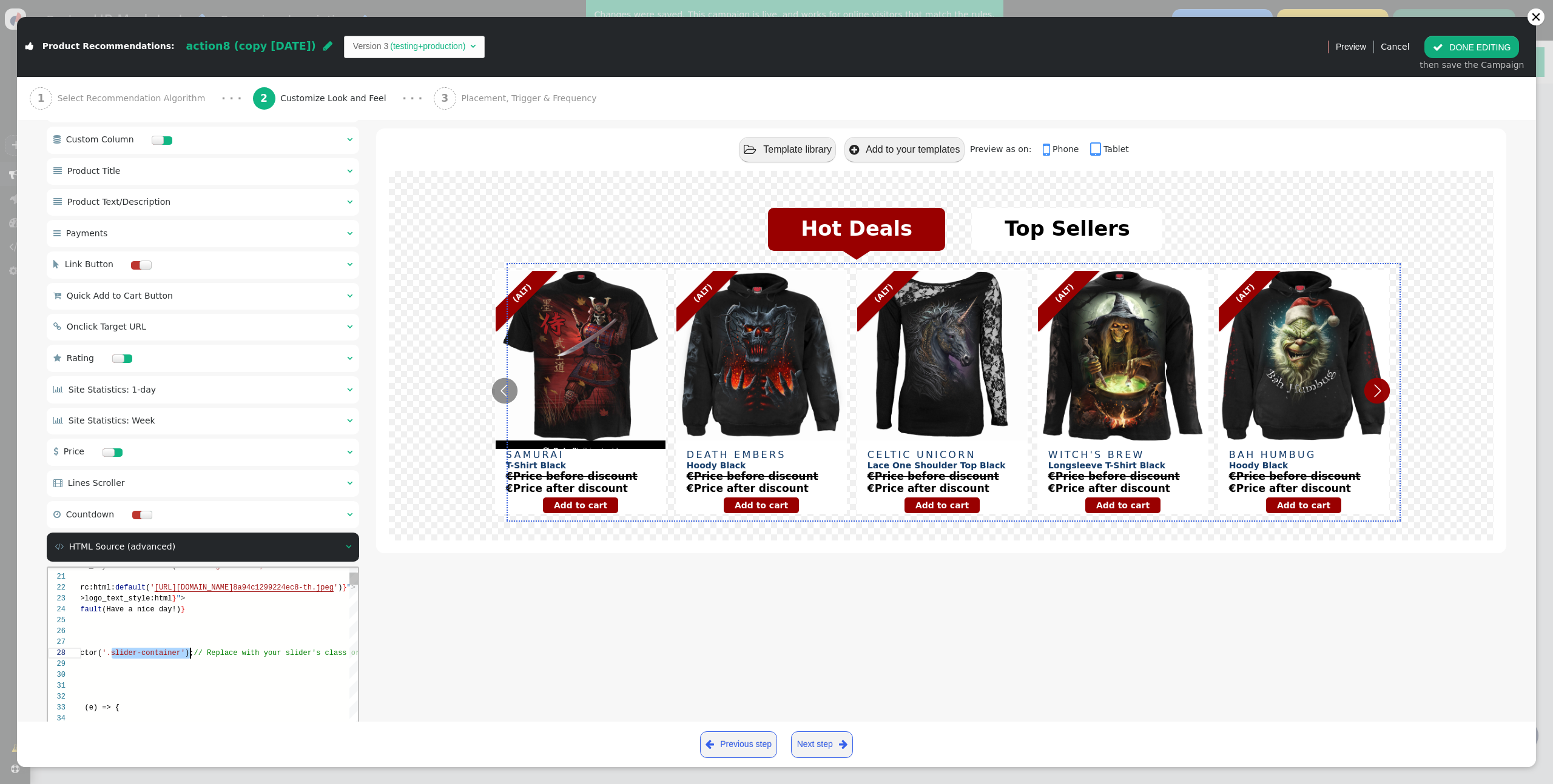
scroll to position [77, 263]
drag, startPoint x: 268, startPoint y: 653, endPoint x: 226, endPoint y: 653, distance: 42.0
click at [200, 652] on span "'.slider-container'" at bounding box center [225, 653] width 84 height 9
drag, startPoint x: 193, startPoint y: 652, endPoint x: 267, endPoint y: 652, distance: 74.0
paste textarea "sw_recom"
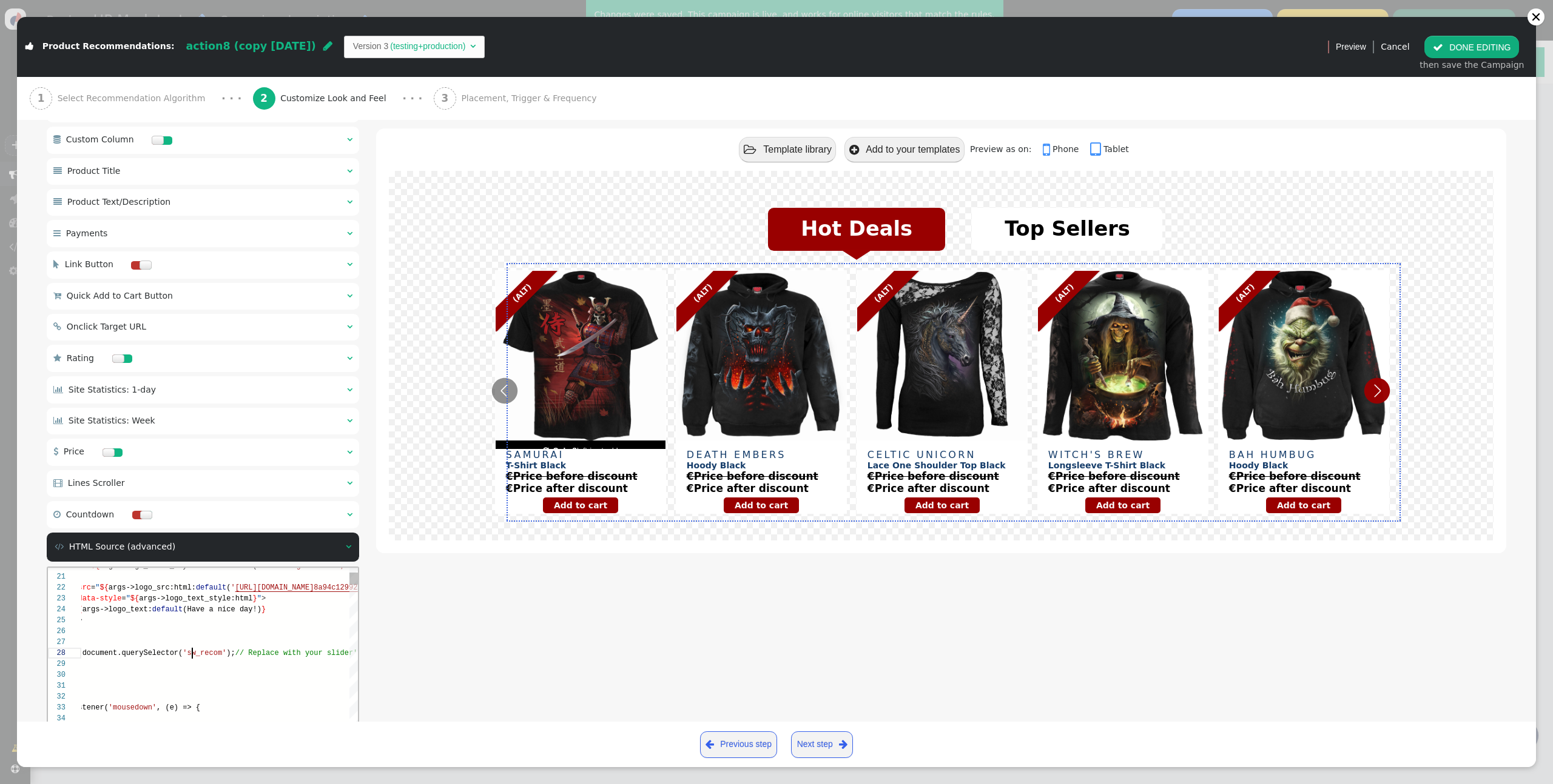
scroll to position [77, 189]
click at [192, 651] on div "62 61 60 59 58 57 56 55 54 53 52 51 50 49 48 47 46 45 44 43 42 41 40 39 38 37 3…" at bounding box center [203, 797] width 310 height 459
type textarea "')}"> <img src="${args->logo_src:html:default('[URL][DOMAIN_NAME]}"> <div data-…"
click at [419, 685] on div " Template library  Add to your templates Preview as on:  Phone  Tablet Hot …" at bounding box center [941, 303] width 1129 height 1541
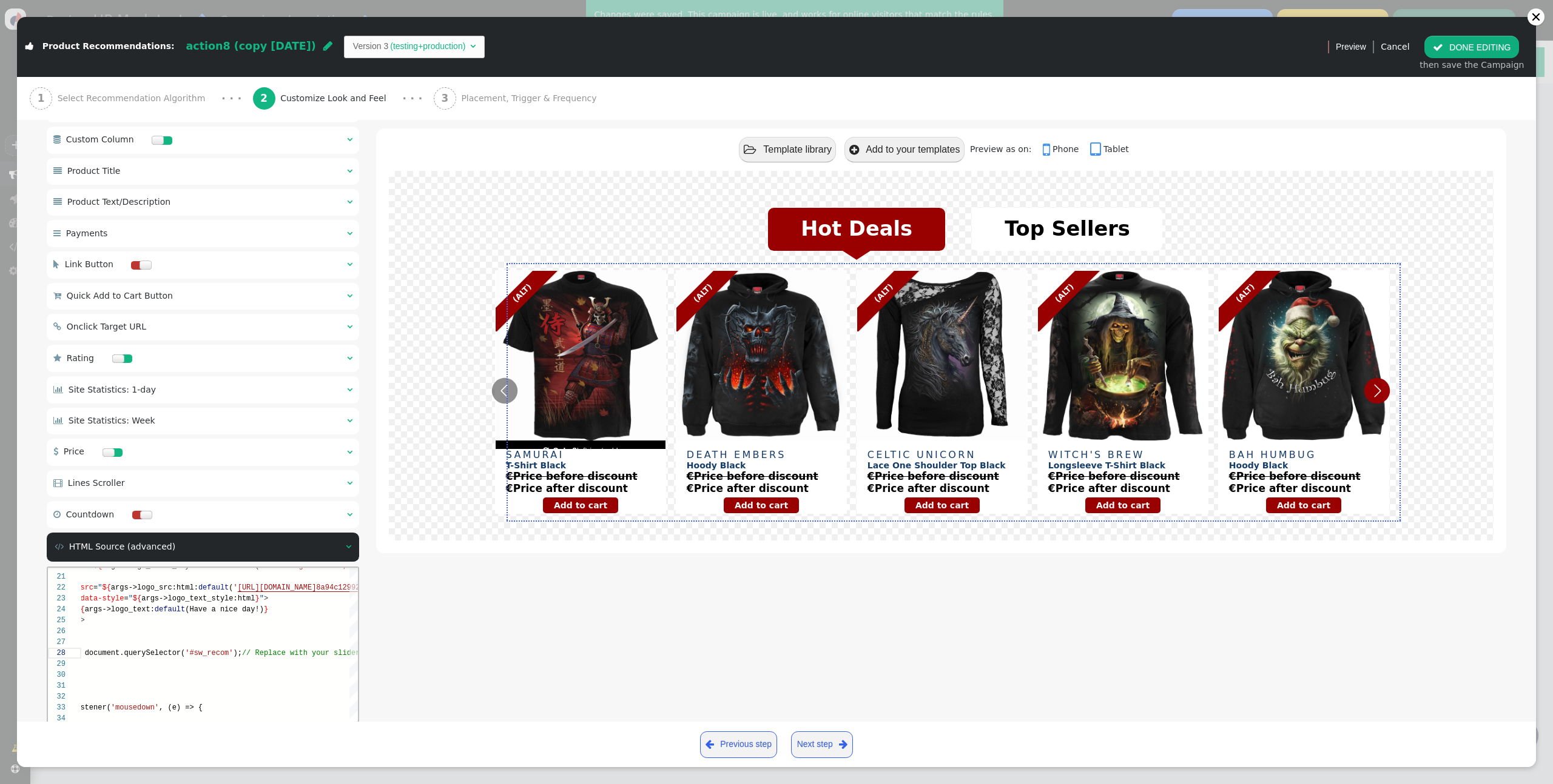
scroll to position [1108, 0]
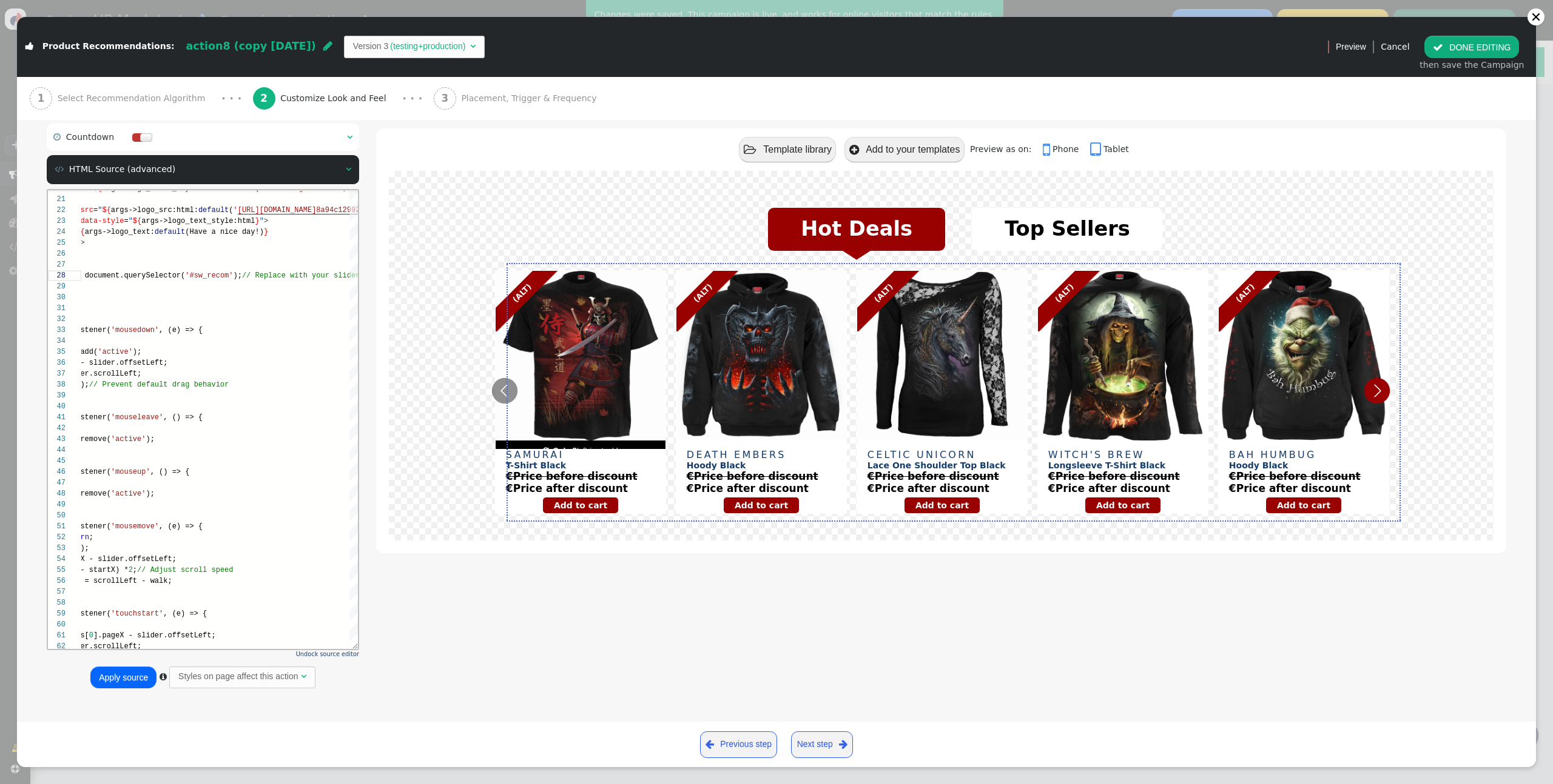
click at [123, 678] on button "Apply source" at bounding box center [123, 678] width 66 height 22
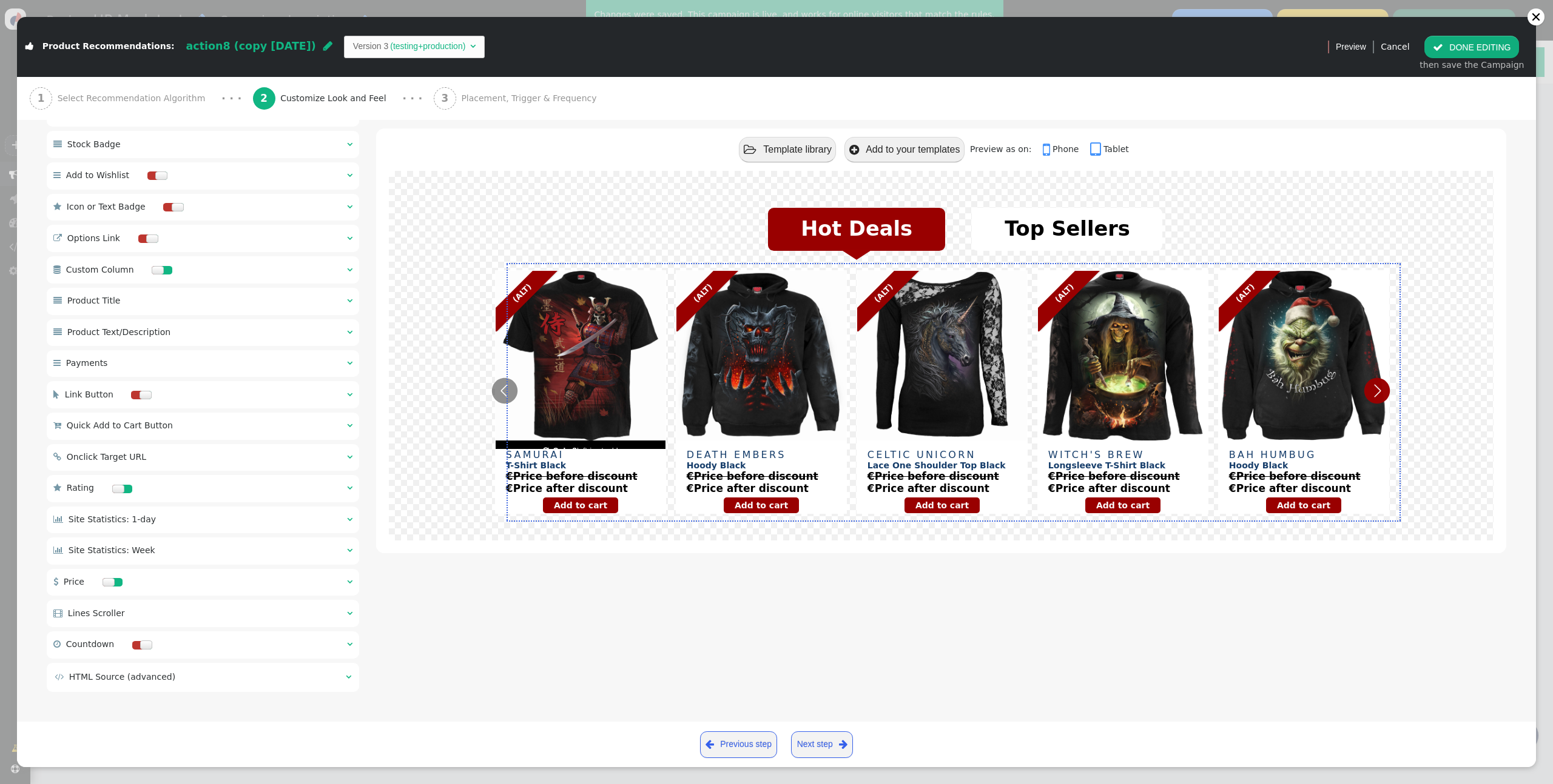
scroll to position [600, 0]
drag, startPoint x: 1461, startPoint y: 46, endPoint x: 1459, endPoint y: 66, distance: 20.1
click at [1461, 46] on button " DONE EDITING" at bounding box center [1470, 47] width 94 height 22
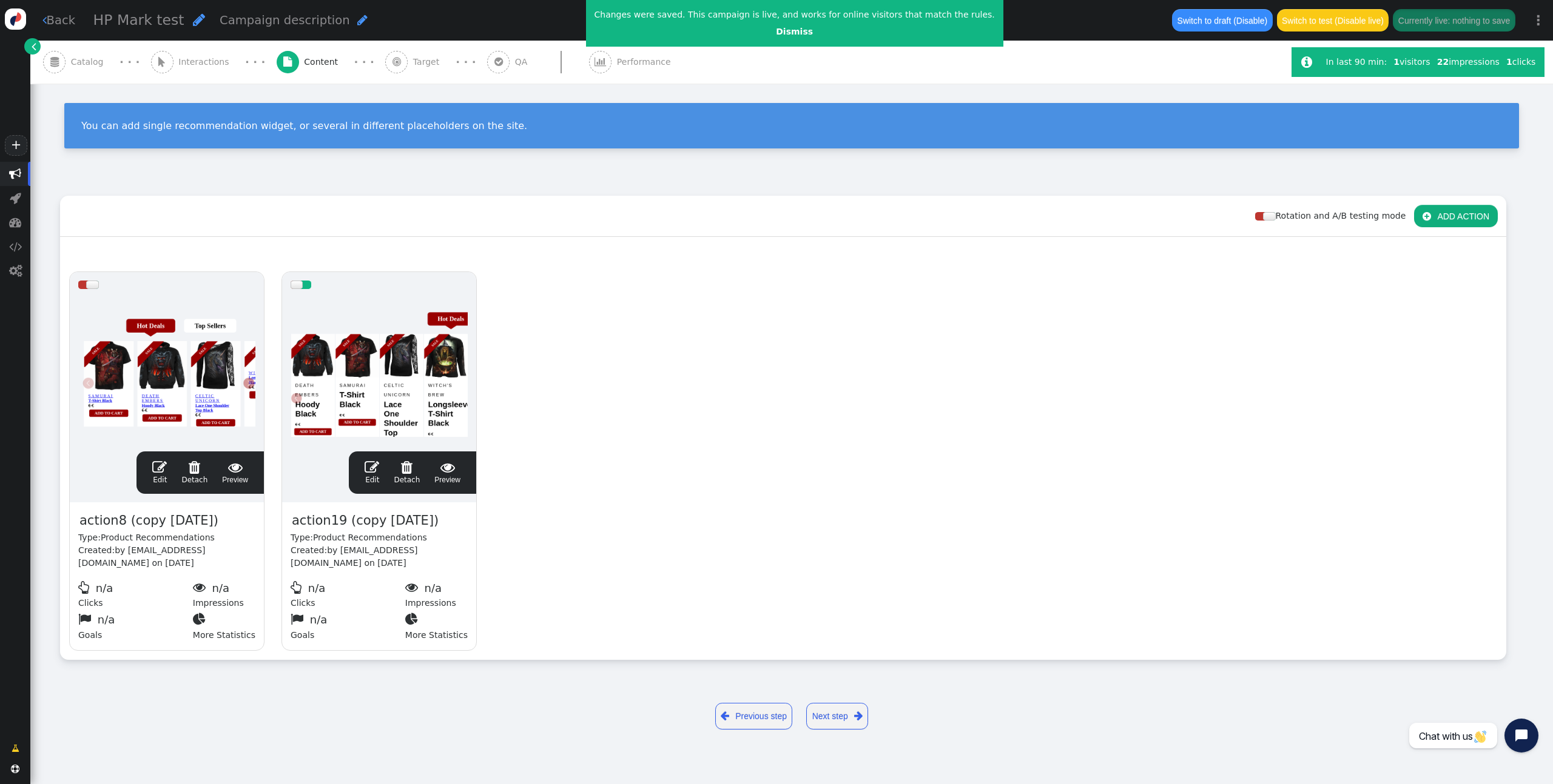
scroll to position [0, 0]
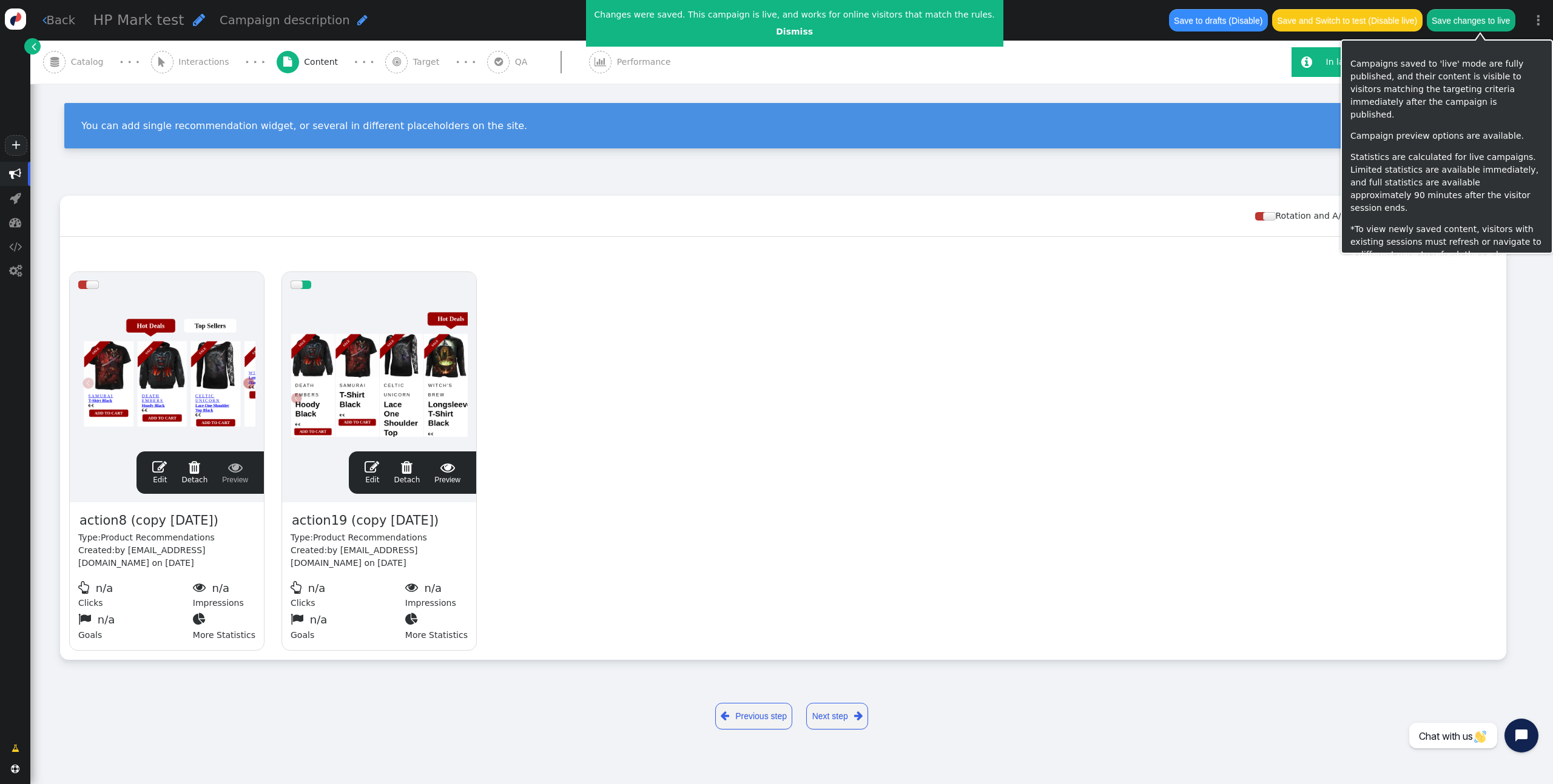
drag, startPoint x: 1466, startPoint y: 19, endPoint x: 1460, endPoint y: 49, distance: 30.6
click at [1466, 24] on button "Save changes to live" at bounding box center [1470, 20] width 88 height 22
